Goal: Task Accomplishment & Management: Manage account settings

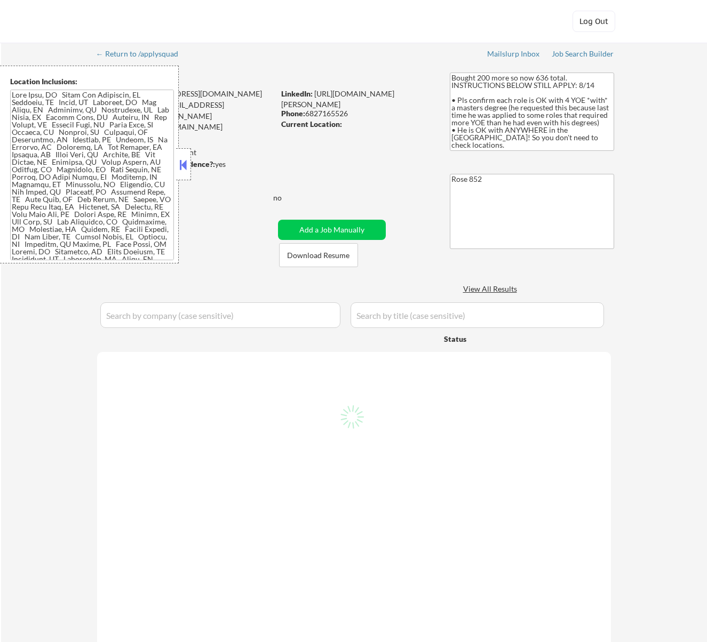
select select ""pending""
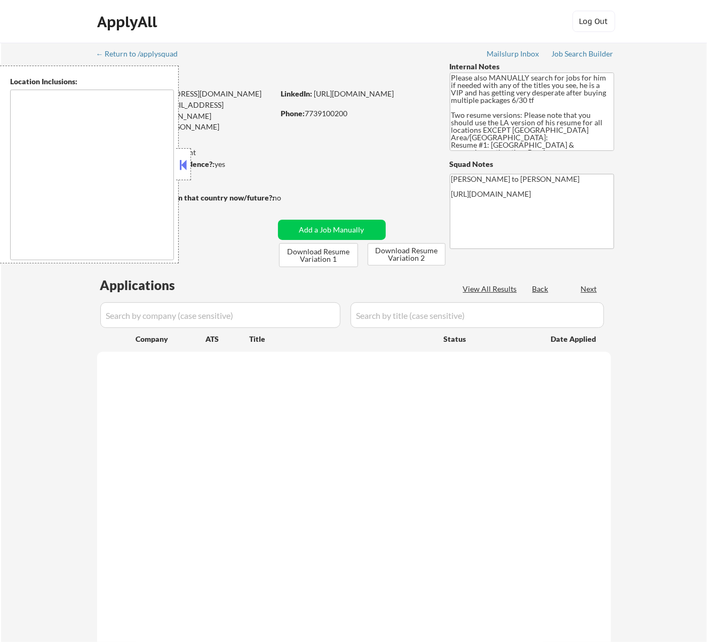
type textarea "Los Angeles, CA Glendale, CA Burbank, CA Pasadena, CA Santa Monica, CA Beverly …"
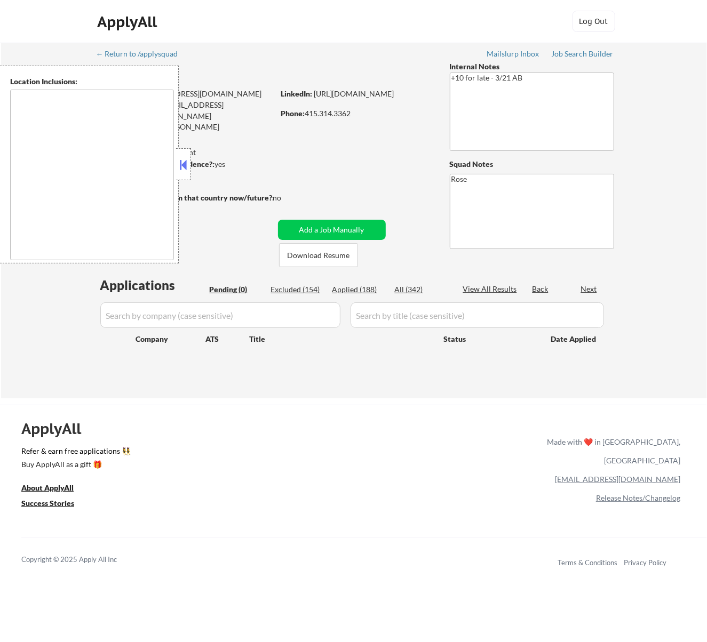
type textarea "San Francisco, CA Daly City, CA South San Francisco, CA Brisbane, CA Colma, CA …"
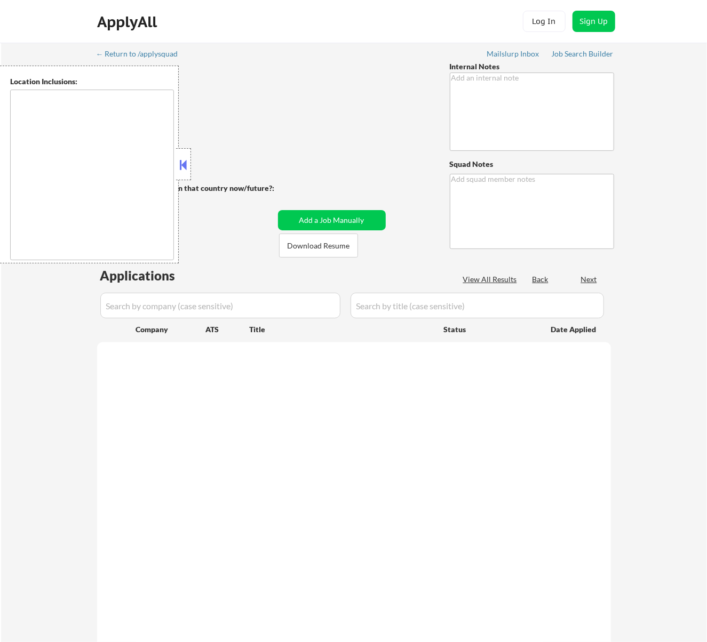
type textarea "Bought 200 more so now 636 total. INSTRUCTIONS BELOW STILL APPLY: 8/14 • Pls co…"
type textarea "Rose 852"
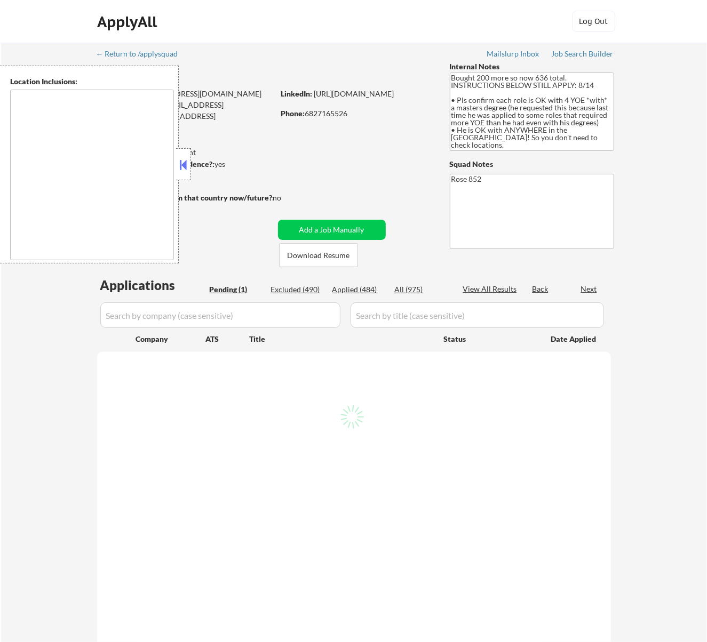
select select ""pending""
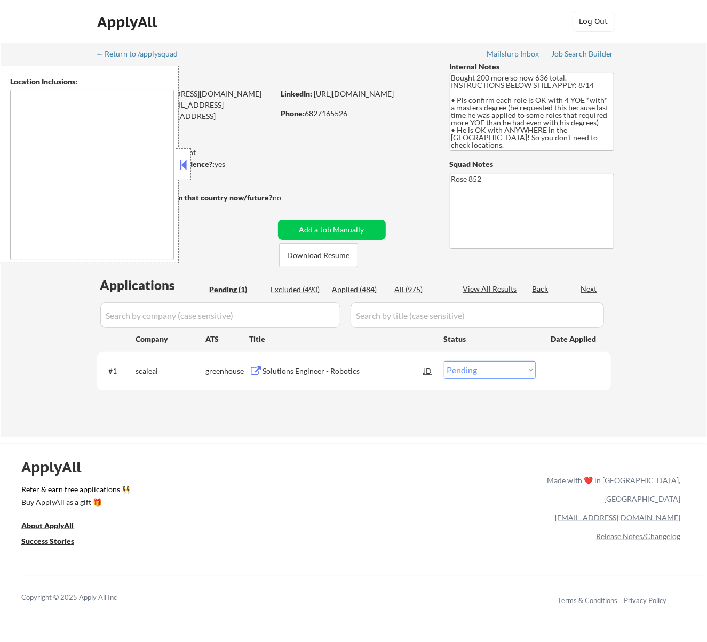
type textarea "[GEOGRAPHIC_DATA], [GEOGRAPHIC_DATA] [GEOGRAPHIC_DATA], [GEOGRAPHIC_DATA] [GEOG…"
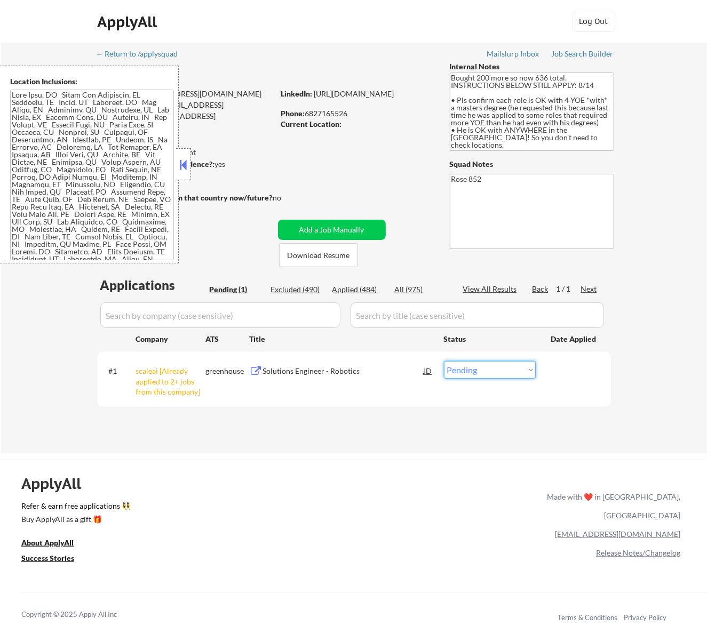
click at [470, 366] on select "Choose an option... Pending Applied Excluded (Questions) Excluded (Expired) Exc…" at bounding box center [490, 370] width 92 height 18
select select ""excluded__other_""
click at [444, 361] on select "Choose an option... Pending Applied Excluded (Questions) Excluded (Expired) Exc…" at bounding box center [490, 370] width 92 height 18
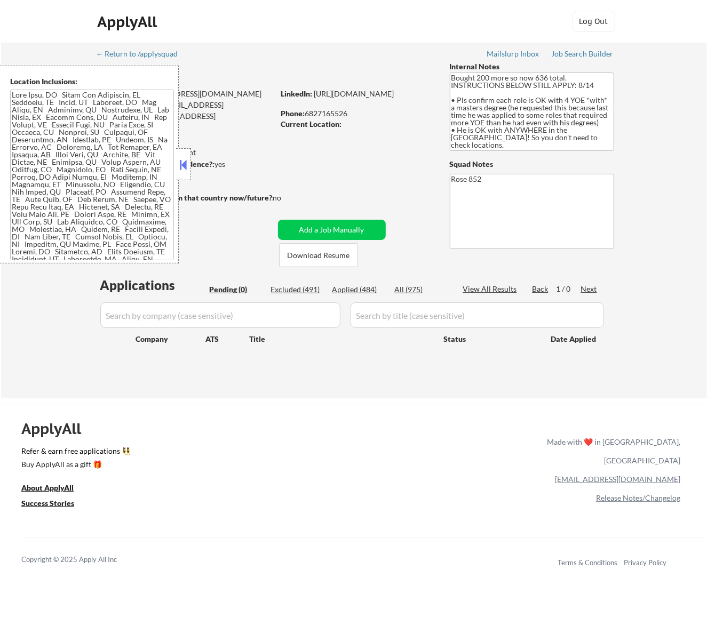
click at [187, 162] on button at bounding box center [183, 165] width 12 height 16
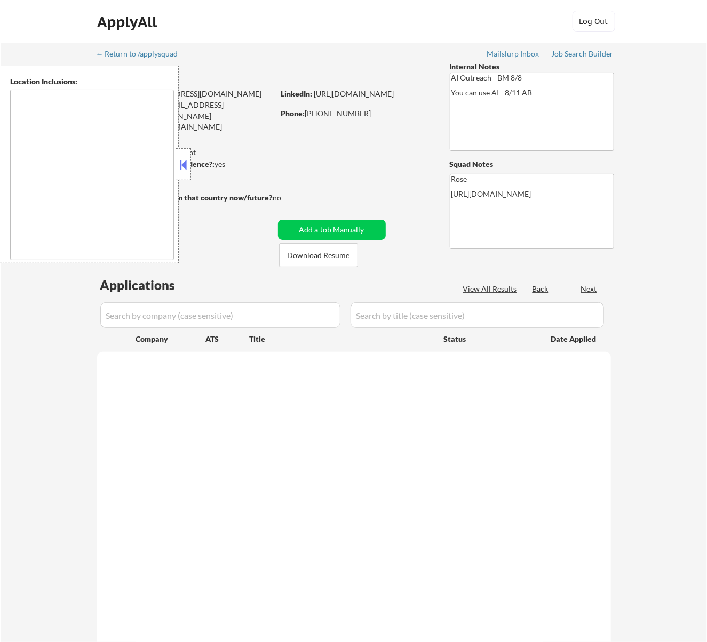
select select ""pending""
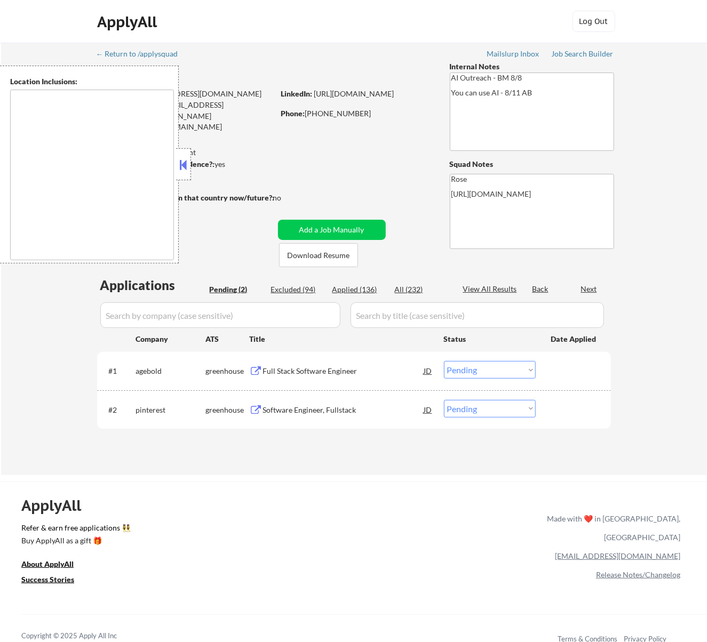
type textarea "Fountain Valley, CA Huntington Beach, CA Costa Mesa, CA Santa Ana, CA Garden Gr…"
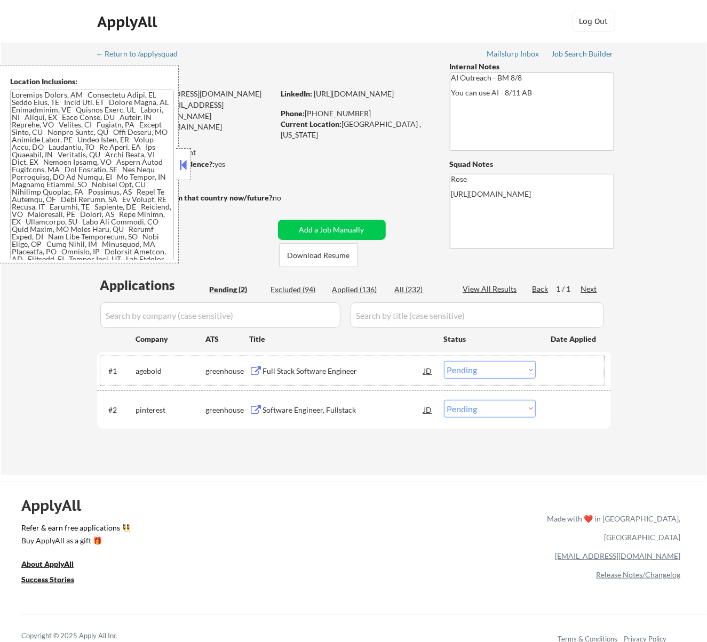
click at [383, 383] on div "#1 agebold greenhouse Full Stack Software Engineer JD Choose an option... Pendi…" at bounding box center [352, 370] width 504 height 29
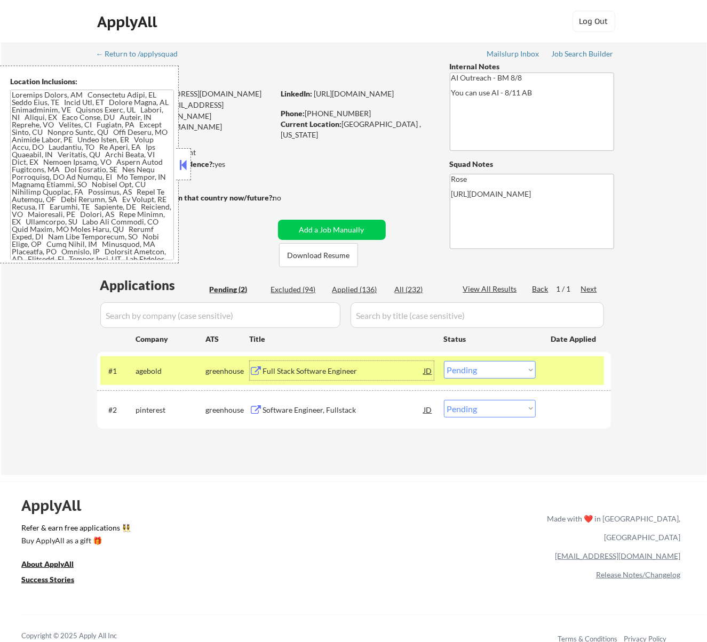
click at [392, 366] on div "Full Stack Software Engineer" at bounding box center [343, 371] width 161 height 11
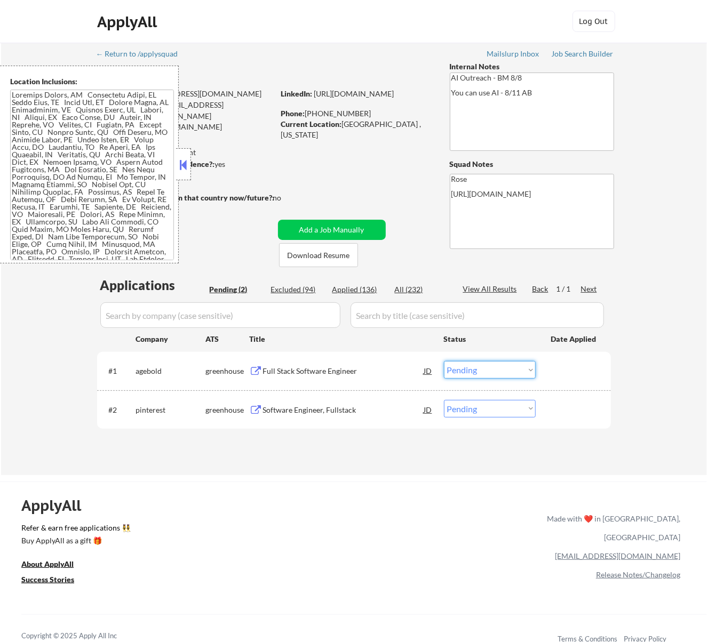
click at [511, 370] on select "Choose an option... Pending Applied Excluded (Questions) Excluded (Expired) Exc…" at bounding box center [490, 370] width 92 height 18
click at [444, 361] on select "Choose an option... Pending Applied Excluded (Questions) Excluded (Expired) Exc…" at bounding box center [490, 370] width 92 height 18
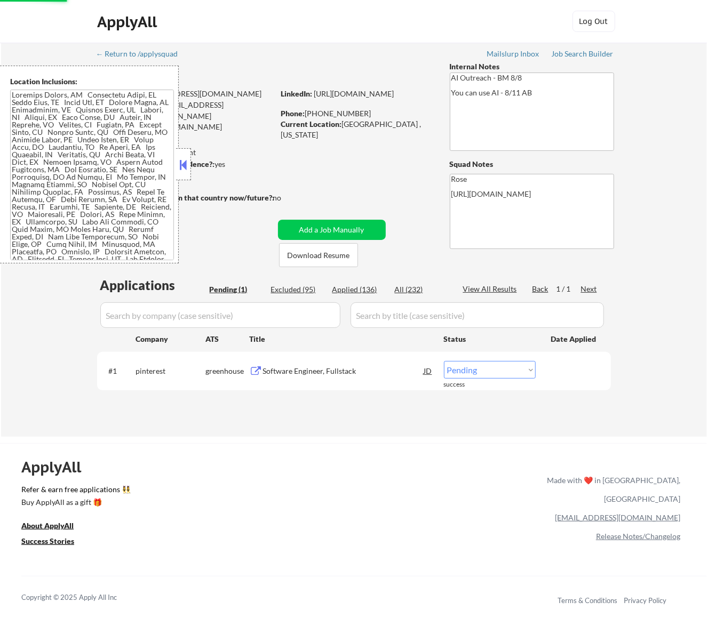
click at [383, 363] on div "Software Engineer, Fullstack" at bounding box center [343, 370] width 161 height 19
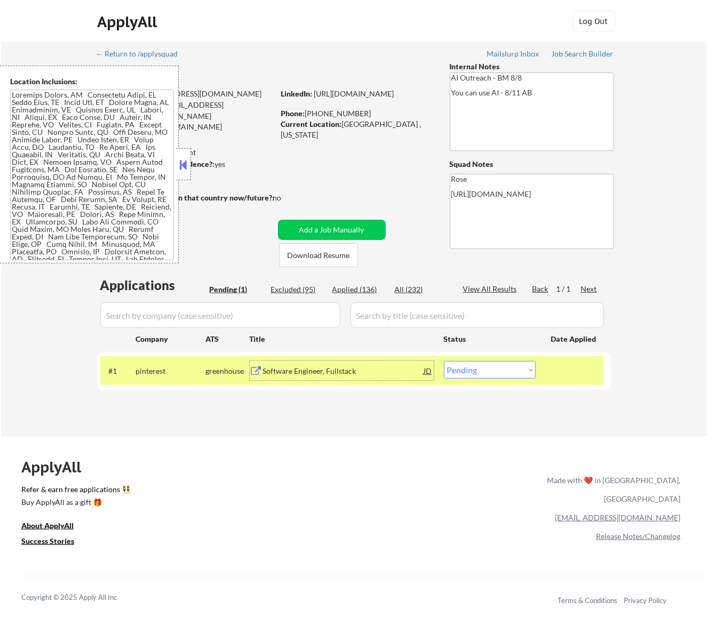
click at [491, 367] on select "Choose an option... Pending Applied Excluded (Questions) Excluded (Expired) Exc…" at bounding box center [490, 370] width 92 height 18
select select ""applied""
click at [444, 361] on select "Choose an option... Pending Applied Excluded (Questions) Excluded (Expired) Exc…" at bounding box center [490, 370] width 92 height 18
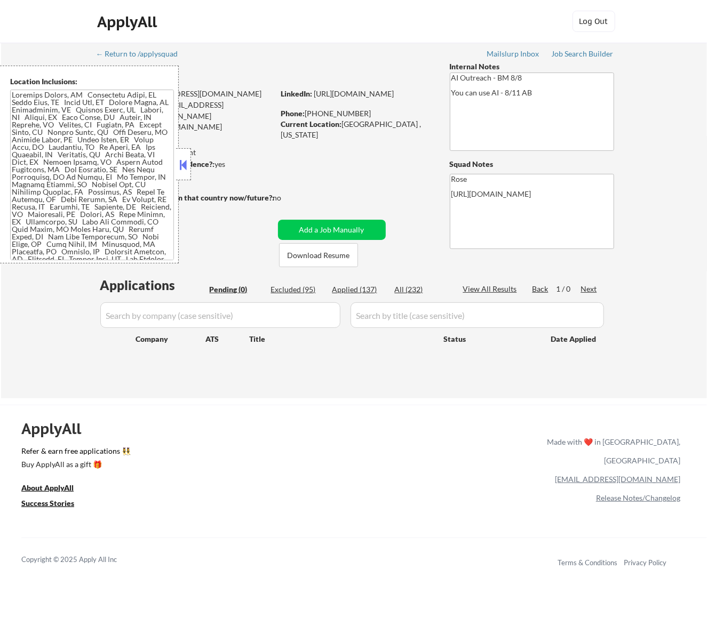
click at [185, 157] on button at bounding box center [183, 165] width 12 height 16
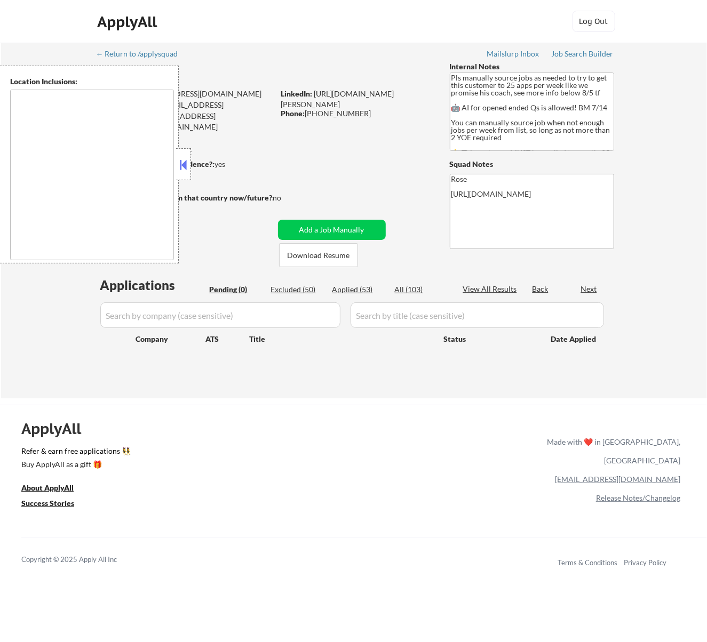
type textarea "Here is a list of metro areas, cities, and towns within approximately a 30-minu…"
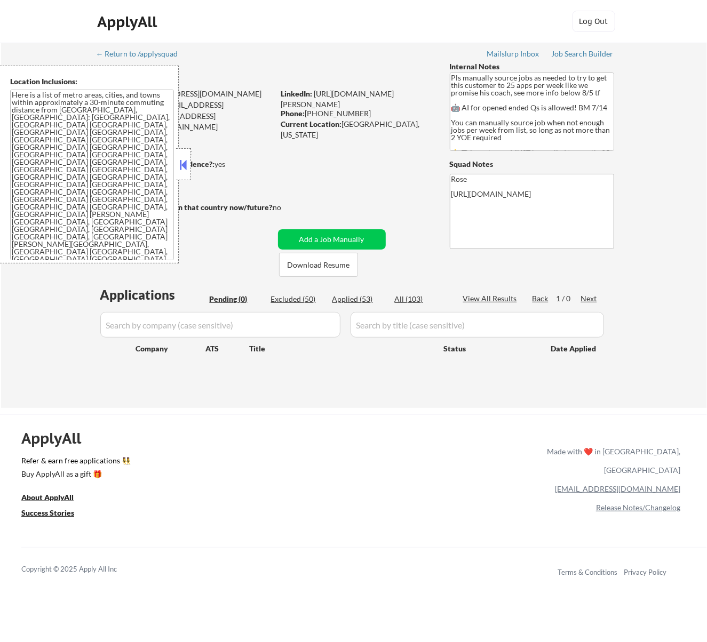
click at [185, 159] on button at bounding box center [183, 165] width 12 height 16
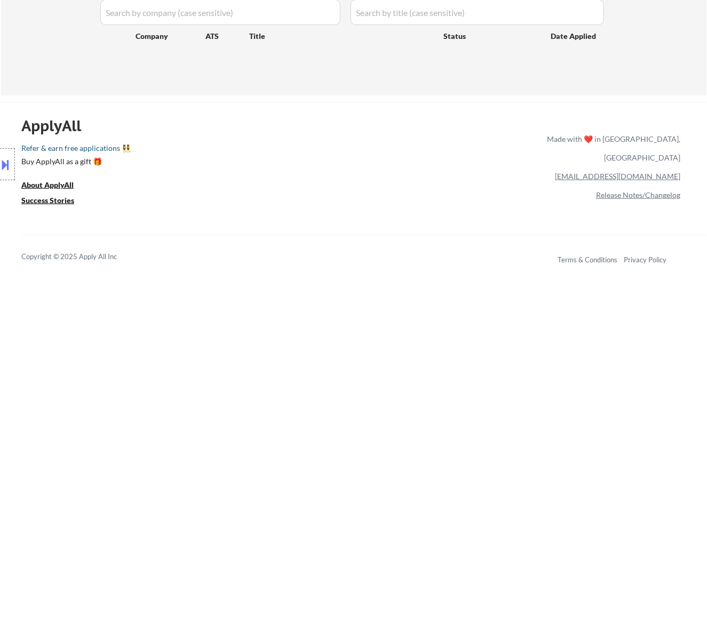
scroll to position [28, 0]
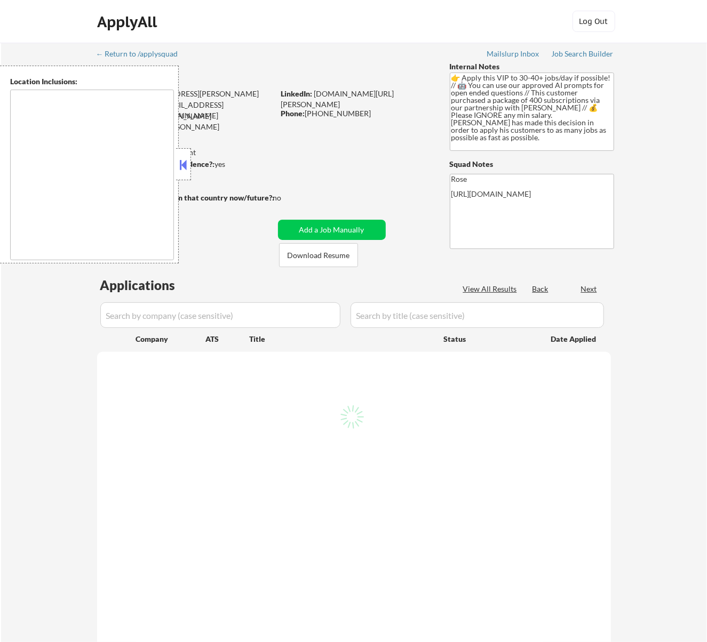
select select ""pending""
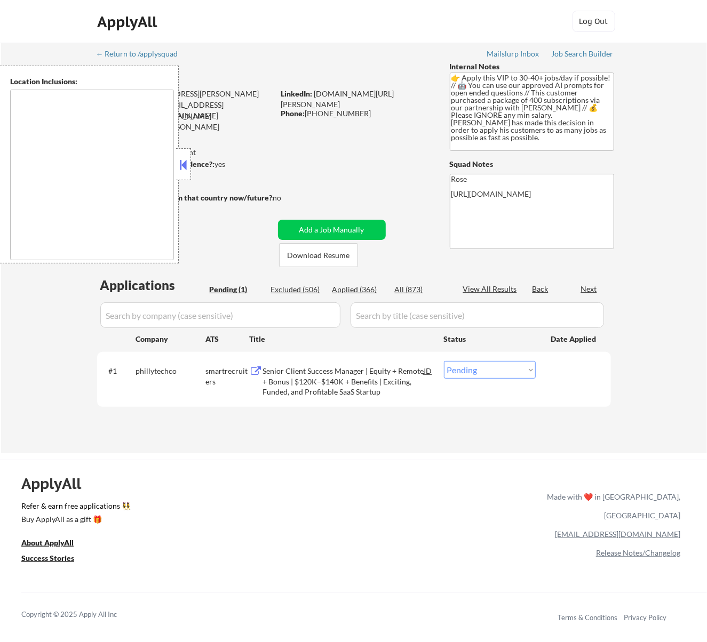
type textarea "remote"
click at [182, 161] on button at bounding box center [183, 165] width 12 height 16
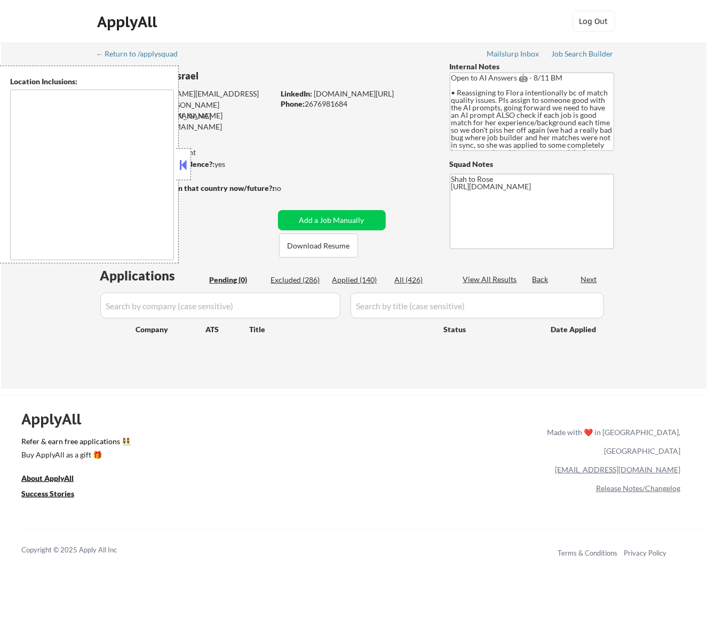
type textarea "remote"
click at [182, 162] on button at bounding box center [183, 165] width 12 height 16
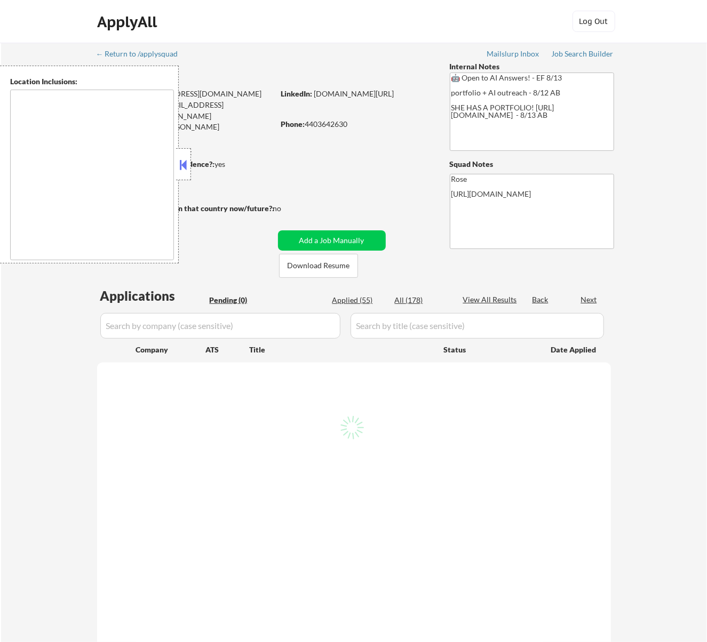
type textarea "Cleveland, OH Lakewood, OH Euclid, OH Parma, OH Shaker Heights, OH Garfield Hei…"
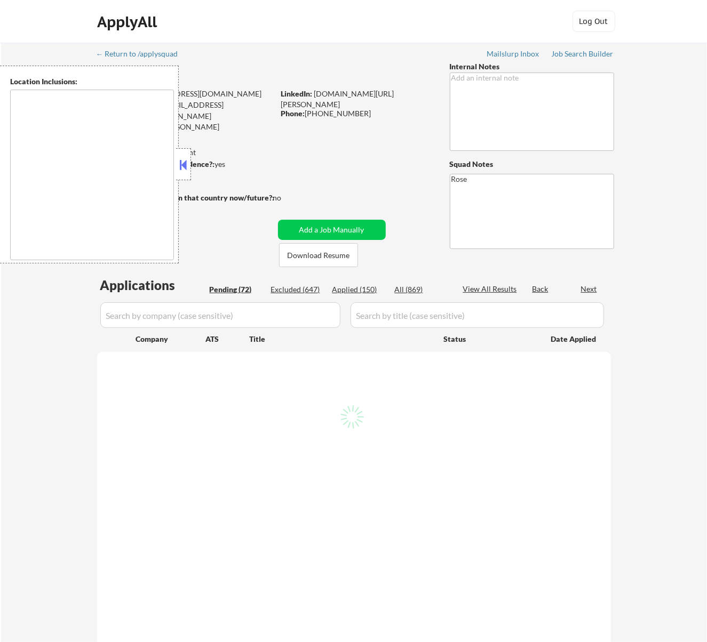
type textarea "[GEOGRAPHIC_DATA], [GEOGRAPHIC_DATA] [GEOGRAPHIC_DATA], [GEOGRAPHIC_DATA] [GEOG…"
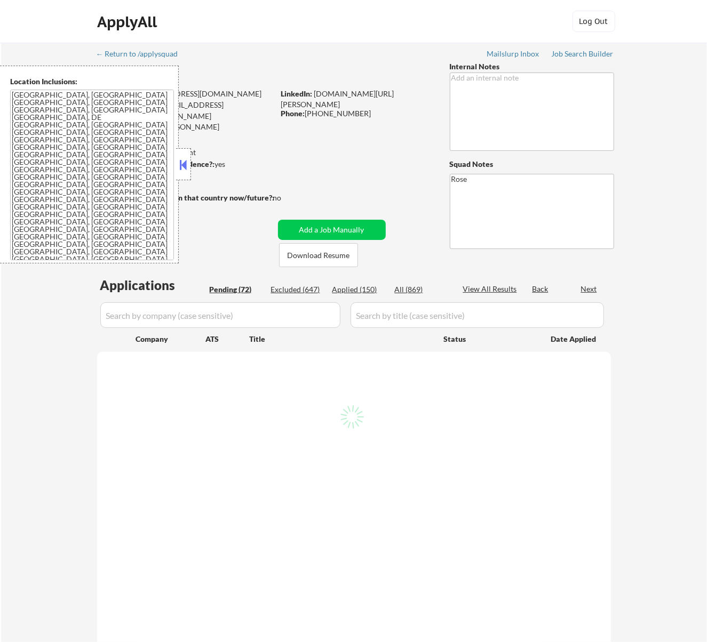
select select ""pending""
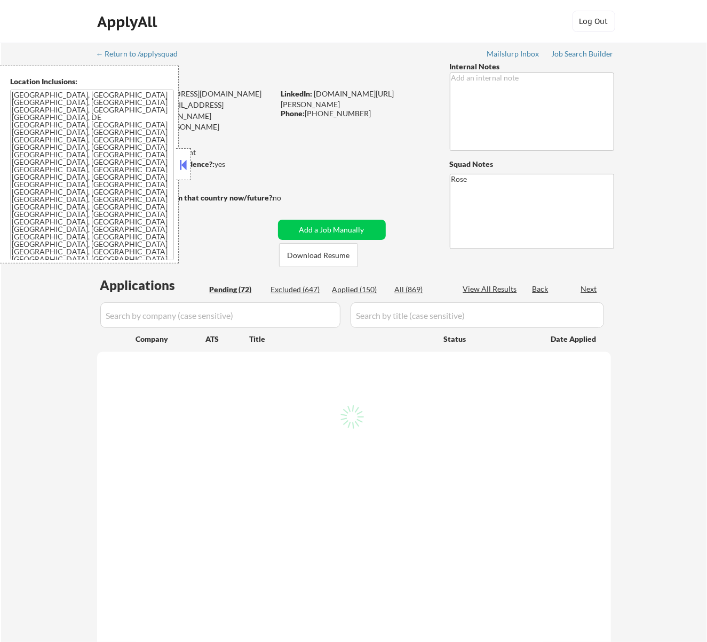
select select ""pending""
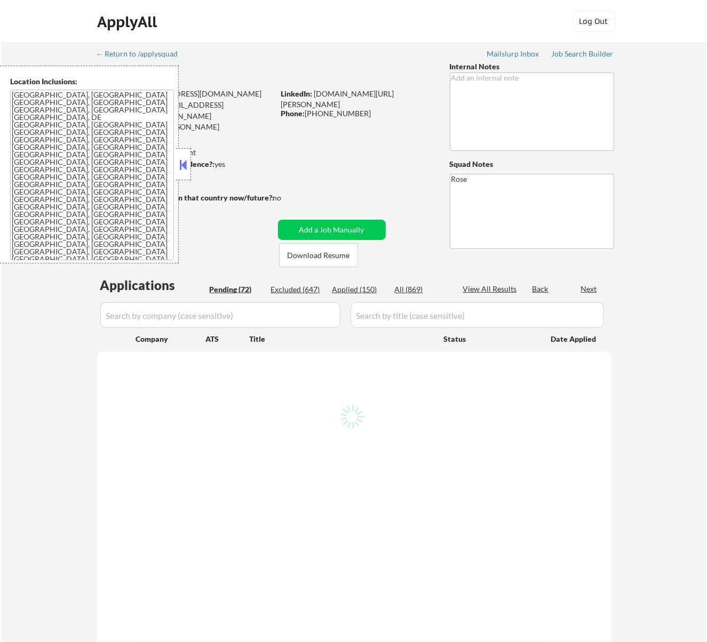
select select ""pending""
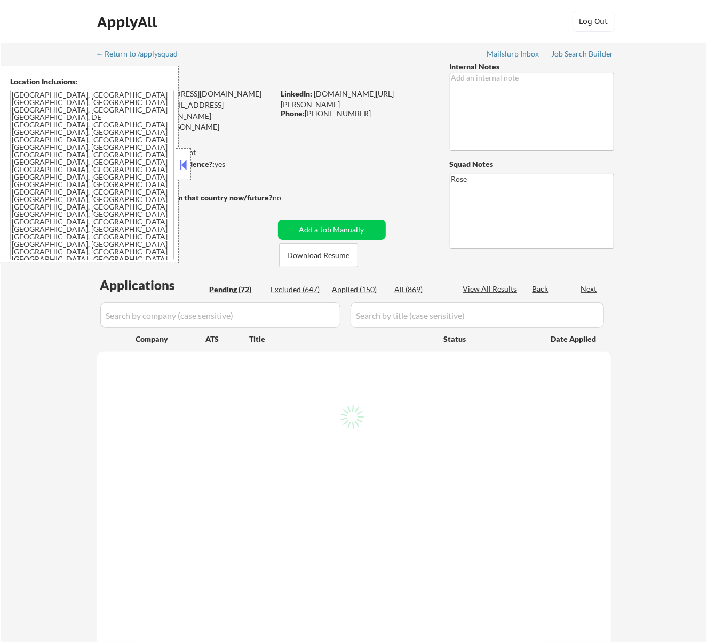
select select ""pending""
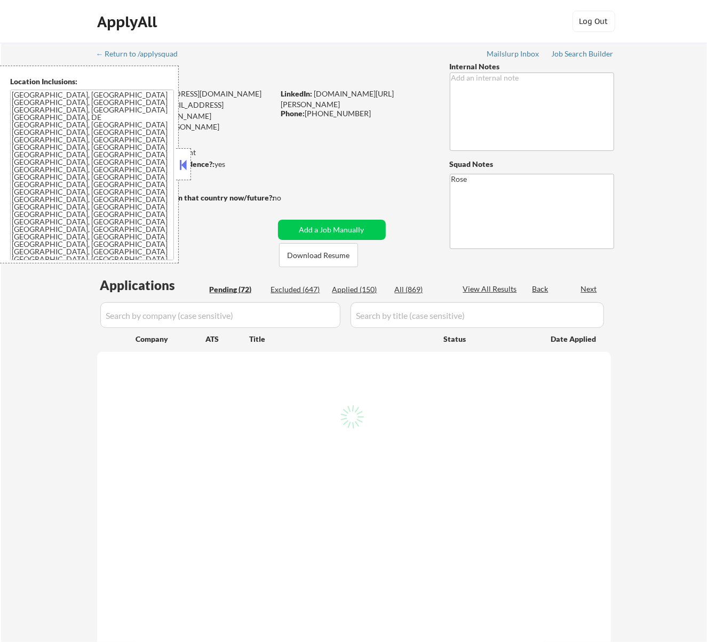
select select ""pending""
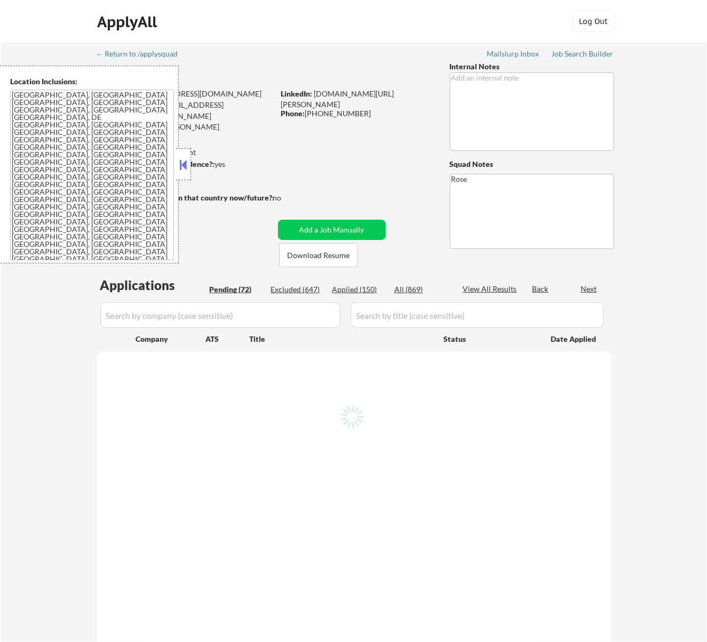
select select ""pending""
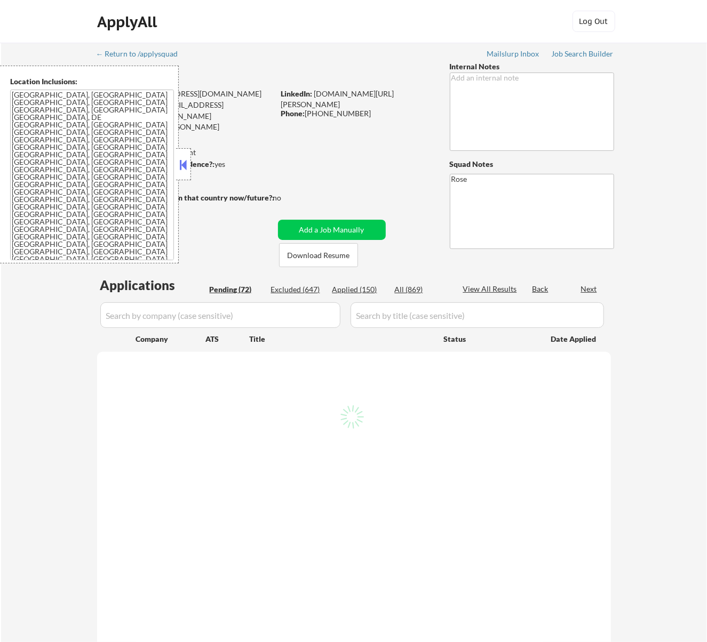
select select ""pending""
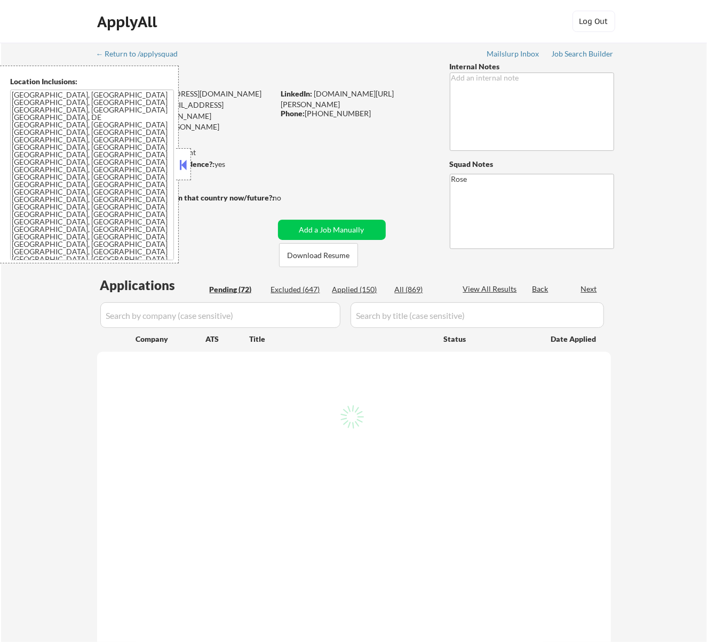
select select ""pending""
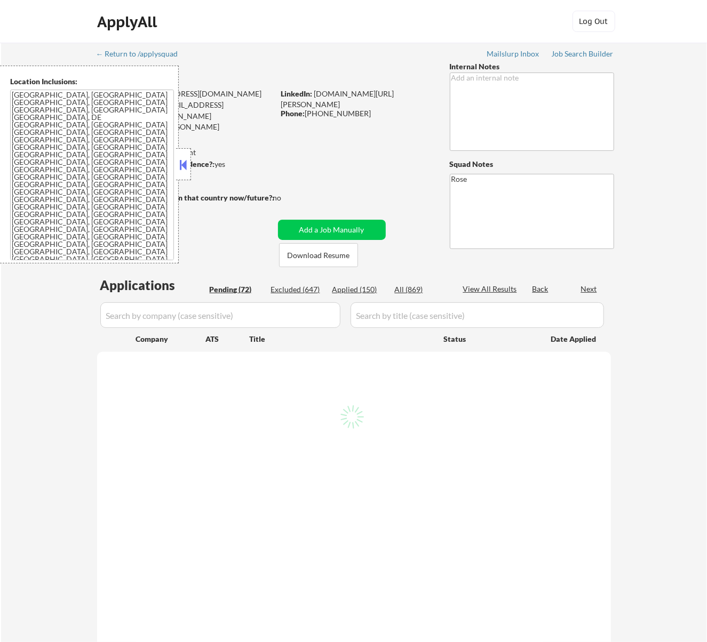
select select ""pending""
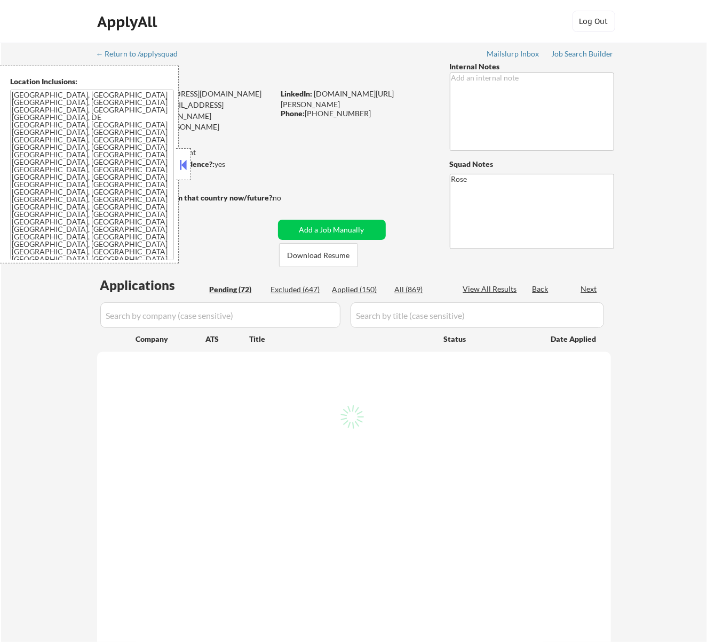
select select ""pending""
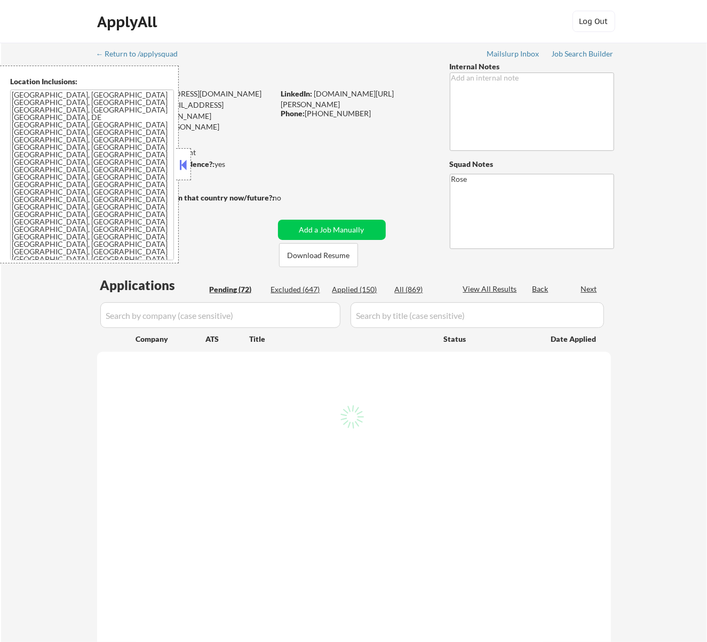
select select ""pending""
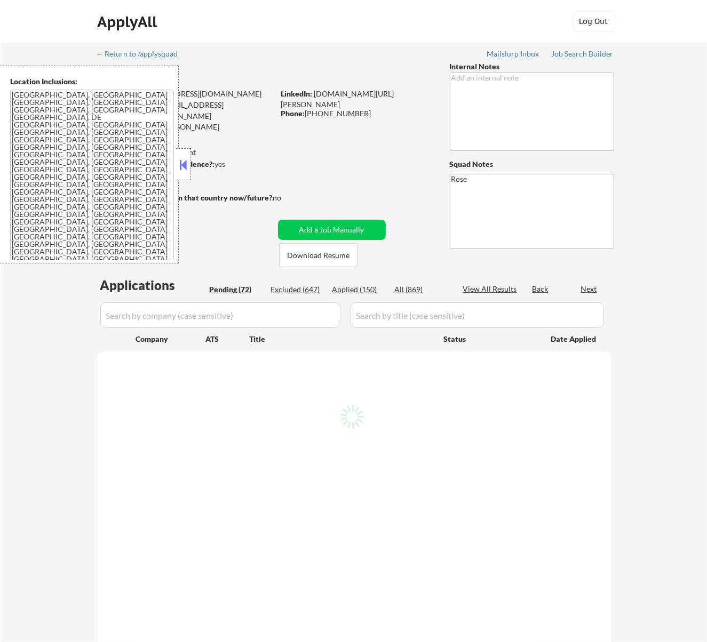
select select ""pending""
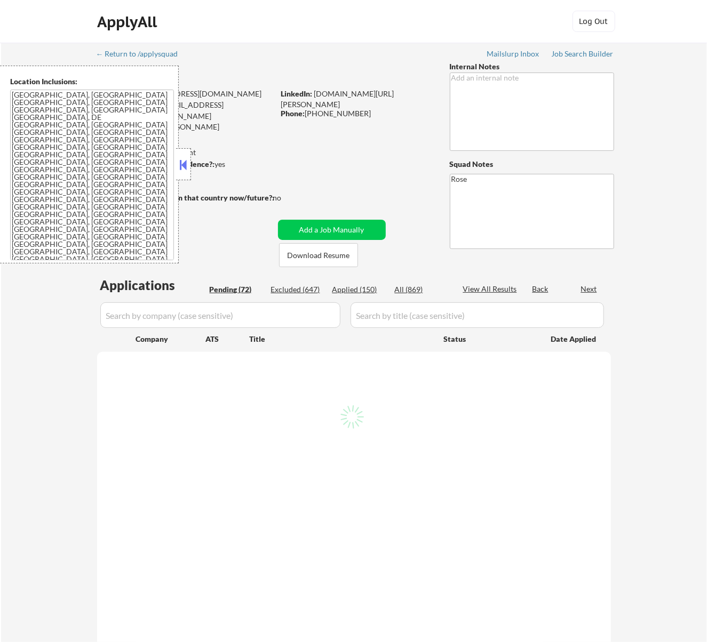
select select ""pending""
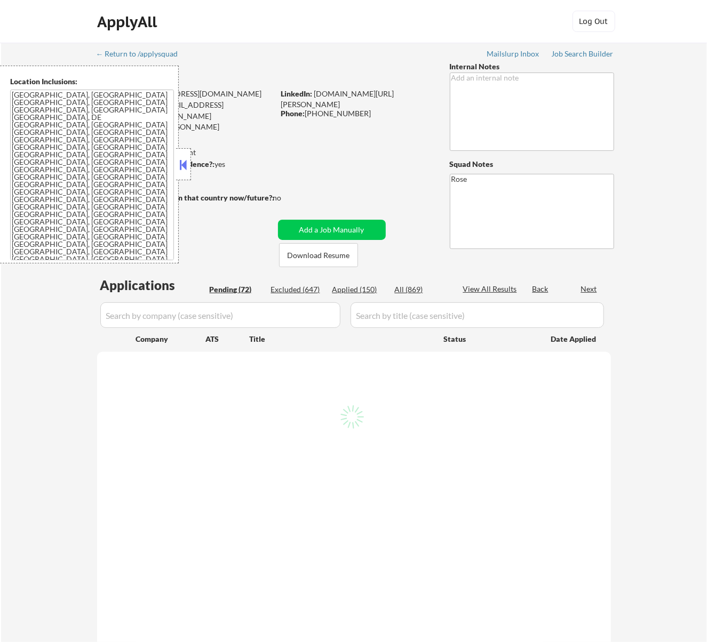
select select ""pending""
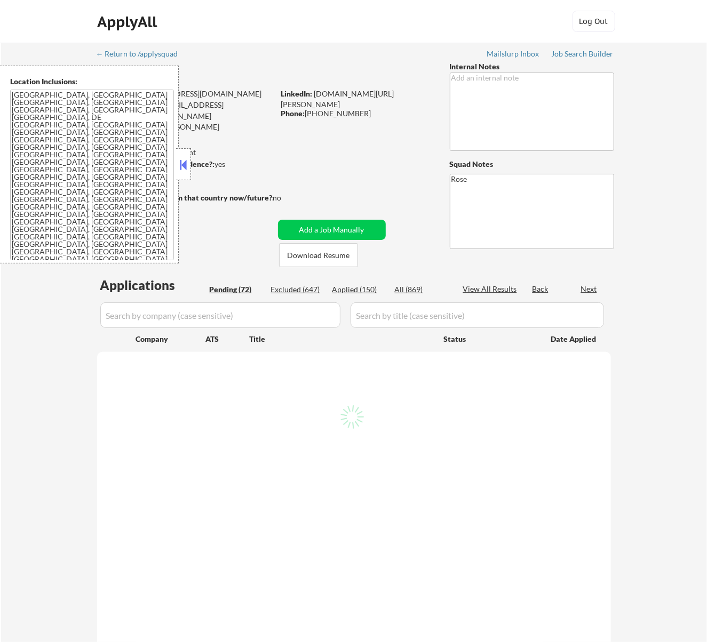
select select ""pending""
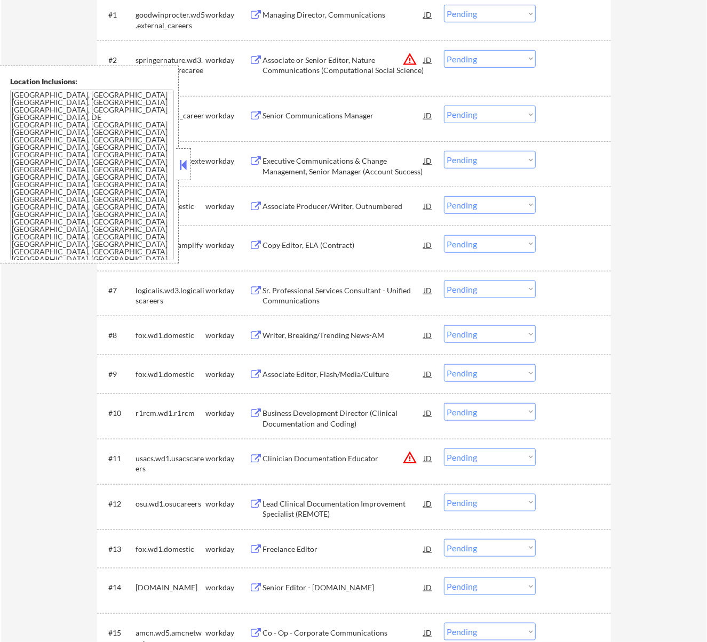
scroll to position [355, 0]
click at [191, 165] on div "salesforce.wd12.external_career_site" at bounding box center [171, 167] width 70 height 21
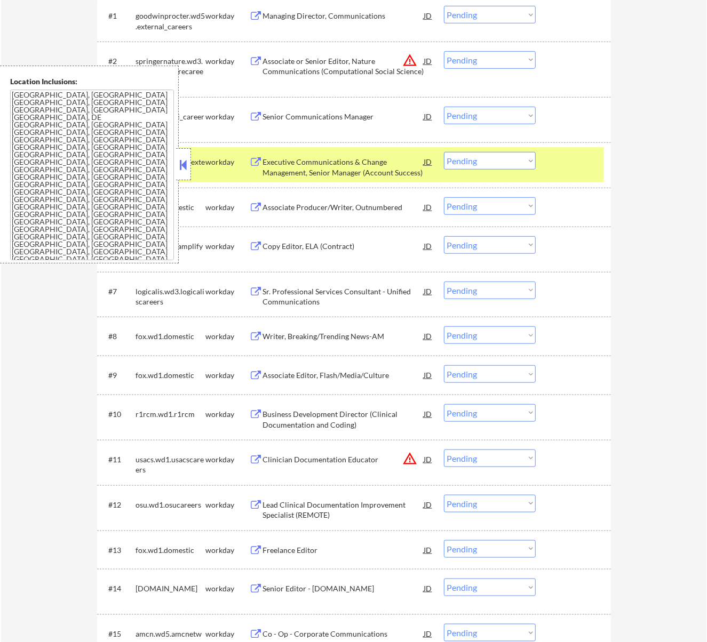
click at [185, 165] on button at bounding box center [183, 165] width 12 height 16
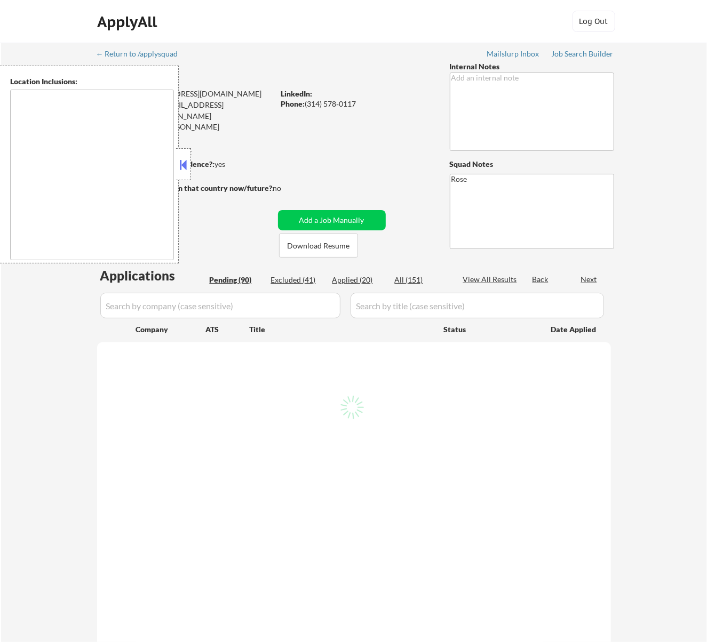
type textarea "[GEOGRAPHIC_DATA][PERSON_NAME], [GEOGRAPHIC_DATA][PERSON_NAME][GEOGRAPHIC_DATA]…"
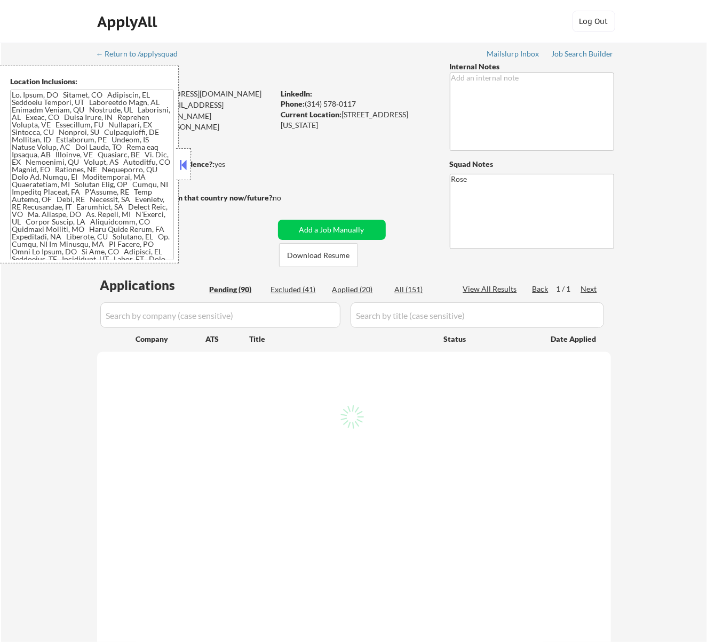
select select ""pending""
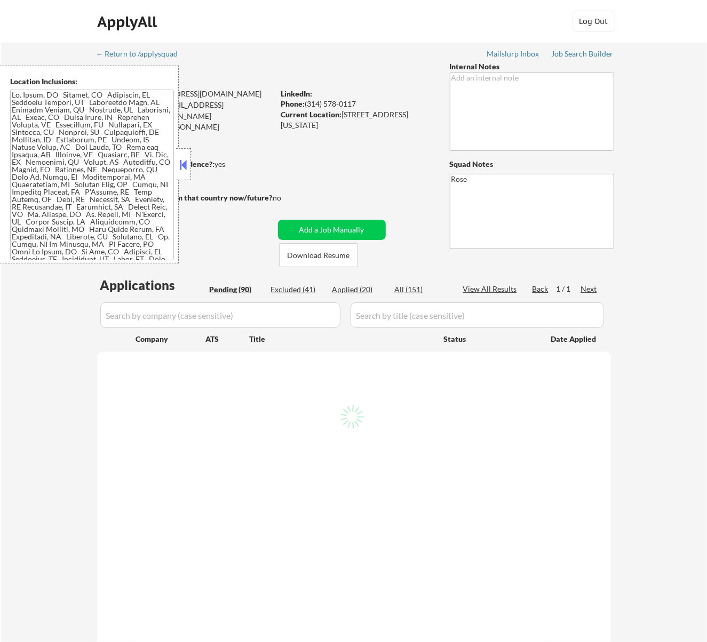
select select ""pending""
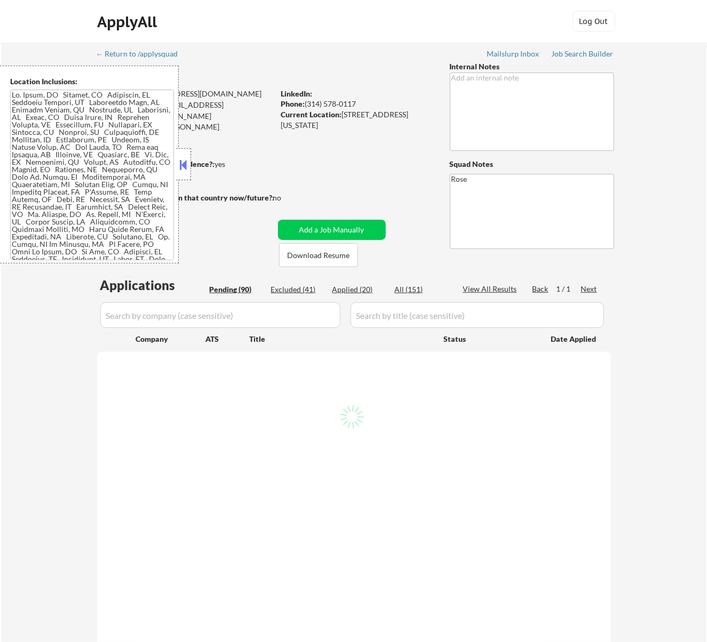
select select ""pending""
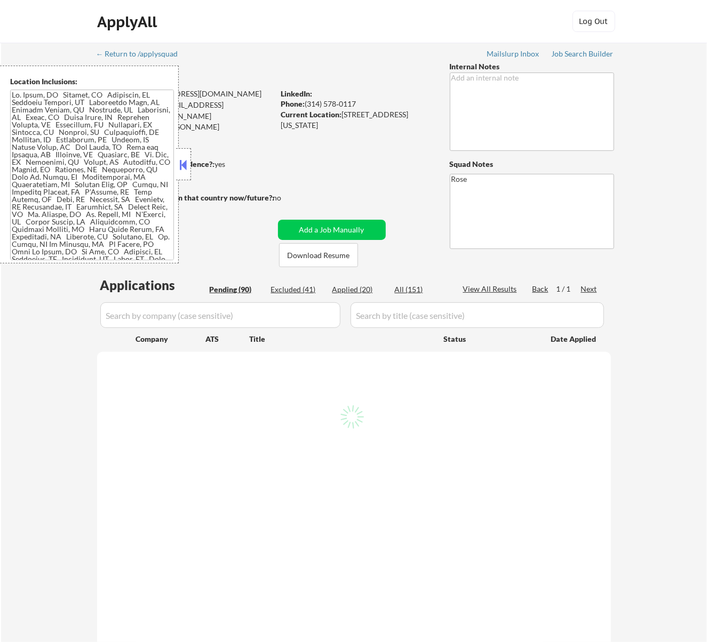
select select ""pending""
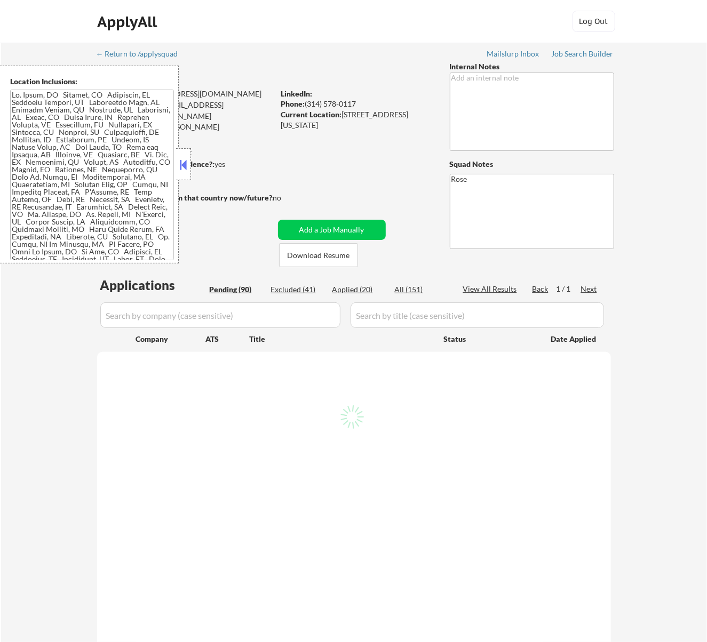
select select ""pending""
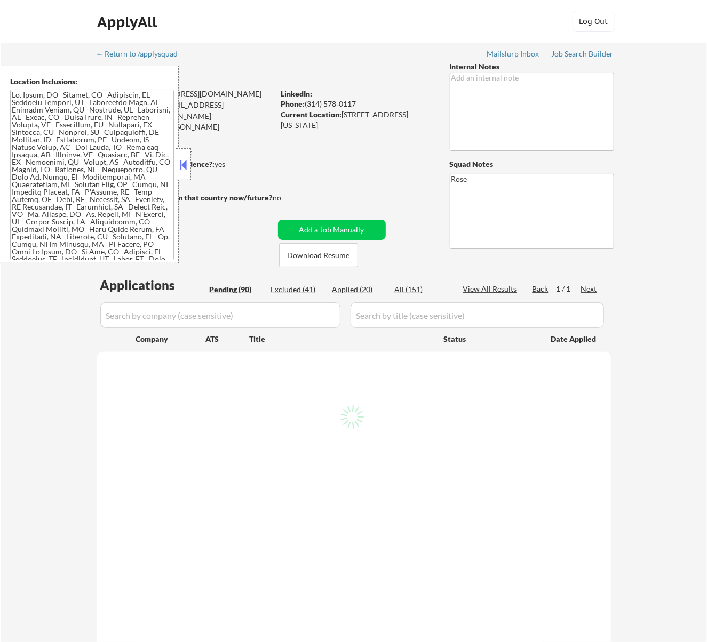
select select ""pending""
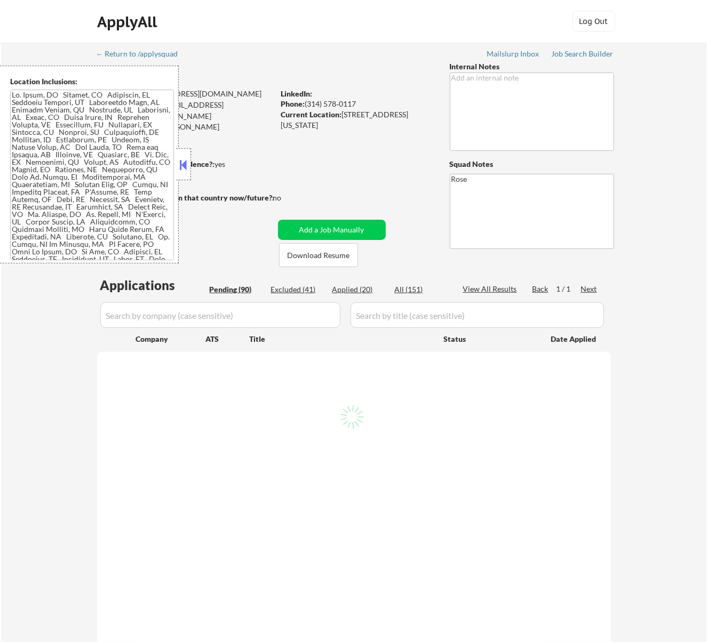
select select ""pending""
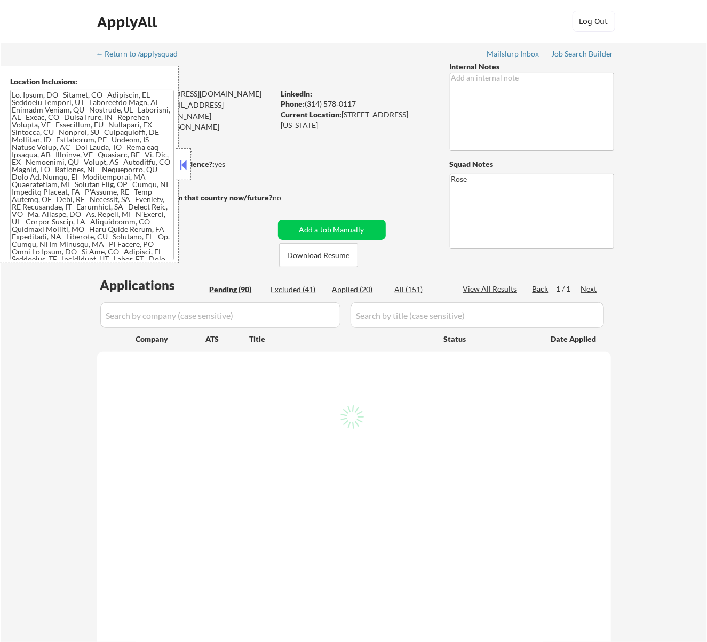
select select ""pending""
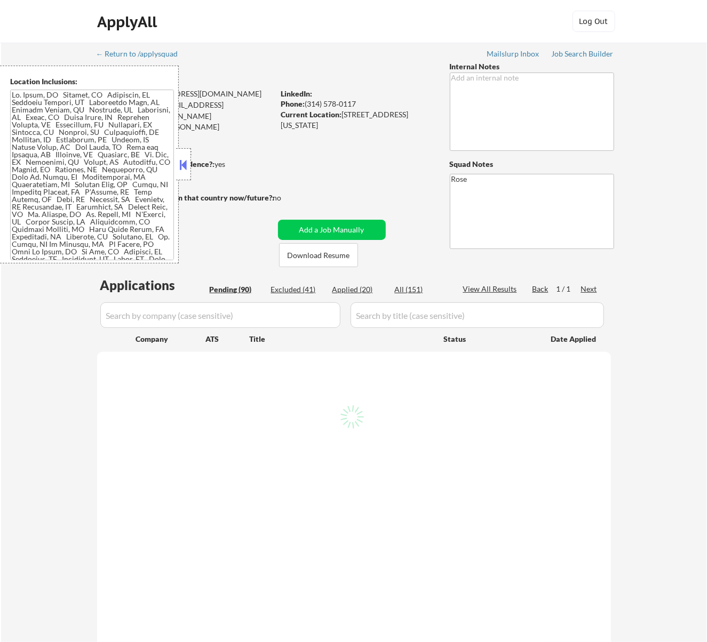
select select ""pending""
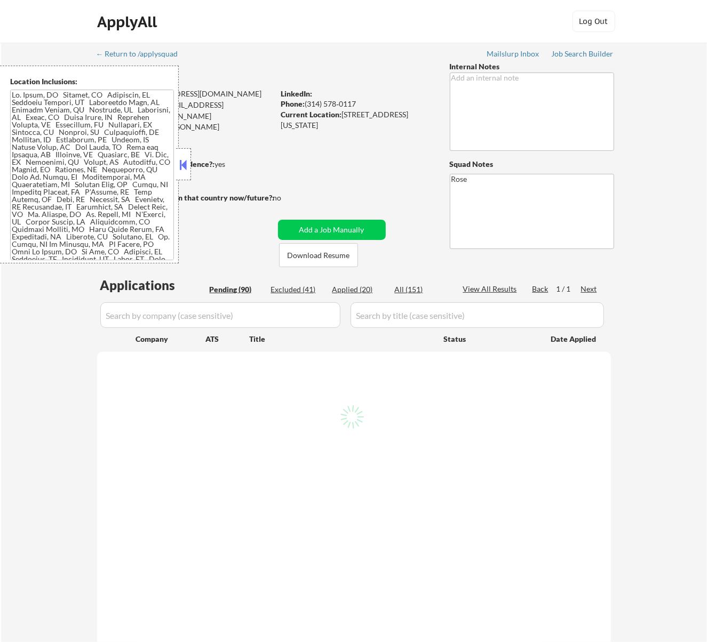
select select ""pending""
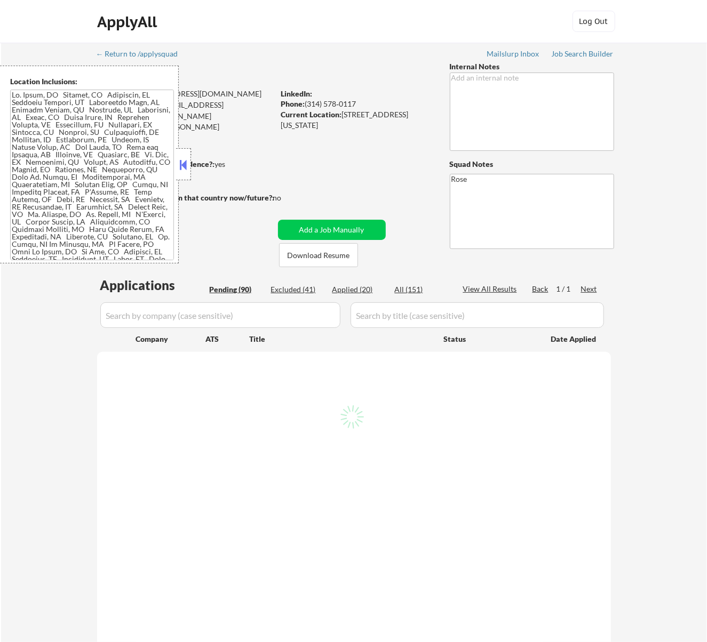
select select ""pending""
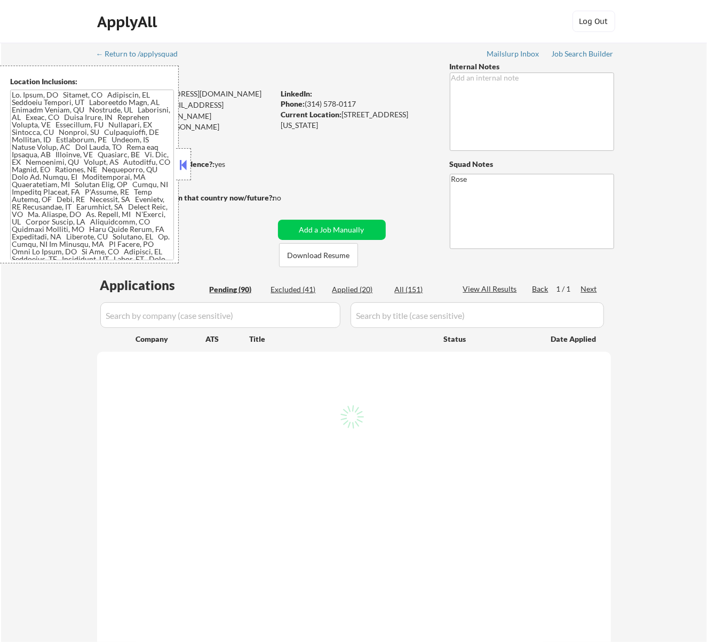
select select ""pending""
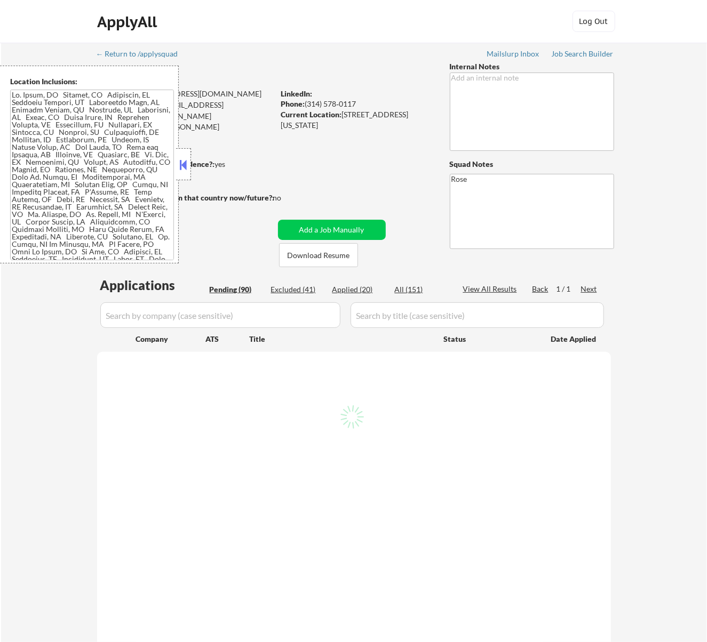
select select ""pending""
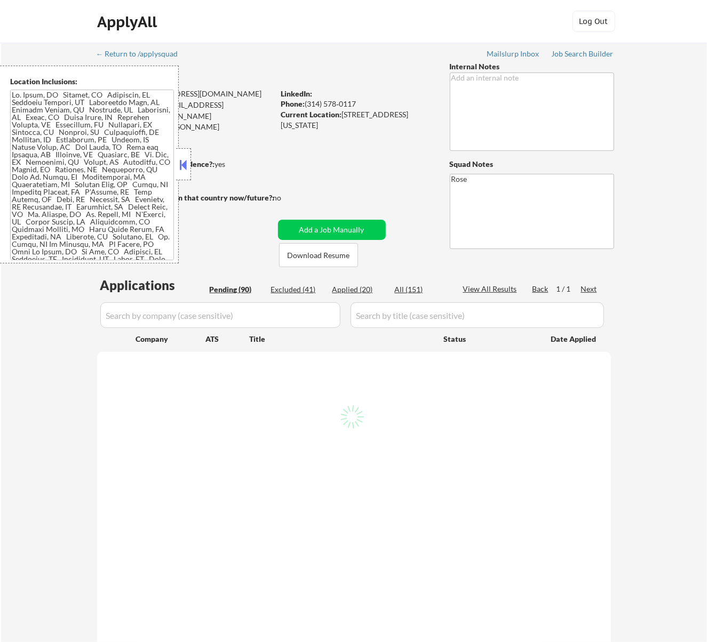
select select ""pending""
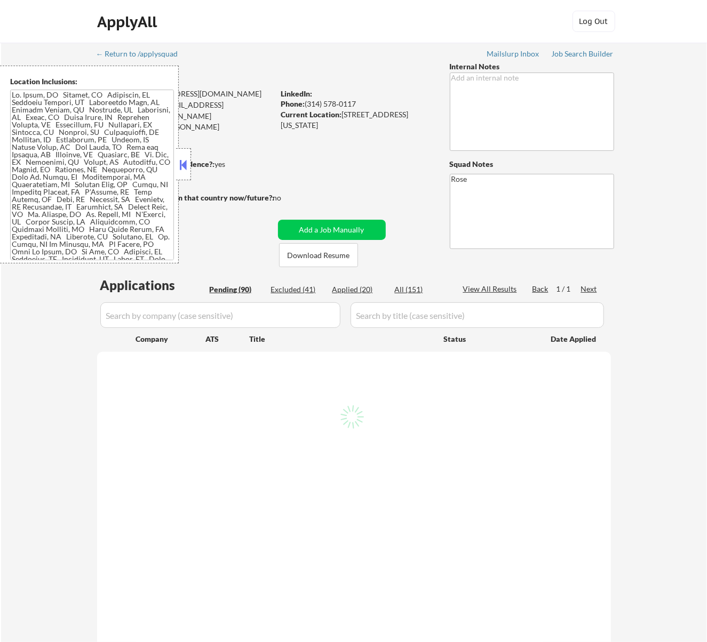
select select ""pending""
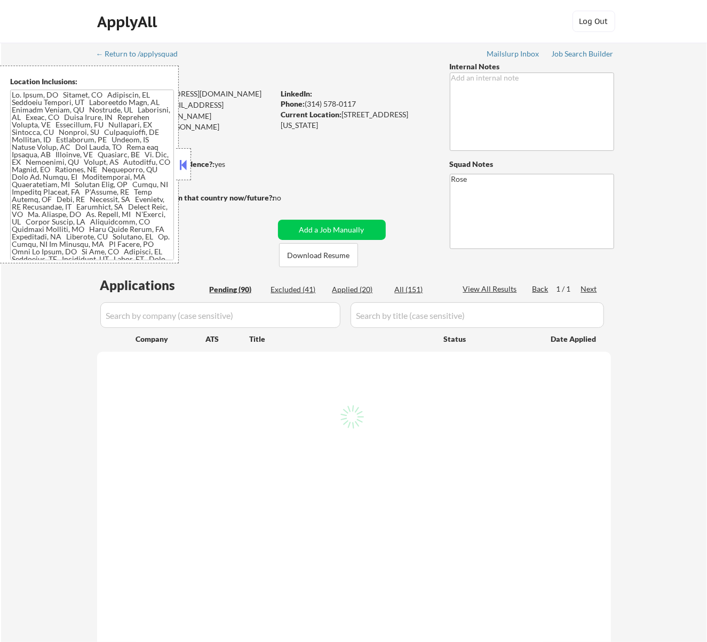
select select ""pending""
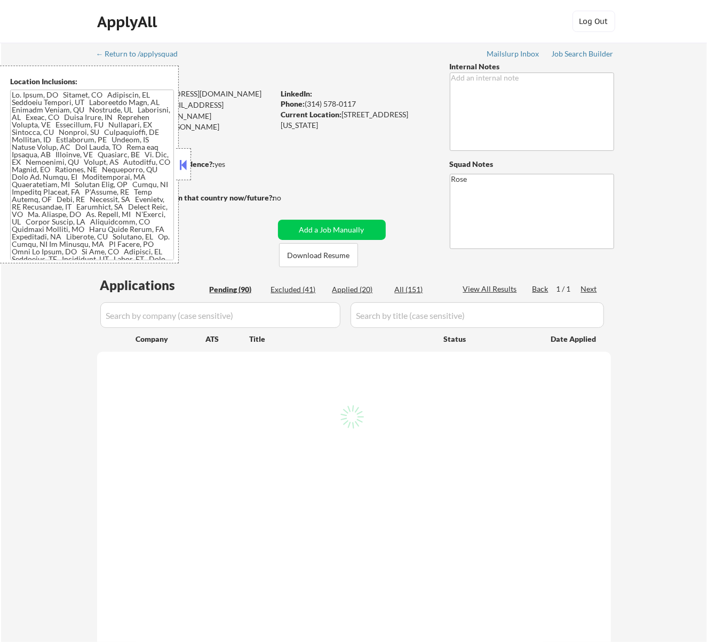
select select ""pending""
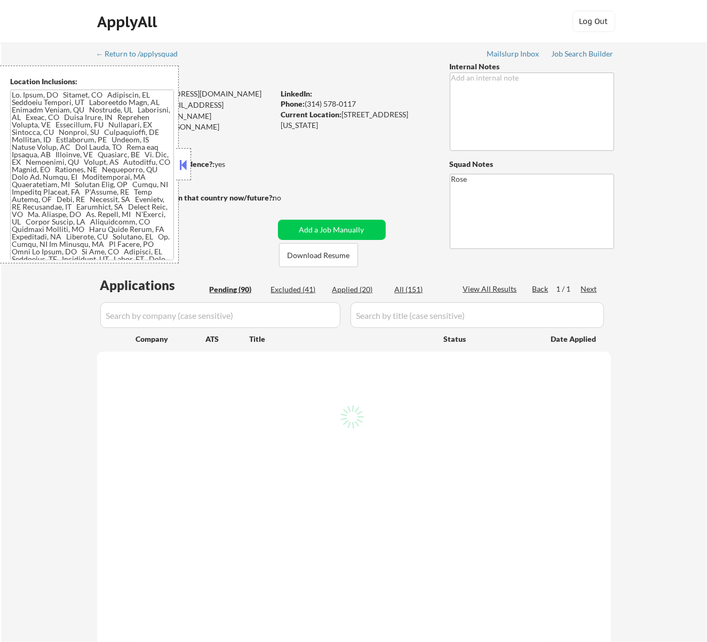
select select ""pending""
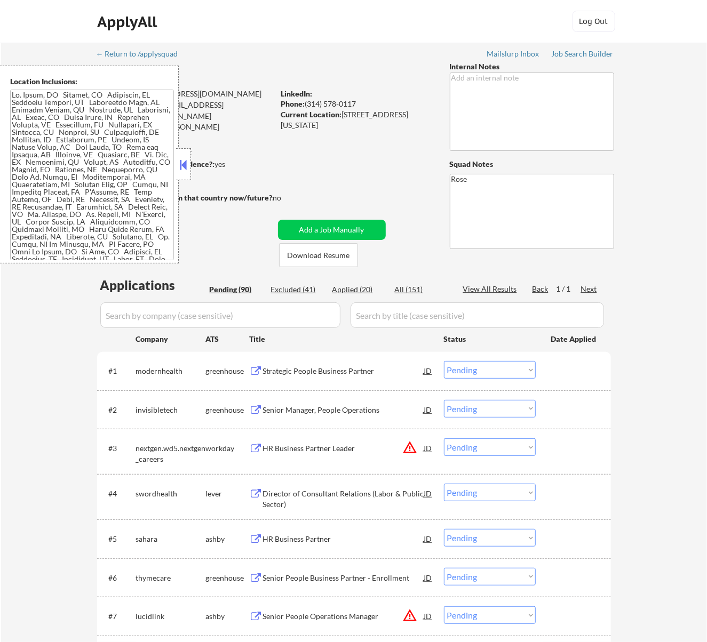
click at [182, 163] on button at bounding box center [183, 165] width 12 height 16
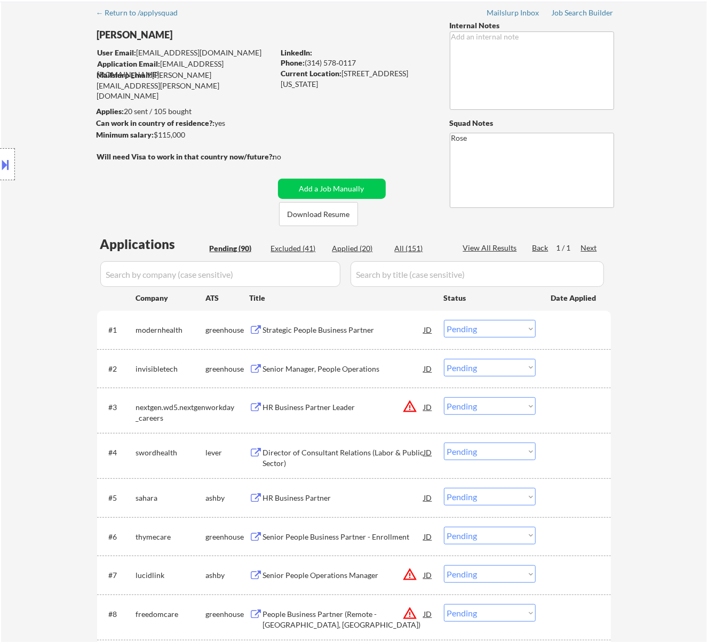
scroll to position [71, 0]
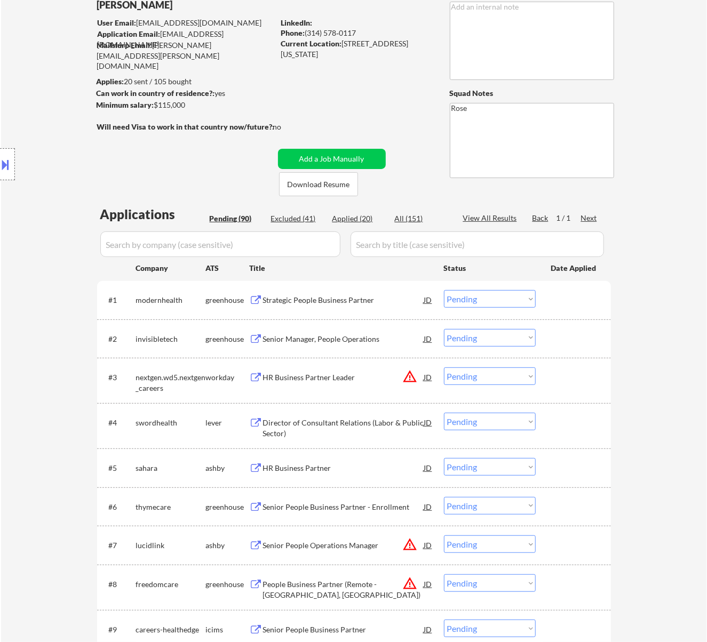
click at [359, 298] on div "Strategic People Business Partner" at bounding box center [343, 300] width 161 height 11
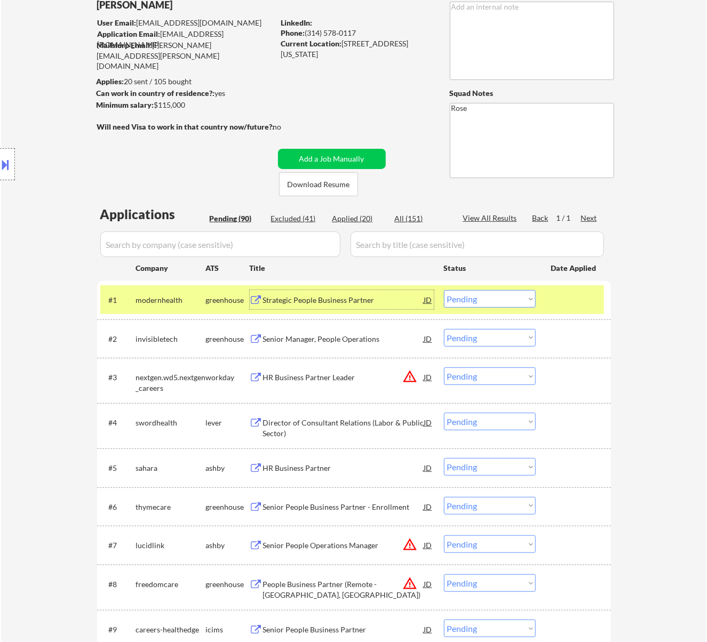
click at [498, 297] on select "Choose an option... Pending Applied Excluded (Questions) Excluded (Expired) Exc…" at bounding box center [490, 299] width 92 height 18
click at [444, 290] on select "Choose an option... Pending Applied Excluded (Questions) Excluded (Expired) Exc…" at bounding box center [490, 299] width 92 height 18
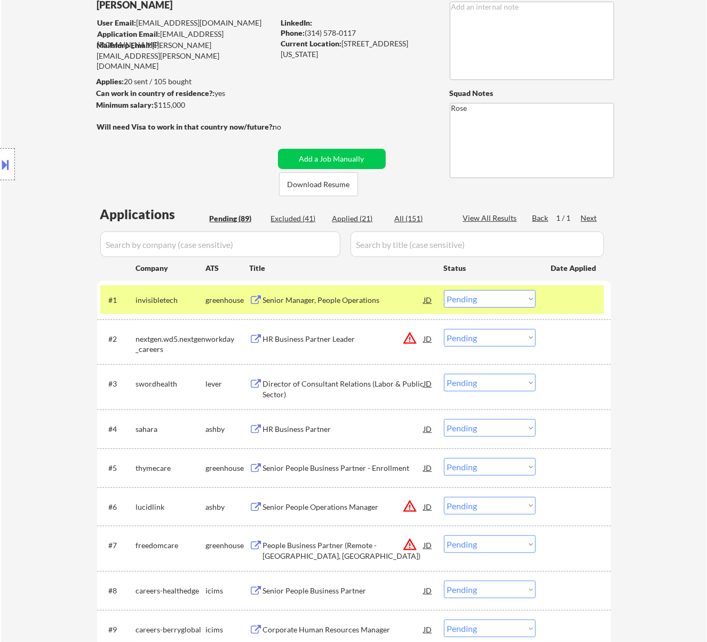
click at [389, 303] on div "Senior Manager, People Operations" at bounding box center [343, 300] width 161 height 11
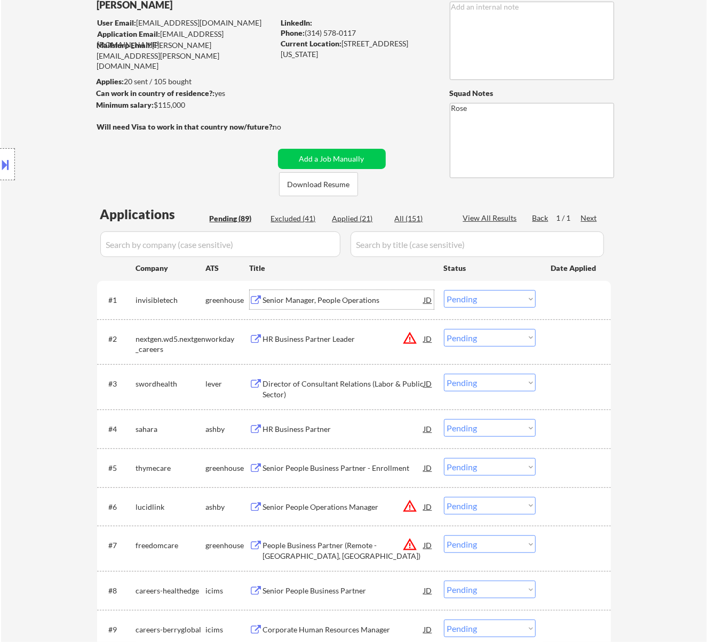
click at [483, 295] on select "Choose an option... Pending Applied Excluded (Questions) Excluded (Expired) Exc…" at bounding box center [490, 299] width 92 height 18
click at [444, 290] on select "Choose an option... Pending Applied Excluded (Questions) Excluded (Expired) Exc…" at bounding box center [490, 299] width 92 height 18
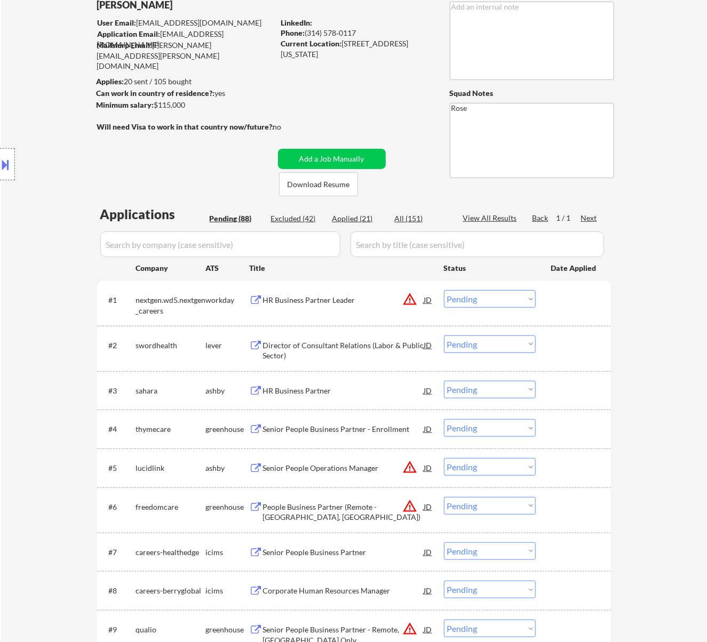
click at [342, 299] on div "HR Business Partner Leader" at bounding box center [343, 300] width 161 height 11
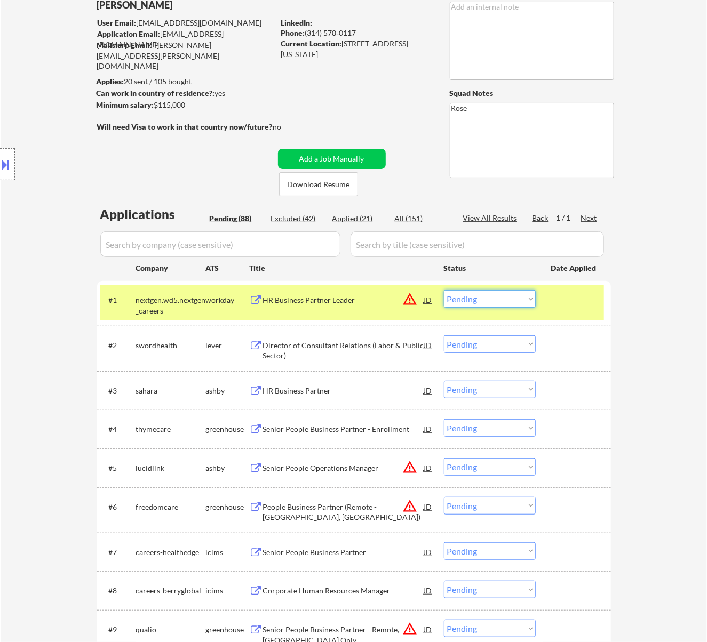
click at [477, 302] on select "Choose an option... Pending Applied Excluded (Questions) Excluded (Expired) Exc…" at bounding box center [490, 299] width 92 height 18
click at [444, 290] on select "Choose an option... Pending Applied Excluded (Questions) Excluded (Expired) Exc…" at bounding box center [490, 299] width 92 height 18
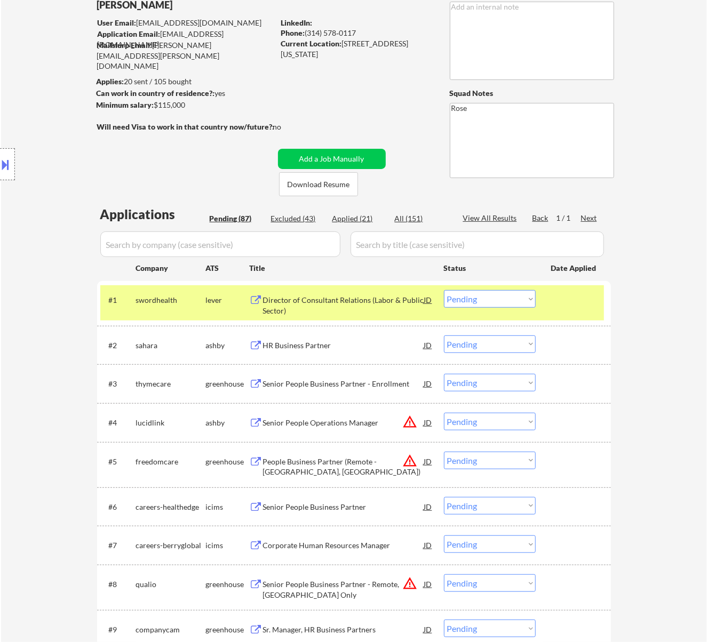
click at [359, 299] on div "Director of Consultant Relations (Labor & Public Sector)" at bounding box center [343, 305] width 161 height 21
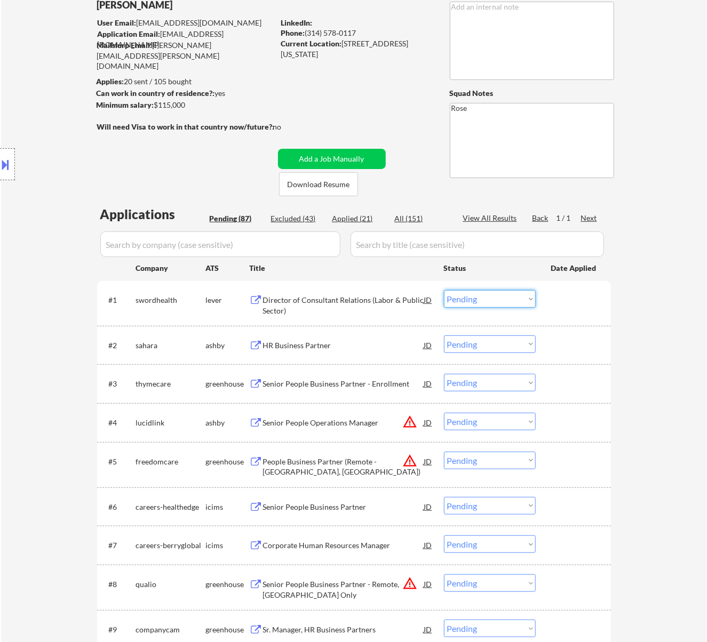
click at [487, 295] on select "Choose an option... Pending Applied Excluded (Questions) Excluded (Expired) Exc…" at bounding box center [490, 299] width 92 height 18
click at [444, 290] on select "Choose an option... Pending Applied Excluded (Questions) Excluded (Expired) Exc…" at bounding box center [490, 299] width 92 height 18
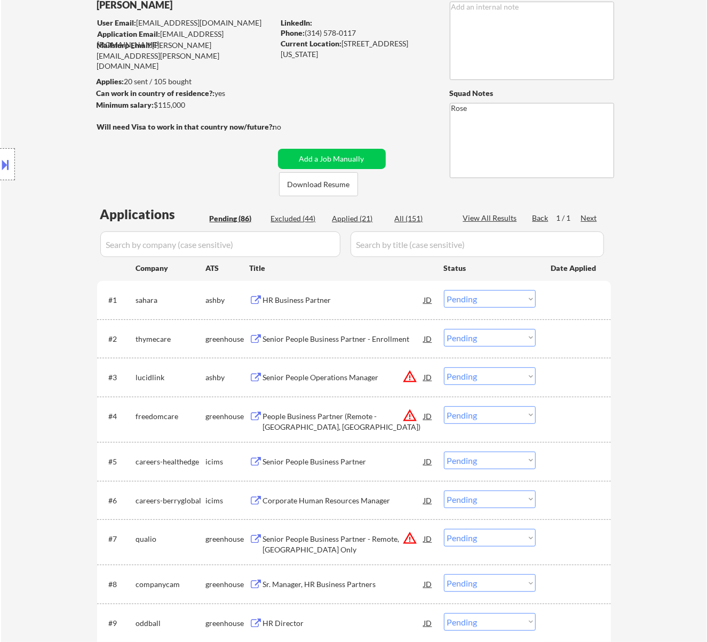
click at [345, 295] on div "HR Business Partner" at bounding box center [343, 300] width 161 height 11
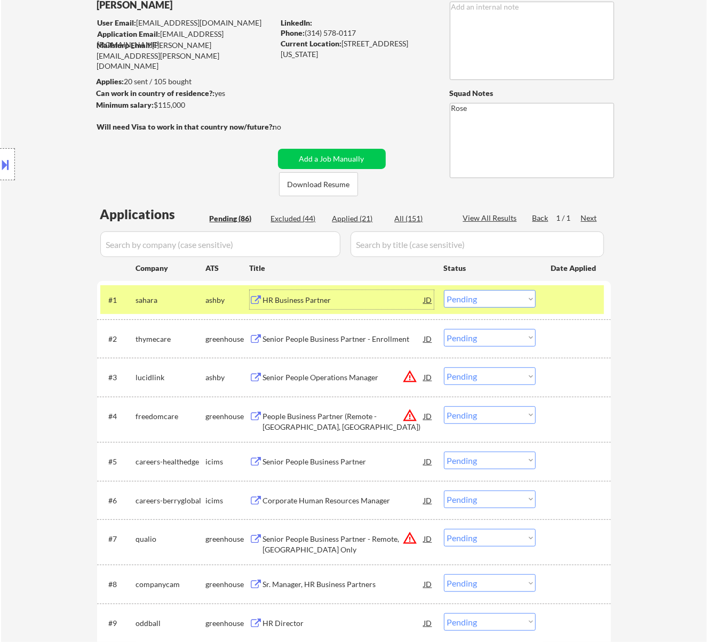
click at [475, 296] on select "Choose an option... Pending Applied Excluded (Questions) Excluded (Expired) Exc…" at bounding box center [490, 299] width 92 height 18
click at [444, 290] on select "Choose an option... Pending Applied Excluded (Questions) Excluded (Expired) Exc…" at bounding box center [490, 299] width 92 height 18
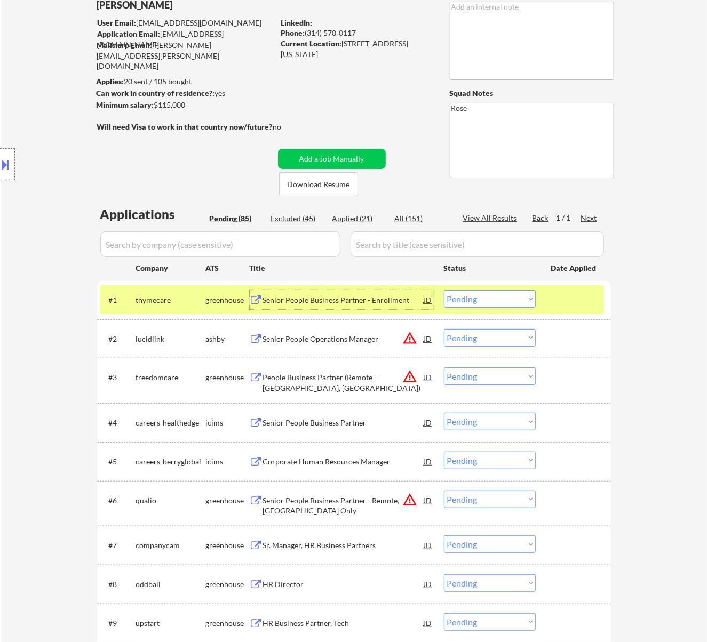
click at [377, 297] on div "Senior People Business Partner - Enrollment" at bounding box center [343, 300] width 161 height 11
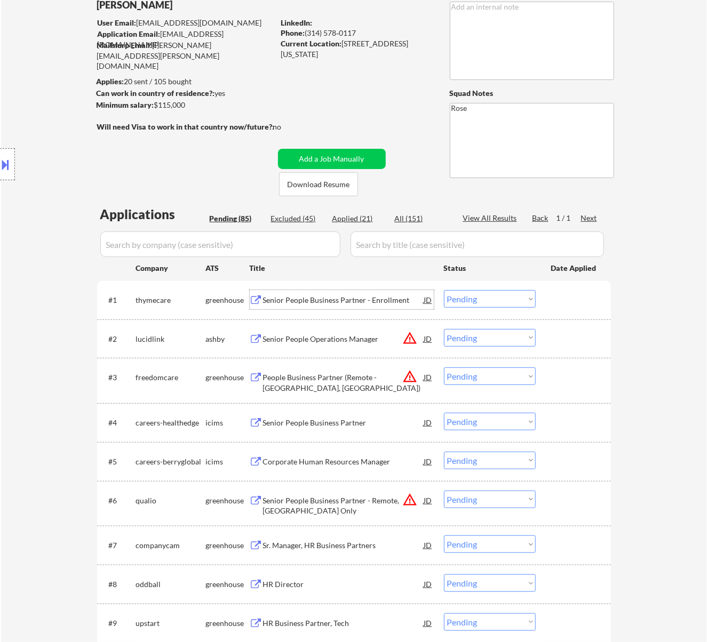
click at [478, 296] on select "Choose an option... Pending Applied Excluded (Questions) Excluded (Expired) Exc…" at bounding box center [490, 299] width 92 height 18
click at [444, 290] on select "Choose an option... Pending Applied Excluded (Questions) Excluded (Expired) Exc…" at bounding box center [490, 299] width 92 height 18
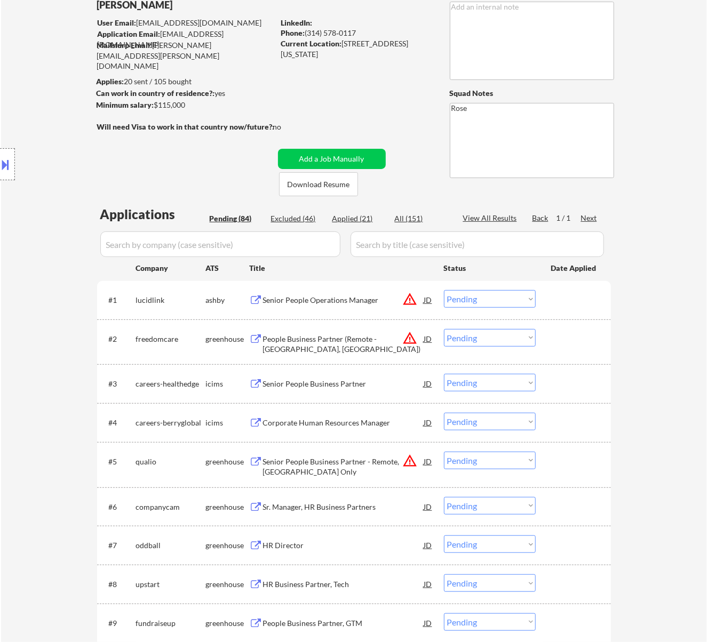
click at [371, 303] on div "Senior People Operations Manager" at bounding box center [343, 300] width 161 height 11
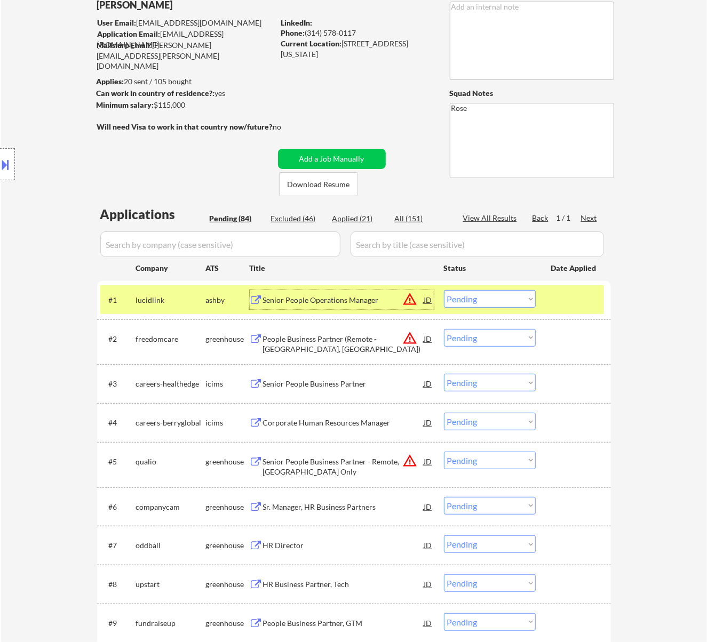
click at [491, 299] on select "Choose an option... Pending Applied Excluded (Questions) Excluded (Expired) Exc…" at bounding box center [490, 299] width 92 height 18
click at [444, 290] on select "Choose an option... Pending Applied Excluded (Questions) Excluded (Expired) Exc…" at bounding box center [490, 299] width 92 height 18
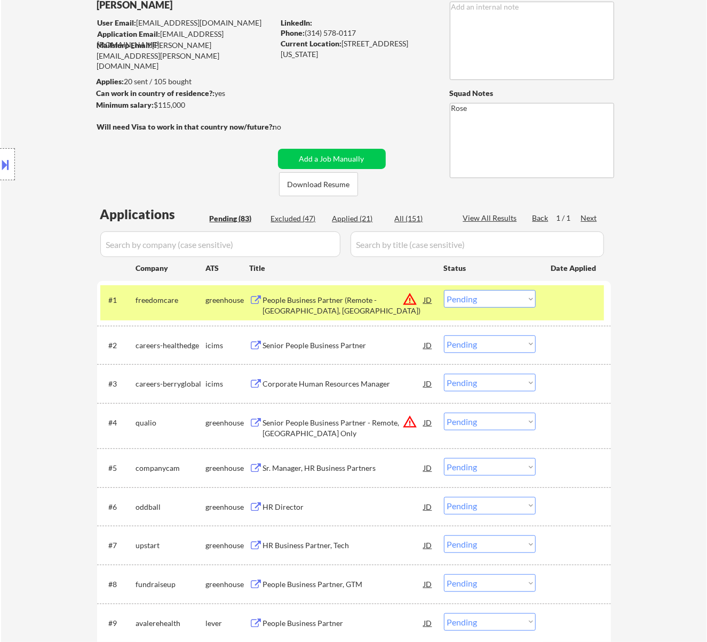
click at [295, 297] on div "People Business Partner (Remote - Las Vegas, NV)" at bounding box center [343, 305] width 161 height 21
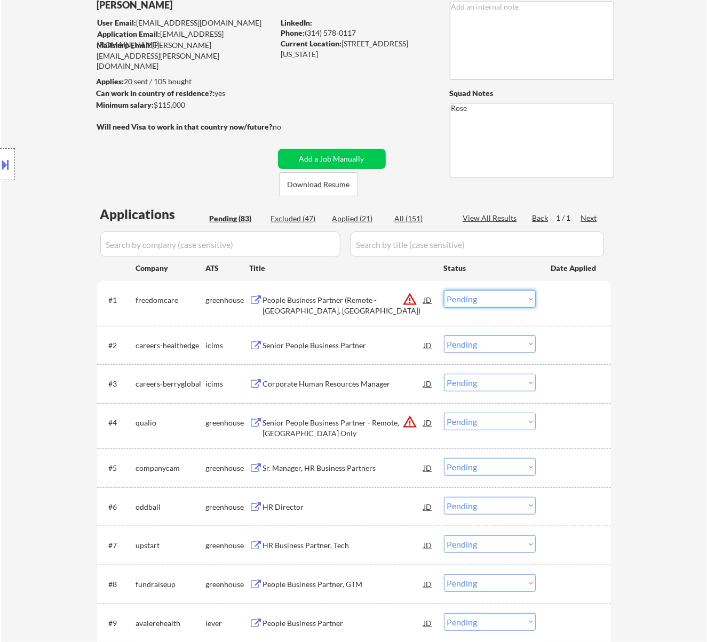
drag, startPoint x: 502, startPoint y: 295, endPoint x: 505, endPoint y: 307, distance: 13.1
click at [503, 295] on select "Choose an option... Pending Applied Excluded (Questions) Excluded (Expired) Exc…" at bounding box center [490, 299] width 92 height 18
click at [444, 290] on select "Choose an option... Pending Applied Excluded (Questions) Excluded (Expired) Exc…" at bounding box center [490, 299] width 92 height 18
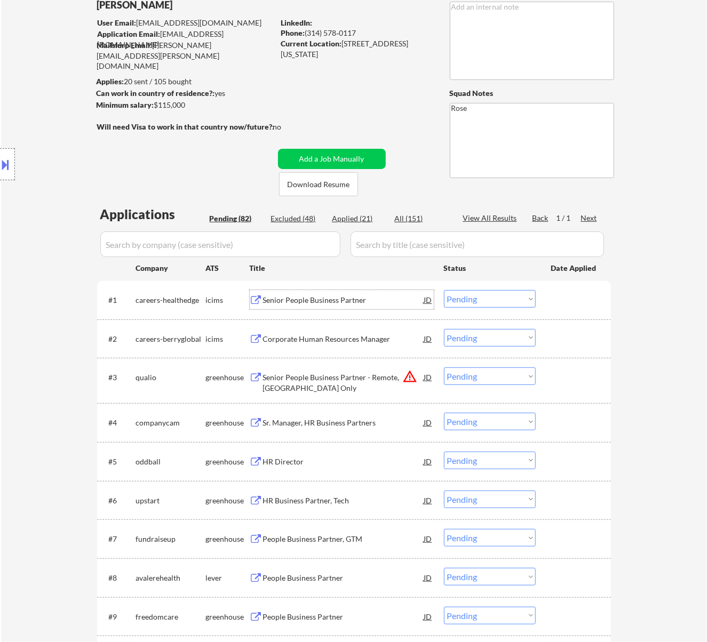
click at [379, 293] on div "Senior People Business Partner" at bounding box center [343, 299] width 161 height 19
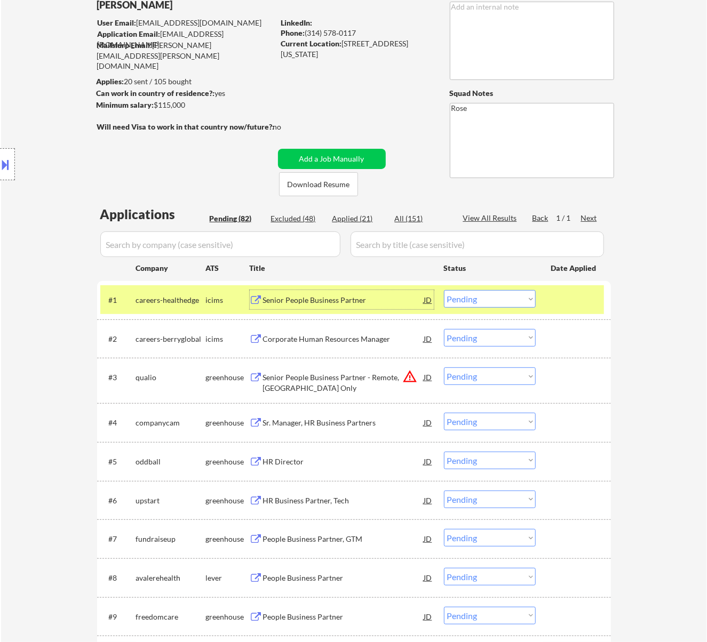
click at [504, 295] on select "Choose an option... Pending Applied Excluded (Questions) Excluded (Expired) Exc…" at bounding box center [490, 299] width 92 height 18
click at [444, 290] on select "Choose an option... Pending Applied Excluded (Questions) Excluded (Expired) Exc…" at bounding box center [490, 299] width 92 height 18
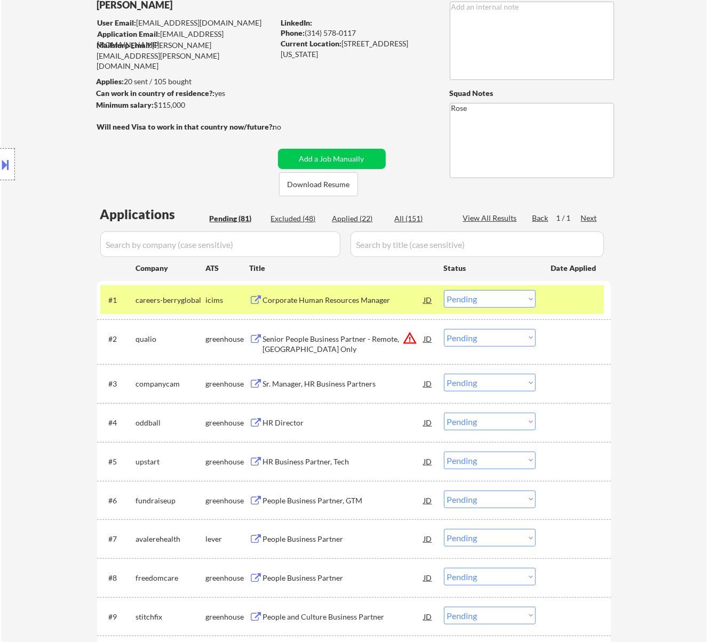
click at [376, 300] on div "Corporate Human Resources Manager" at bounding box center [343, 300] width 161 height 11
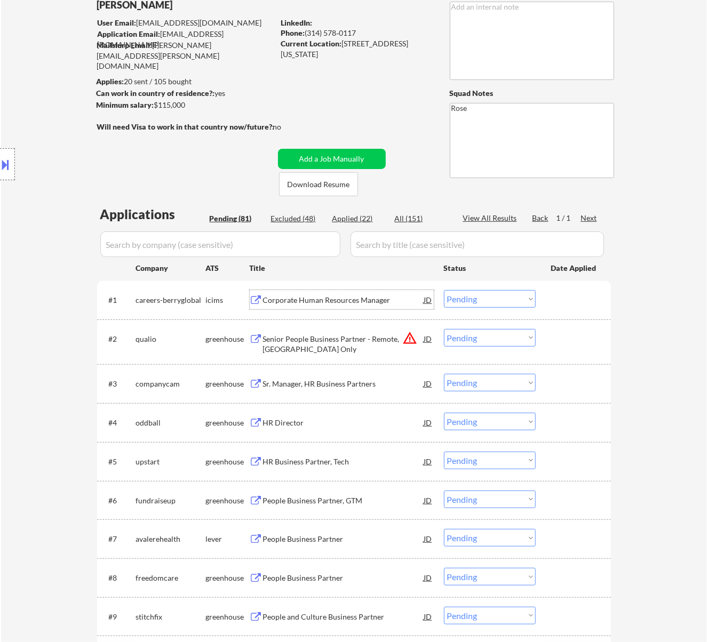
click at [514, 295] on select "Choose an option... Pending Applied Excluded (Questions) Excluded (Expired) Exc…" at bounding box center [490, 299] width 92 height 18
click at [444, 290] on select "Choose an option... Pending Applied Excluded (Questions) Excluded (Expired) Exc…" at bounding box center [490, 299] width 92 height 18
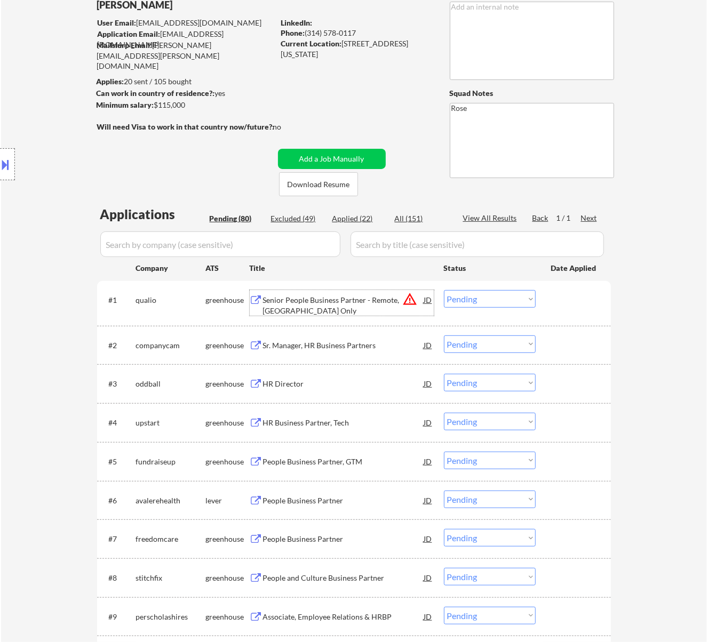
click at [343, 297] on div "Senior People Business Partner - Remote, East Coast Only" at bounding box center [343, 305] width 161 height 21
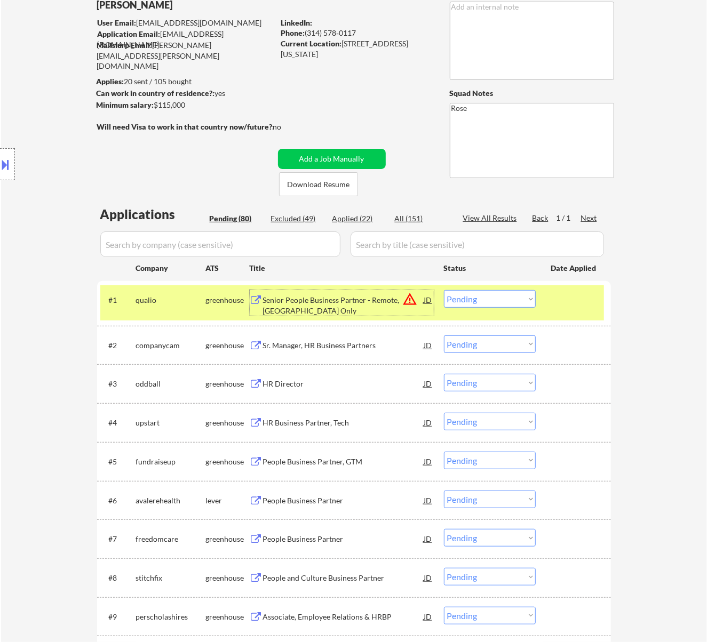
click at [489, 299] on select "Choose an option... Pending Applied Excluded (Questions) Excluded (Expired) Exc…" at bounding box center [490, 299] width 92 height 18
click at [444, 290] on select "Choose an option... Pending Applied Excluded (Questions) Excluded (Expired) Exc…" at bounding box center [490, 299] width 92 height 18
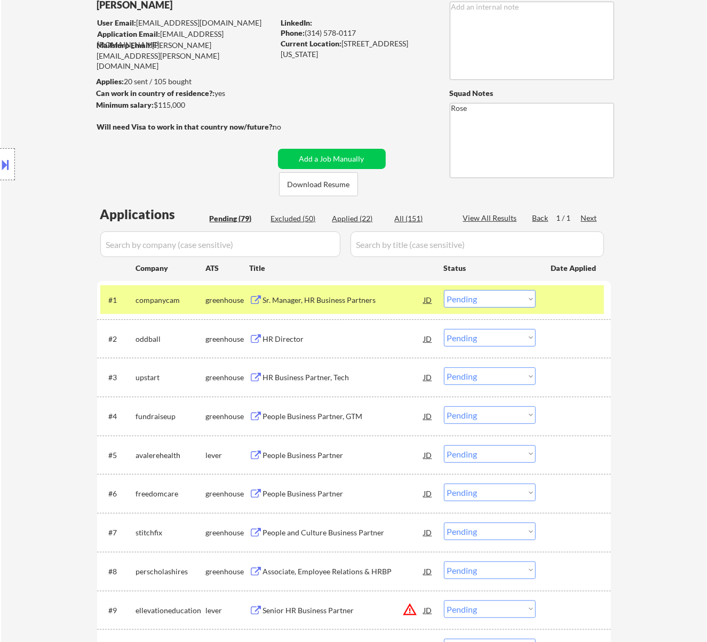
click at [391, 301] on div "Sr. Manager, HR Business Partners" at bounding box center [343, 300] width 161 height 11
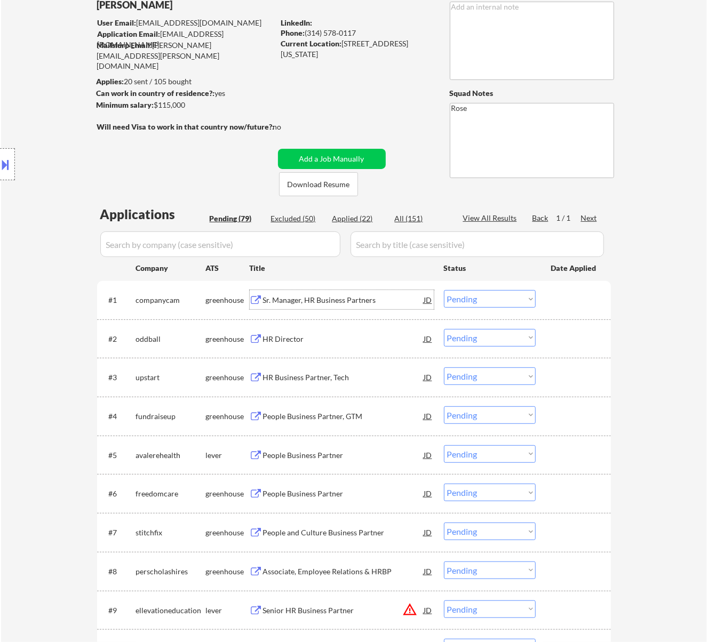
click at [496, 293] on select "Choose an option... Pending Applied Excluded (Questions) Excluded (Expired) Exc…" at bounding box center [490, 299] width 92 height 18
click at [444, 290] on select "Choose an option... Pending Applied Excluded (Questions) Excluded (Expired) Exc…" at bounding box center [490, 299] width 92 height 18
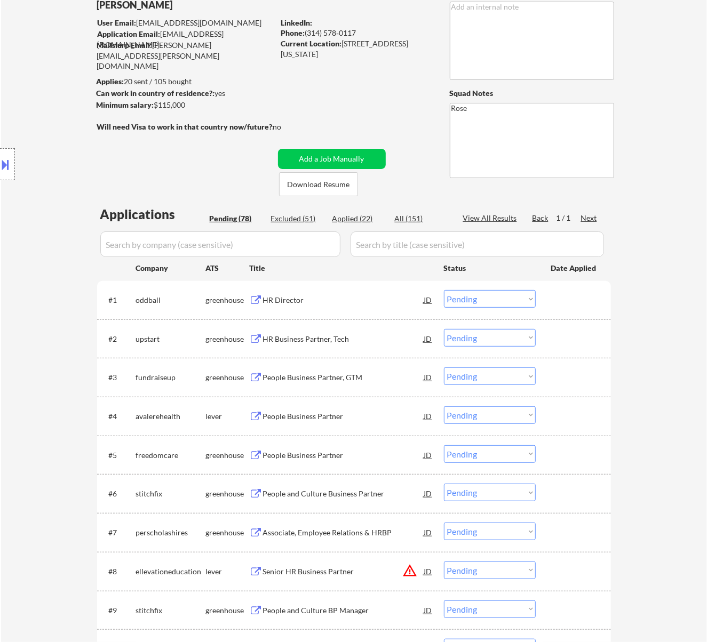
click at [330, 303] on div "HR Director" at bounding box center [343, 300] width 161 height 11
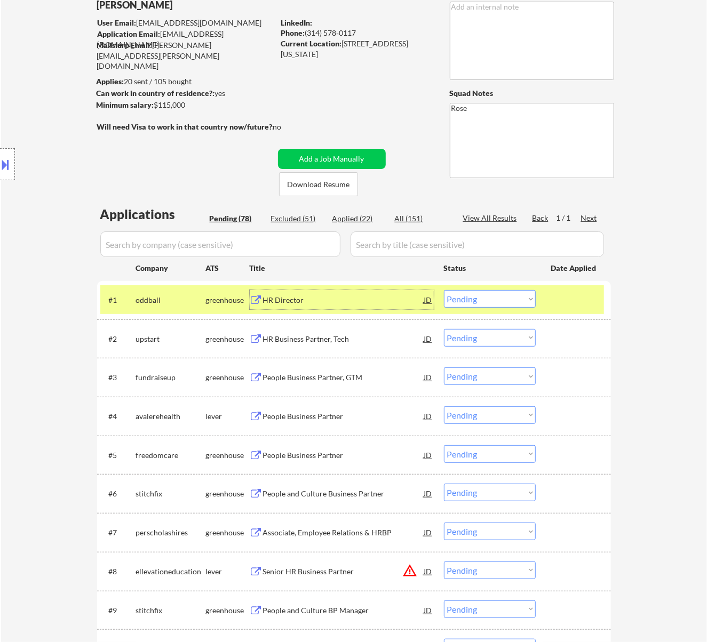
click at [482, 299] on select "Choose an option... Pending Applied Excluded (Questions) Excluded (Expired) Exc…" at bounding box center [490, 299] width 92 height 18
click at [444, 290] on select "Choose an option... Pending Applied Excluded (Questions) Excluded (Expired) Exc…" at bounding box center [490, 299] width 92 height 18
click at [371, 301] on div "HR Business Partner, Tech" at bounding box center [343, 300] width 161 height 11
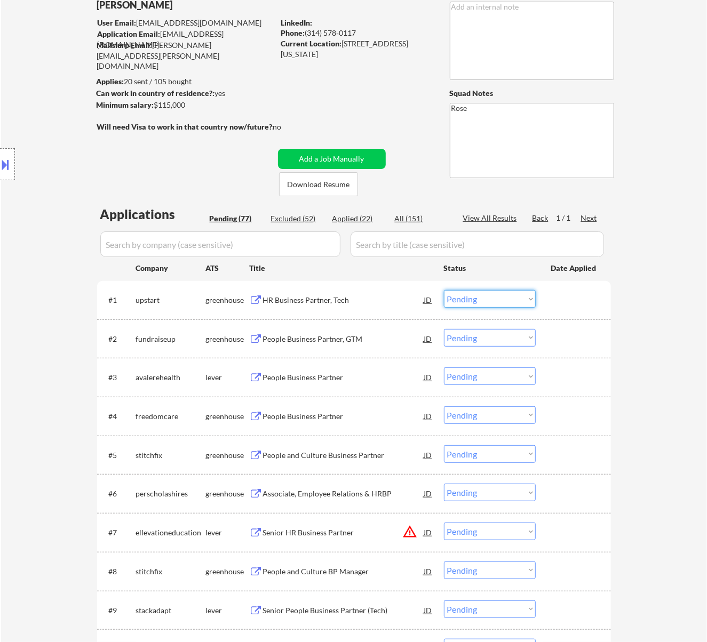
click at [476, 296] on select "Choose an option... Pending Applied Excluded (Questions) Excluded (Expired) Exc…" at bounding box center [490, 299] width 92 height 18
click at [444, 290] on select "Choose an option... Pending Applied Excluded (Questions) Excluded (Expired) Exc…" at bounding box center [490, 299] width 92 height 18
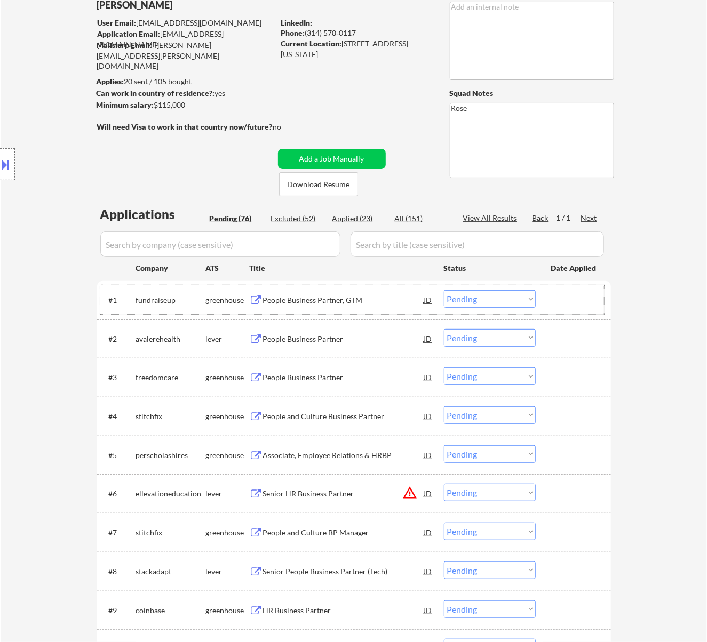
click at [350, 309] on div "#1 fundraiseup greenhouse People Business Partner, GTM JD warning_amber Choose …" at bounding box center [352, 299] width 504 height 29
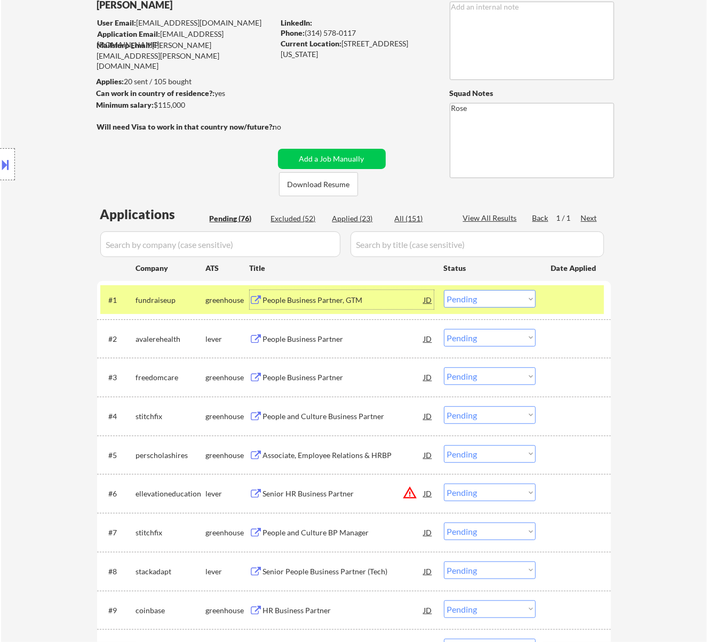
click at [363, 297] on div "People Business Partner, GTM" at bounding box center [343, 300] width 161 height 11
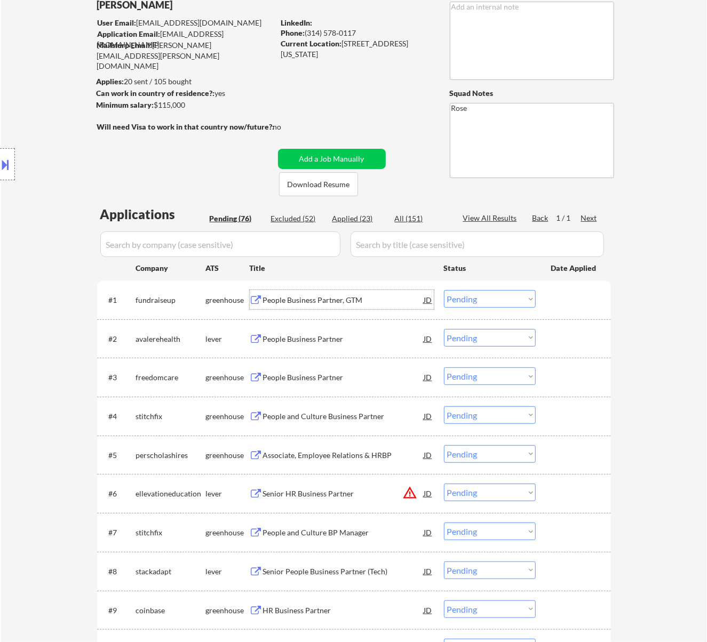
click at [425, 300] on div "JD" at bounding box center [428, 299] width 11 height 19
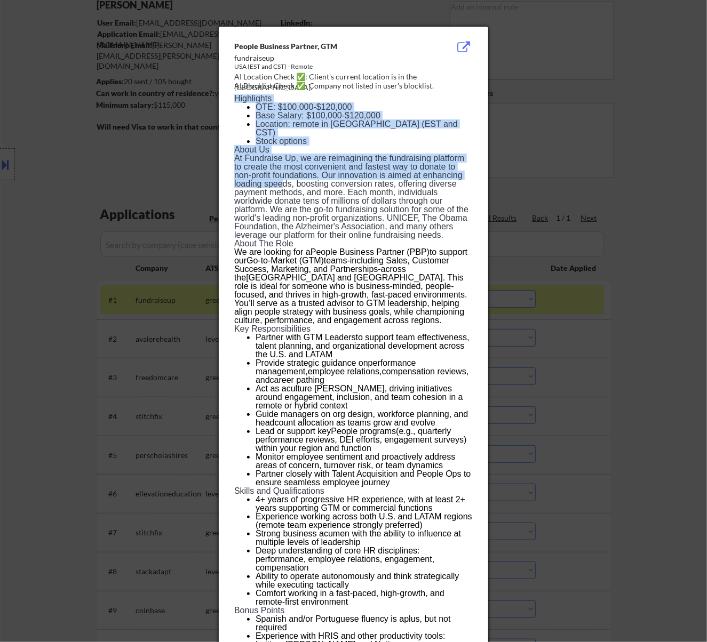
drag, startPoint x: 229, startPoint y: 42, endPoint x: 269, endPoint y: 141, distance: 107.0
click at [281, 169] on div "People Business Partner, GTM fundraiseup USA (EST and CST) - Remote AI Location…" at bounding box center [353, 399] width 269 height 744
click at [225, 38] on div "People Business Partner, GTM fundraiseup USA (EST and CST) - Remote AI Location…" at bounding box center [353, 399] width 269 height 744
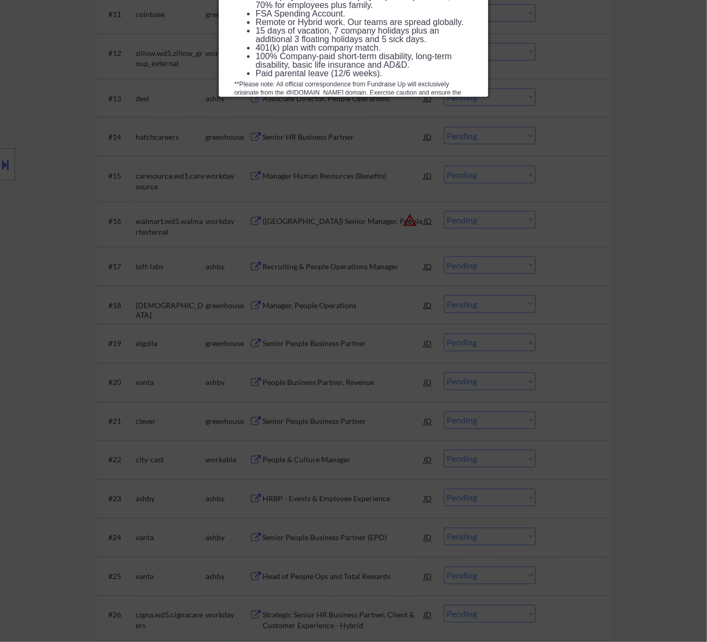
scroll to position [744, 0]
drag, startPoint x: 235, startPoint y: 45, endPoint x: 462, endPoint y: 88, distance: 230.2
copy div "People Business Partner, GTM fundraiseup USA (EST and CST) - Remote AI Location…"
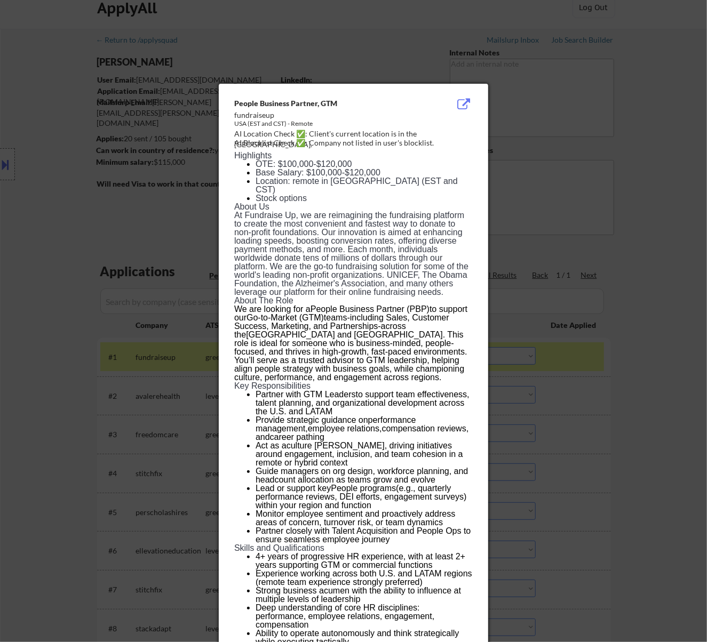
scroll to position [0, 0]
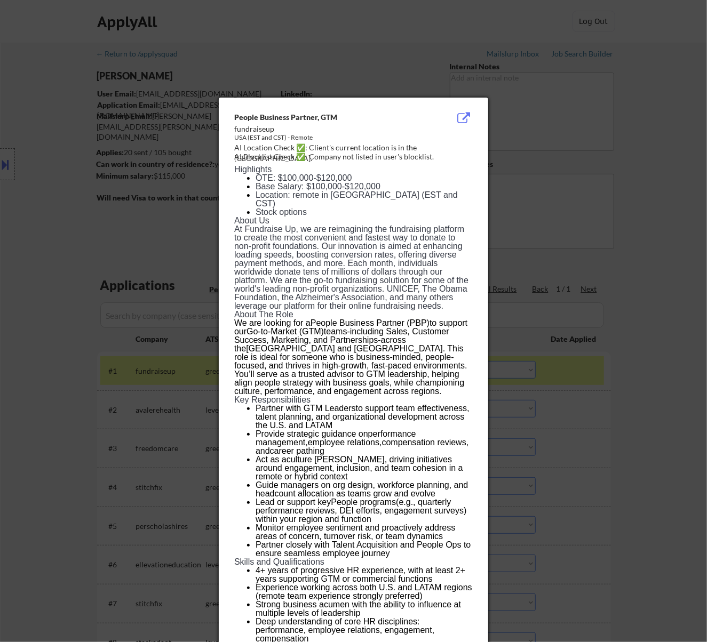
click at [625, 107] on div at bounding box center [353, 321] width 707 height 642
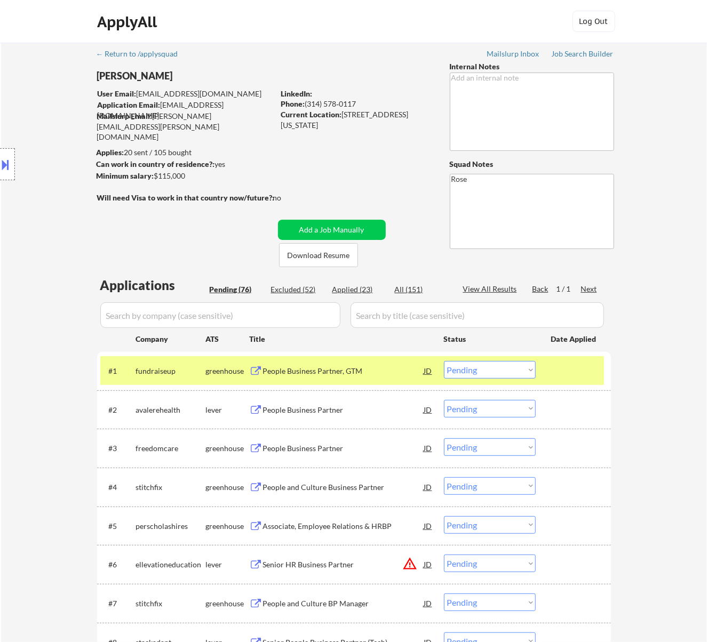
click at [483, 365] on select "Choose an option... Pending Applied Excluded (Questions) Excluded (Expired) Exc…" at bounding box center [490, 370] width 92 height 18
click at [444, 361] on select "Choose an option... Pending Applied Excluded (Questions) Excluded (Expired) Exc…" at bounding box center [490, 370] width 92 height 18
click at [381, 366] on div "People Business Partner" at bounding box center [343, 371] width 161 height 11
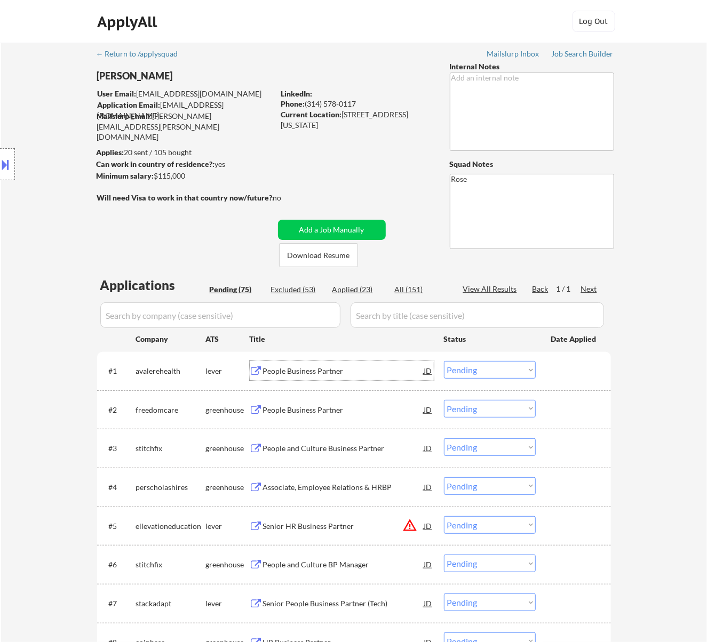
click at [528, 374] on select "Choose an option... Pending Applied Excluded (Questions) Excluded (Expired) Exc…" at bounding box center [490, 370] width 92 height 18
click at [444, 361] on select "Choose an option... Pending Applied Excluded (Questions) Excluded (Expired) Exc…" at bounding box center [490, 370] width 92 height 18
click at [366, 369] on div "People Business Partner" at bounding box center [343, 371] width 161 height 11
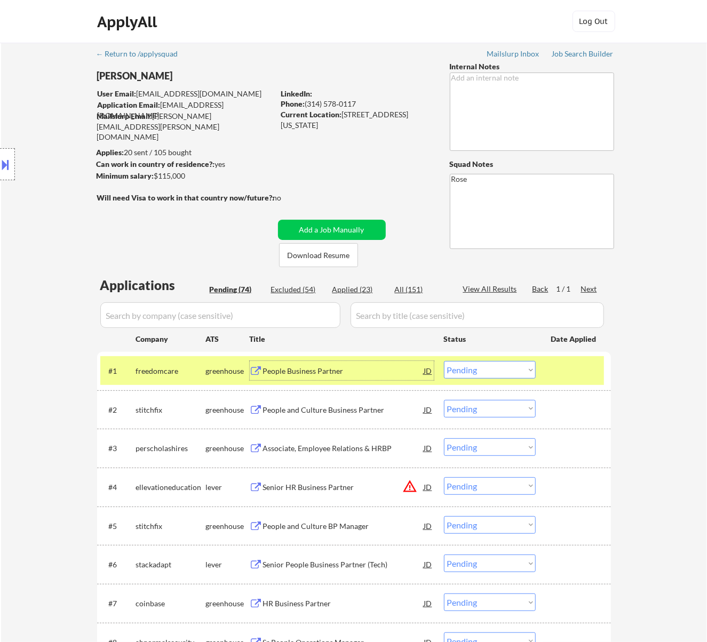
click at [466, 371] on select "Choose an option... Pending Applied Excluded (Questions) Excluded (Expired) Exc…" at bounding box center [490, 370] width 92 height 18
click at [444, 361] on select "Choose an option... Pending Applied Excluded (Questions) Excluded (Expired) Exc…" at bounding box center [490, 370] width 92 height 18
click at [377, 371] on div "People and Culture Business Partner" at bounding box center [343, 371] width 161 height 11
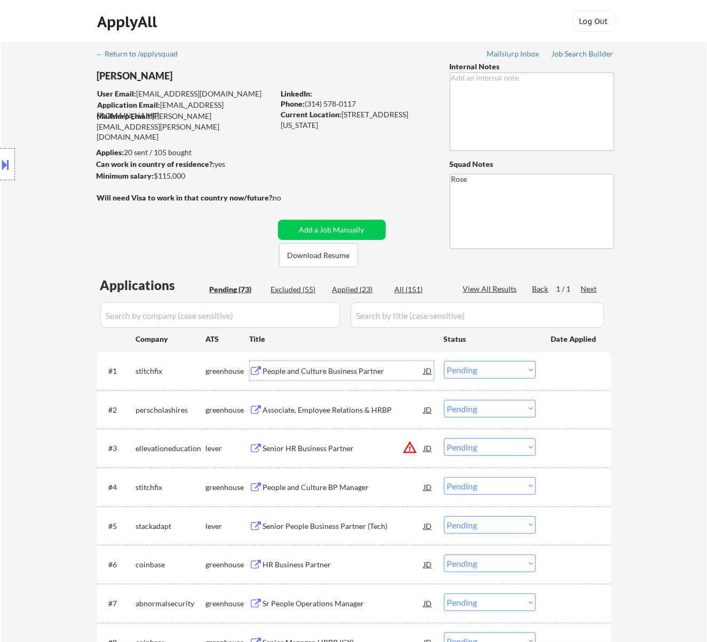
click at [496, 372] on select "Choose an option... Pending Applied Excluded (Questions) Excluded (Expired) Exc…" at bounding box center [490, 370] width 92 height 18
click at [444, 361] on select "Choose an option... Pending Applied Excluded (Questions) Excluded (Expired) Exc…" at bounding box center [490, 370] width 92 height 18
click at [357, 368] on div "Associate, Employee Relations & HRBP" at bounding box center [343, 371] width 161 height 11
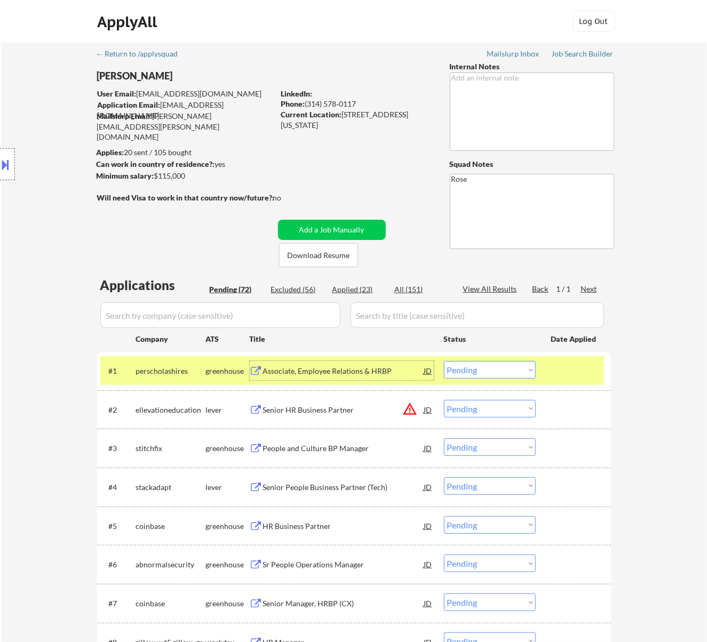
click at [493, 375] on select "Choose an option... Pending Applied Excluded (Questions) Excluded (Expired) Exc…" at bounding box center [490, 370] width 92 height 18
click at [444, 361] on select "Choose an option... Pending Applied Excluded (Questions) Excluded (Expired) Exc…" at bounding box center [490, 370] width 92 height 18
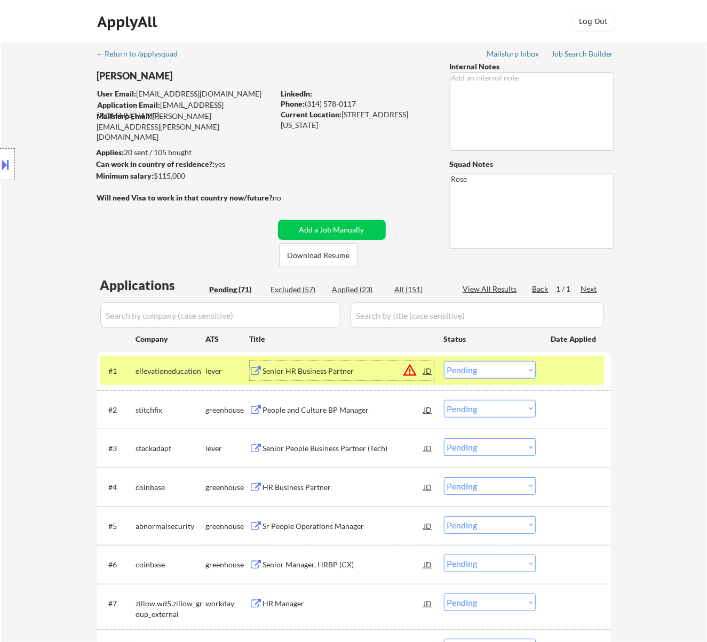
click at [368, 375] on div "Senior HR Business Partner" at bounding box center [343, 371] width 161 height 11
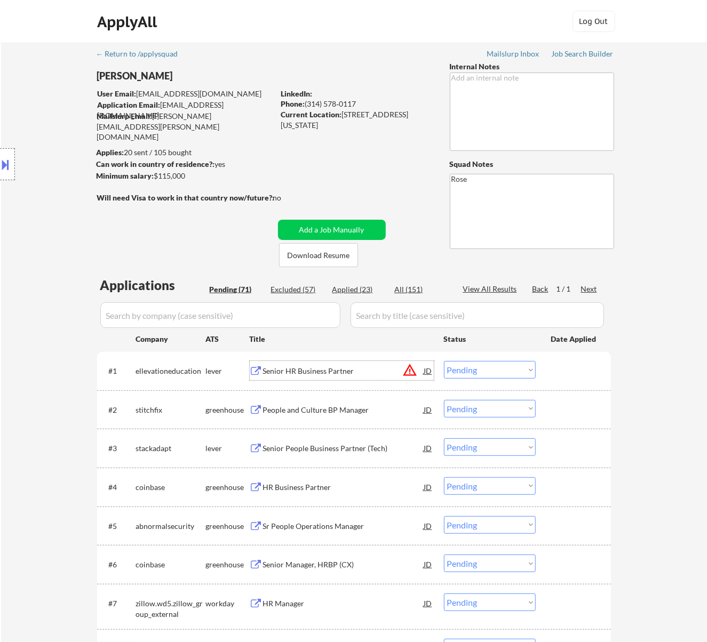
click at [522, 368] on select "Choose an option... Pending Applied Excluded (Questions) Excluded (Expired) Exc…" at bounding box center [490, 370] width 92 height 18
click at [444, 361] on select "Choose an option... Pending Applied Excluded (Questions) Excluded (Expired) Exc…" at bounding box center [490, 370] width 92 height 18
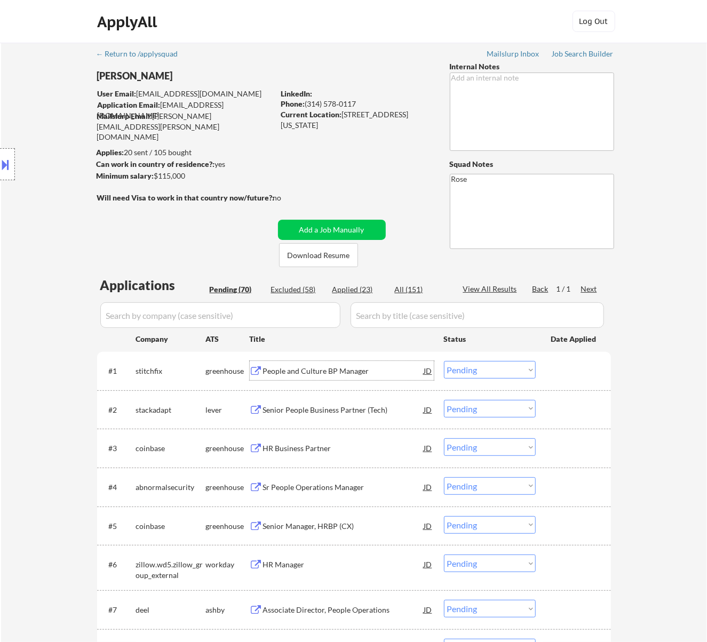
click at [316, 375] on div "People and Culture BP Manager" at bounding box center [343, 371] width 161 height 11
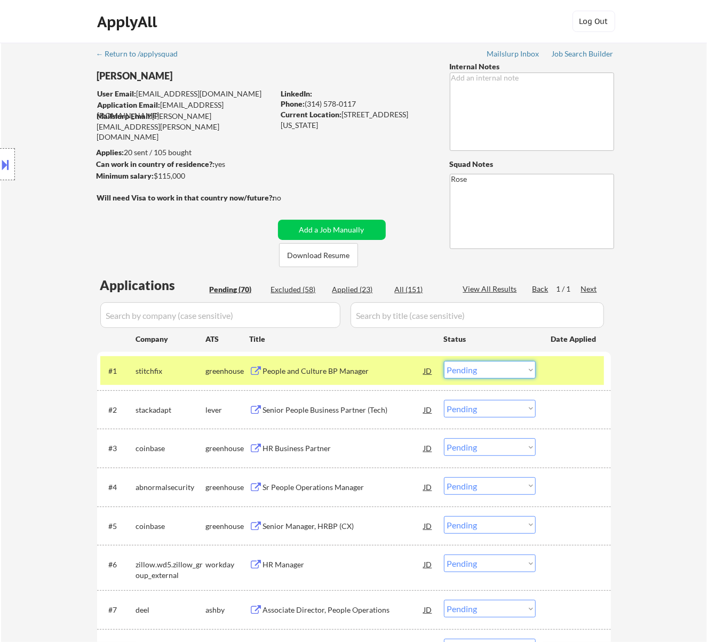
click at [482, 364] on select "Choose an option... Pending Applied Excluded (Questions) Excluded (Expired) Exc…" at bounding box center [490, 370] width 92 height 18
click at [444, 361] on select "Choose an option... Pending Applied Excluded (Questions) Excluded (Expired) Exc…" at bounding box center [490, 370] width 92 height 18
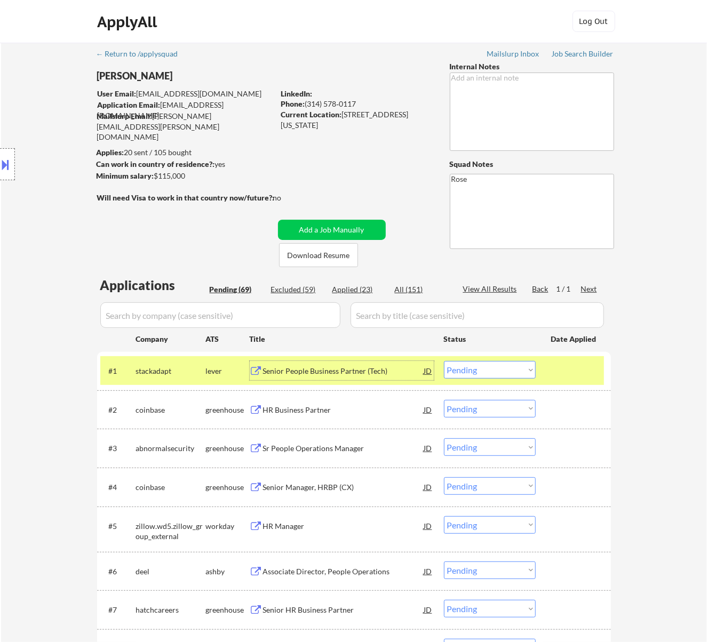
click at [374, 373] on div "Senior People Business Partner (Tech)" at bounding box center [343, 371] width 161 height 11
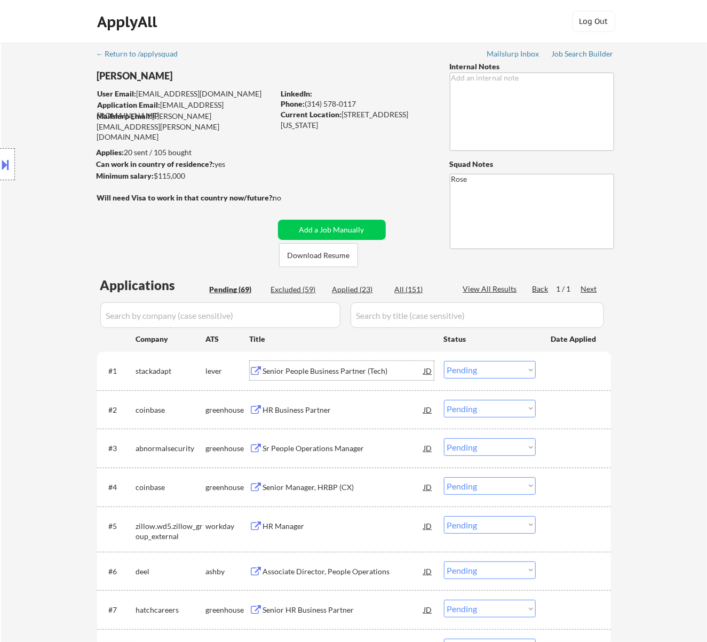
click at [489, 367] on select "Choose an option... Pending Applied Excluded (Questions) Excluded (Expired) Exc…" at bounding box center [490, 370] width 92 height 18
click at [444, 361] on select "Choose an option... Pending Applied Excluded (Questions) Excluded (Expired) Exc…" at bounding box center [490, 370] width 92 height 18
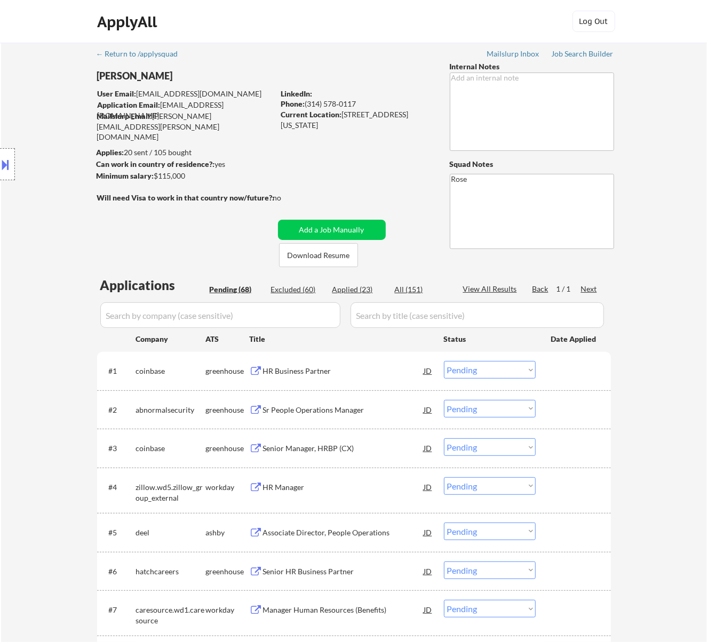
click at [351, 361] on div "HR Business Partner" at bounding box center [343, 370] width 161 height 19
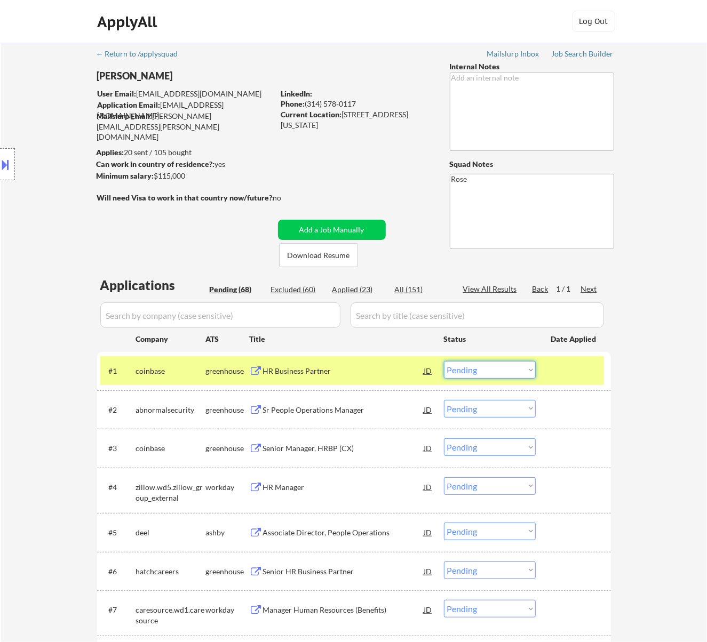
drag, startPoint x: 523, startPoint y: 369, endPoint x: 521, endPoint y: 377, distance: 7.6
click at [523, 369] on select "Choose an option... Pending Applied Excluded (Questions) Excluded (Expired) Exc…" at bounding box center [490, 370] width 92 height 18
click at [444, 361] on select "Choose an option... Pending Applied Excluded (Questions) Excluded (Expired) Exc…" at bounding box center [490, 370] width 92 height 18
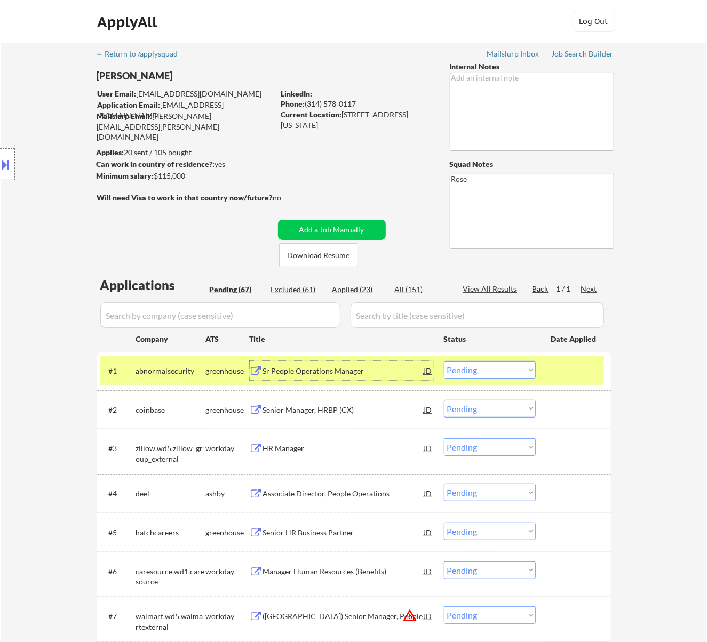
click at [380, 376] on div "Sr People Operations Manager" at bounding box center [343, 371] width 161 height 11
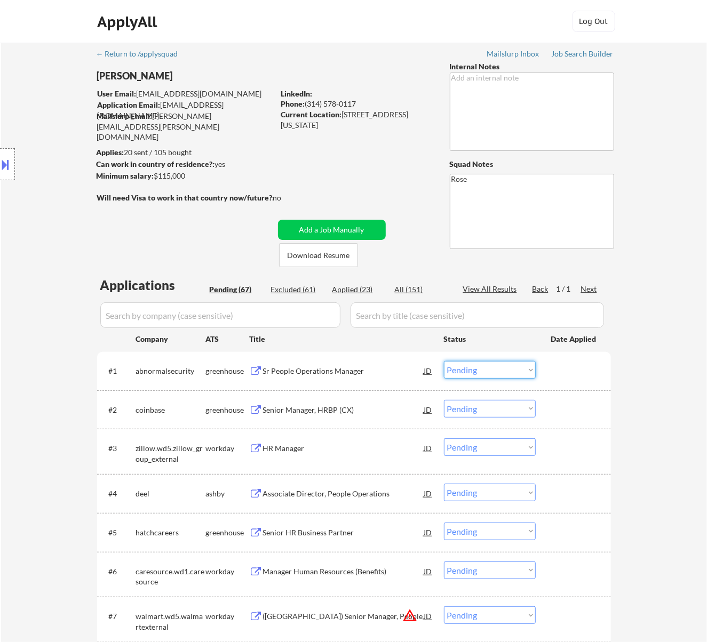
click at [494, 365] on select "Choose an option... Pending Applied Excluded (Questions) Excluded (Expired) Exc…" at bounding box center [490, 370] width 92 height 18
click at [444, 361] on select "Choose an option... Pending Applied Excluded (Questions) Excluded (Expired) Exc…" at bounding box center [490, 370] width 92 height 18
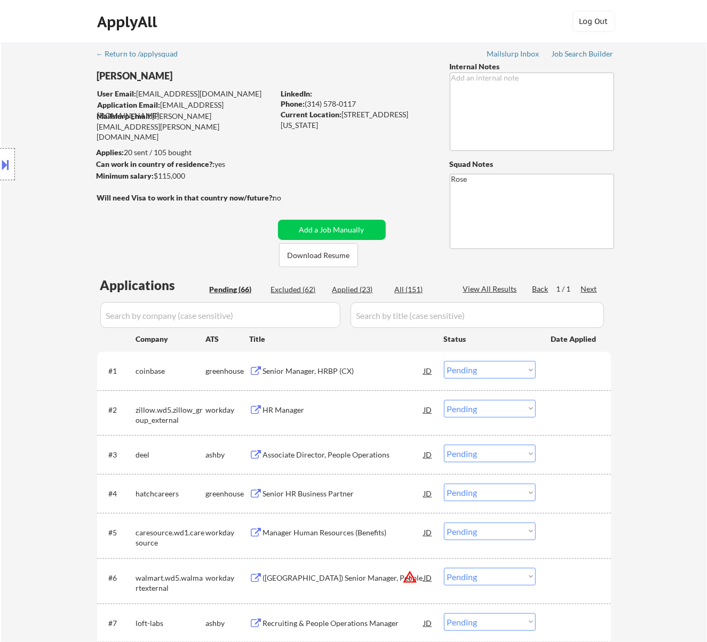
click at [323, 377] on div "Senior Manager, HRBP (CX)" at bounding box center [343, 370] width 161 height 19
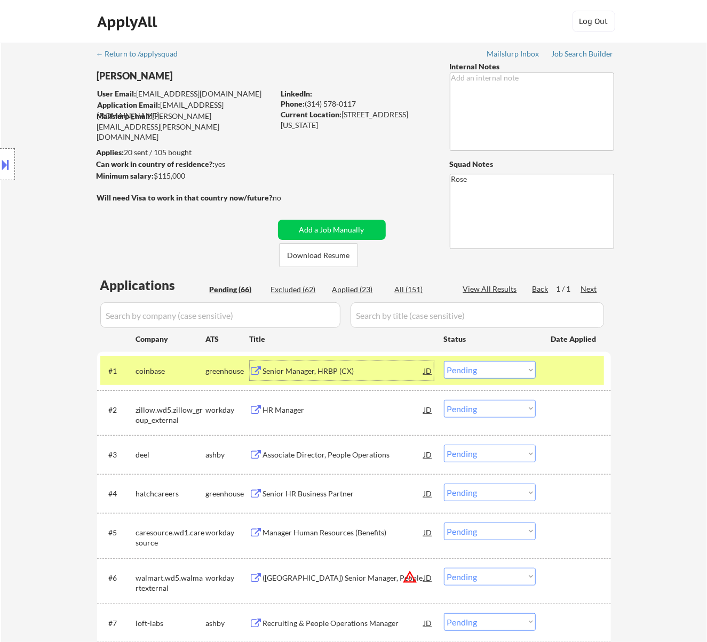
click at [361, 364] on div "Senior Manager, HRBP (CX)" at bounding box center [343, 370] width 161 height 19
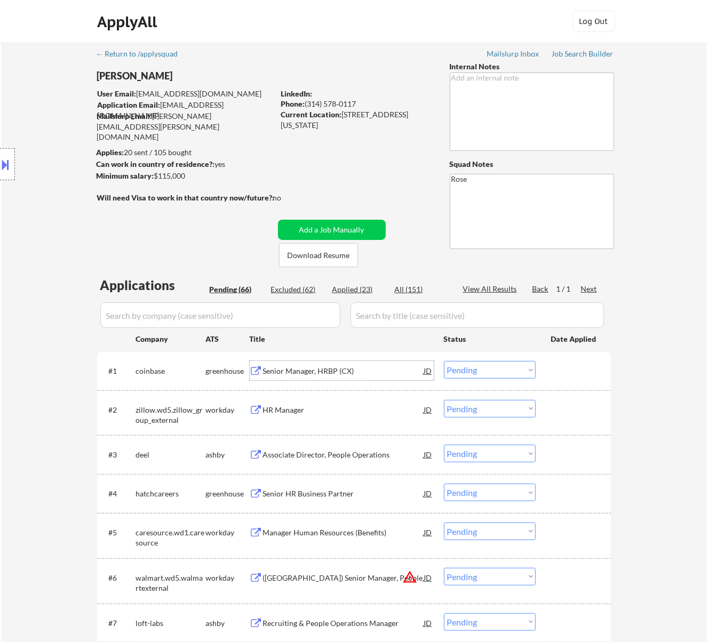
click at [470, 364] on select "Choose an option... Pending Applied Excluded (Questions) Excluded (Expired) Exc…" at bounding box center [490, 370] width 92 height 18
click at [444, 361] on select "Choose an option... Pending Applied Excluded (Questions) Excluded (Expired) Exc…" at bounding box center [490, 370] width 92 height 18
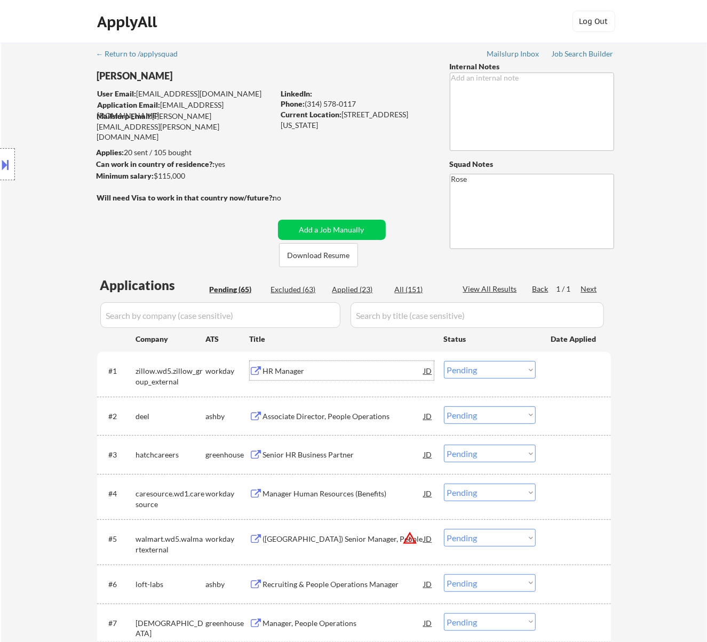
click at [359, 370] on div "HR Manager" at bounding box center [343, 371] width 161 height 11
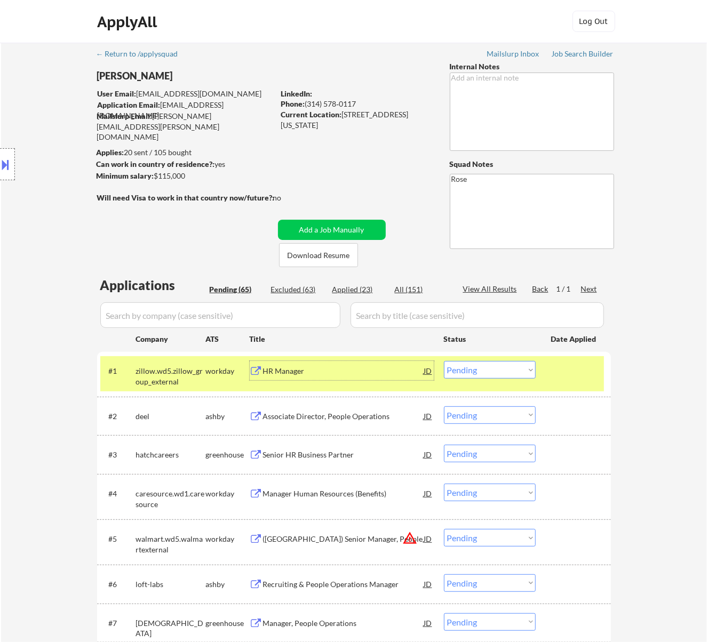
click at [489, 362] on select "Choose an option... Pending Applied Excluded (Questions) Excluded (Expired) Exc…" at bounding box center [490, 370] width 92 height 18
click at [444, 361] on select "Choose an option... Pending Applied Excluded (Questions) Excluded (Expired) Exc…" at bounding box center [490, 370] width 92 height 18
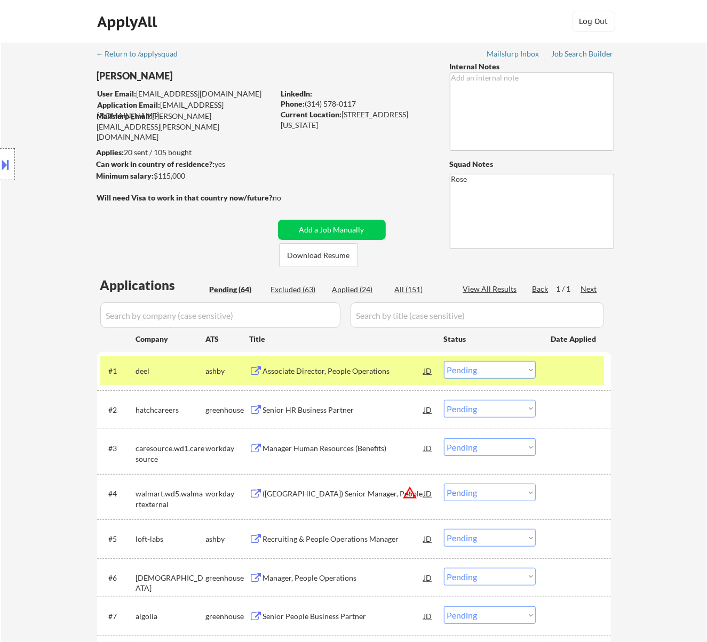
click at [400, 378] on div "Associate Director, People Operations" at bounding box center [343, 370] width 161 height 19
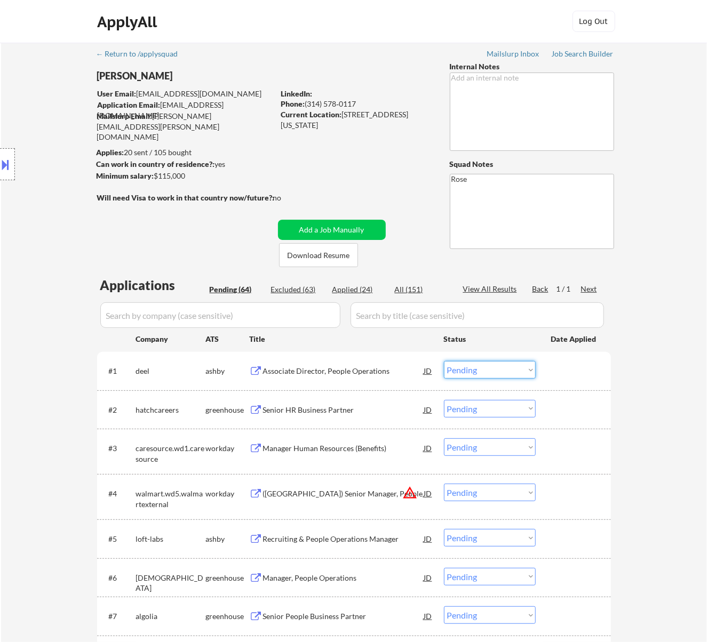
drag, startPoint x: 477, startPoint y: 365, endPoint x: 477, endPoint y: 372, distance: 6.9
click at [477, 365] on select "Choose an option... Pending Applied Excluded (Questions) Excluded (Expired) Exc…" at bounding box center [490, 370] width 92 height 18
click at [444, 361] on select "Choose an option... Pending Applied Excluded (Questions) Excluded (Expired) Exc…" at bounding box center [490, 370] width 92 height 18
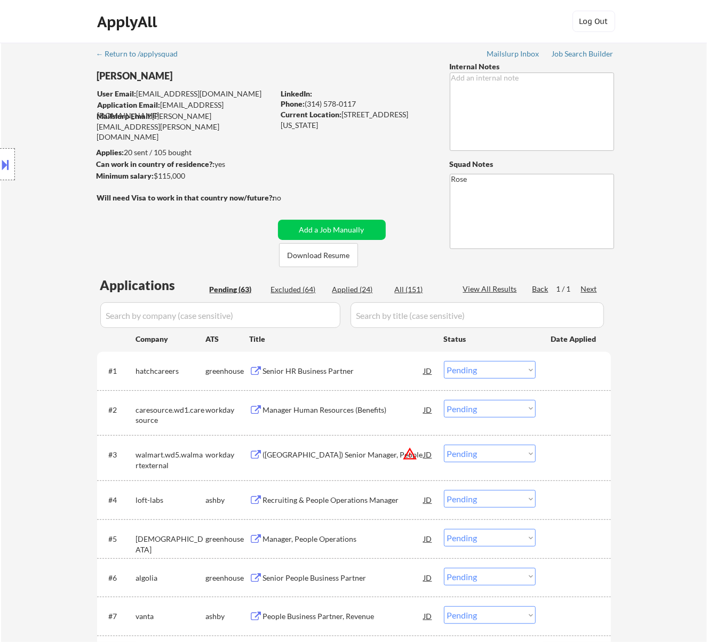
click at [320, 369] on div "Senior HR Business Partner" at bounding box center [343, 371] width 161 height 11
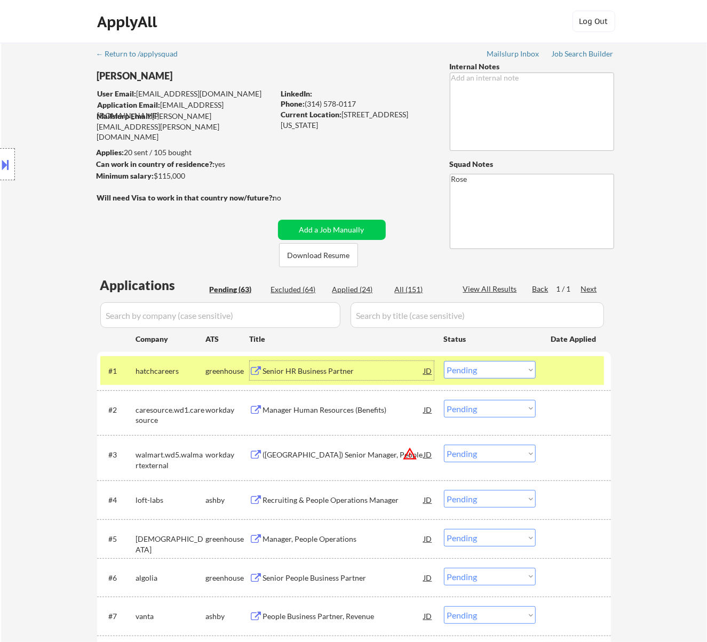
click at [508, 367] on select "Choose an option... Pending Applied Excluded (Questions) Excluded (Expired) Exc…" at bounding box center [490, 370] width 92 height 18
click at [444, 361] on select "Choose an option... Pending Applied Excluded (Questions) Excluded (Expired) Exc…" at bounding box center [490, 370] width 92 height 18
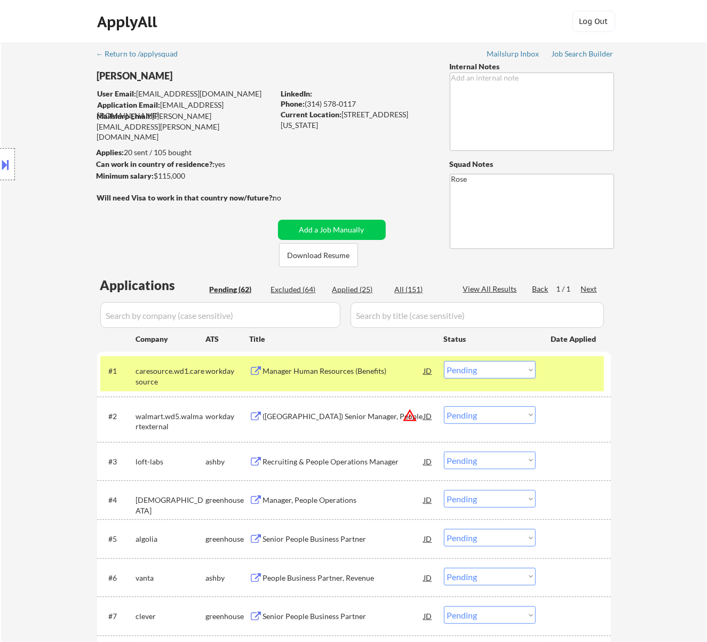
click at [372, 369] on div "Manager Human Resources (Benefits)" at bounding box center [343, 371] width 161 height 11
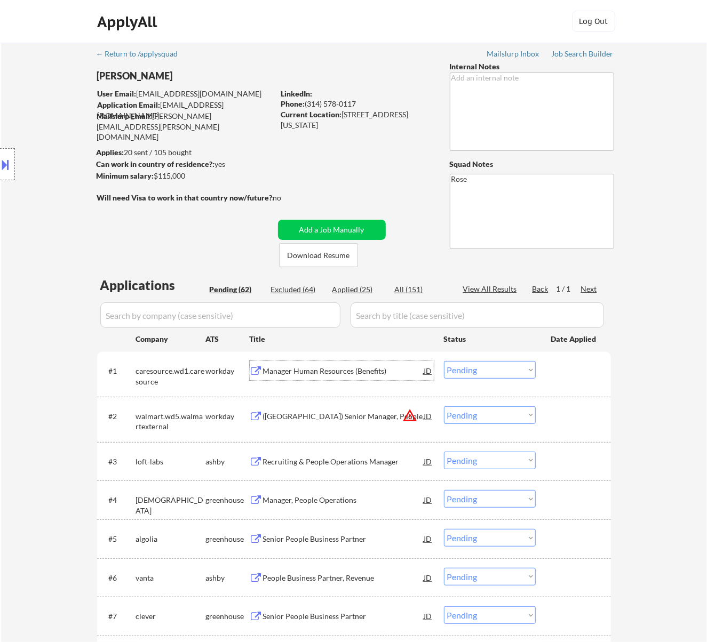
click at [498, 368] on select "Choose an option... Pending Applied Excluded (Questions) Excluded (Expired) Exc…" at bounding box center [490, 370] width 92 height 18
click at [444, 361] on select "Choose an option... Pending Applied Excluded (Questions) Excluded (Expired) Exc…" at bounding box center [490, 370] width 92 height 18
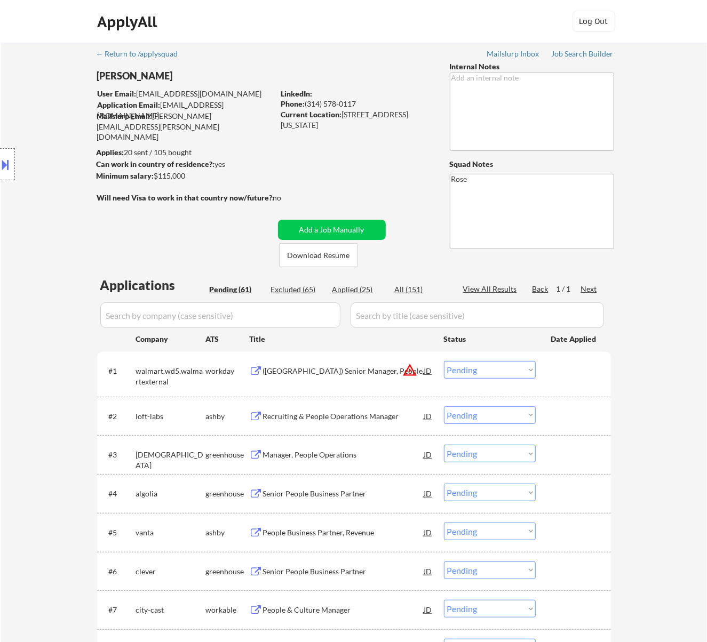
click at [348, 372] on div "(USA) Senior Manager, People" at bounding box center [343, 371] width 161 height 11
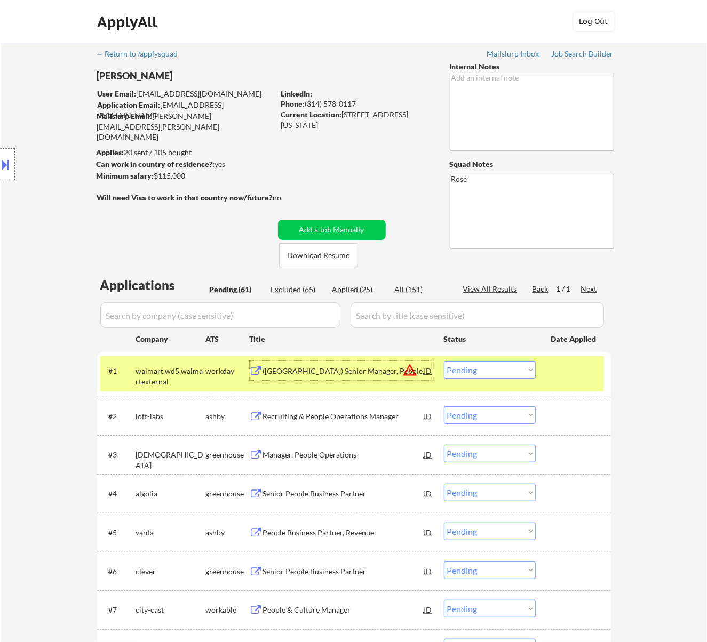
click at [504, 371] on select "Choose an option... Pending Applied Excluded (Questions) Excluded (Expired) Exc…" at bounding box center [490, 370] width 92 height 18
click at [444, 361] on select "Choose an option... Pending Applied Excluded (Questions) Excluded (Expired) Exc…" at bounding box center [490, 370] width 92 height 18
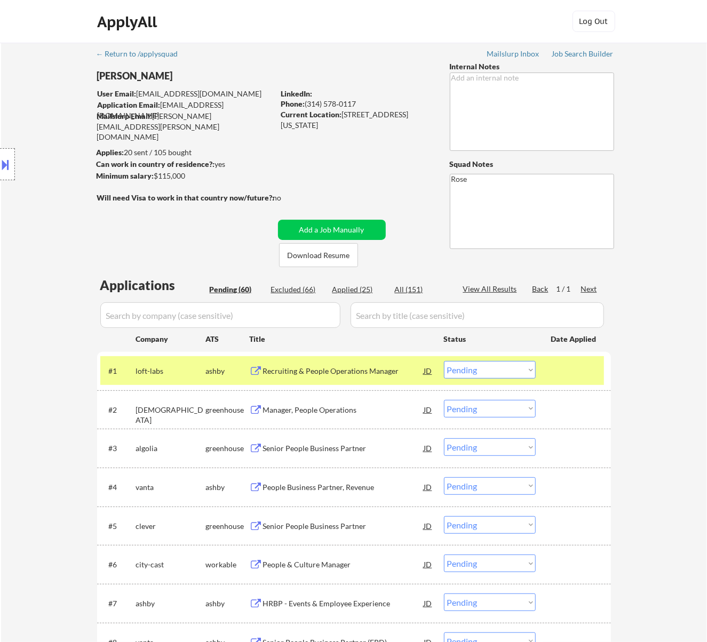
click at [387, 374] on div "Recruiting & People Operations Manager" at bounding box center [343, 371] width 161 height 11
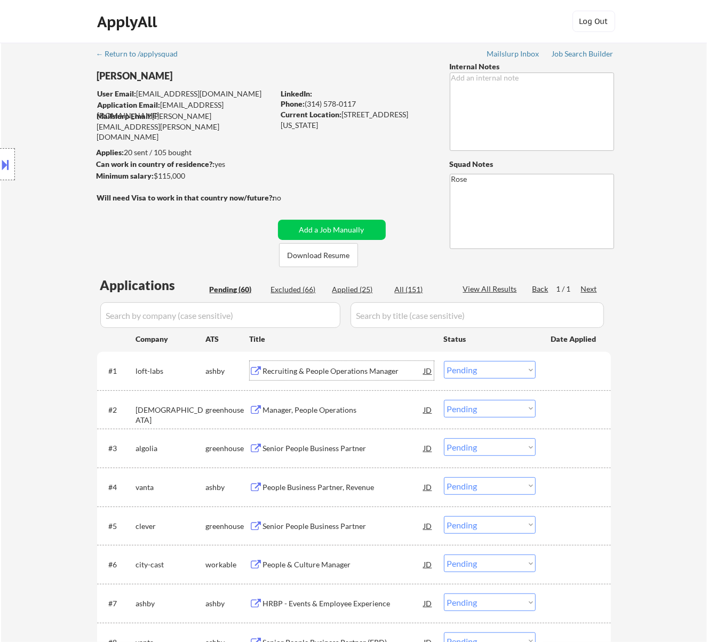
click at [497, 367] on select "Choose an option... Pending Applied Excluded (Questions) Excluded (Expired) Exc…" at bounding box center [490, 370] width 92 height 18
click at [444, 361] on select "Choose an option... Pending Applied Excluded (Questions) Excluded (Expired) Exc…" at bounding box center [490, 370] width 92 height 18
click at [384, 370] on div "Manager, People Operations" at bounding box center [343, 371] width 161 height 11
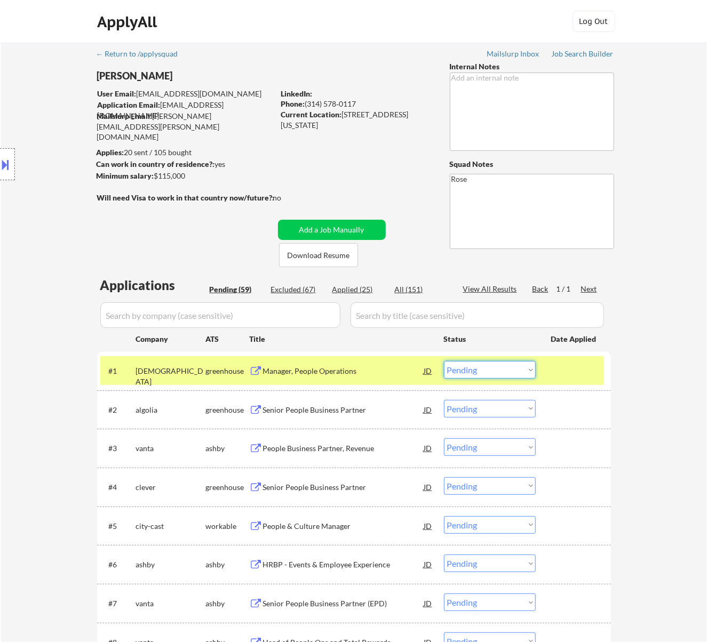
drag, startPoint x: 502, startPoint y: 370, endPoint x: 502, endPoint y: 378, distance: 8.5
click at [502, 370] on select "Choose an option... Pending Applied Excluded (Questions) Excluded (Expired) Exc…" at bounding box center [490, 370] width 92 height 18
click at [444, 361] on select "Choose an option... Pending Applied Excluded (Questions) Excluded (Expired) Exc…" at bounding box center [490, 370] width 92 height 18
click at [395, 368] on div "Senior People Business Partner" at bounding box center [343, 371] width 161 height 11
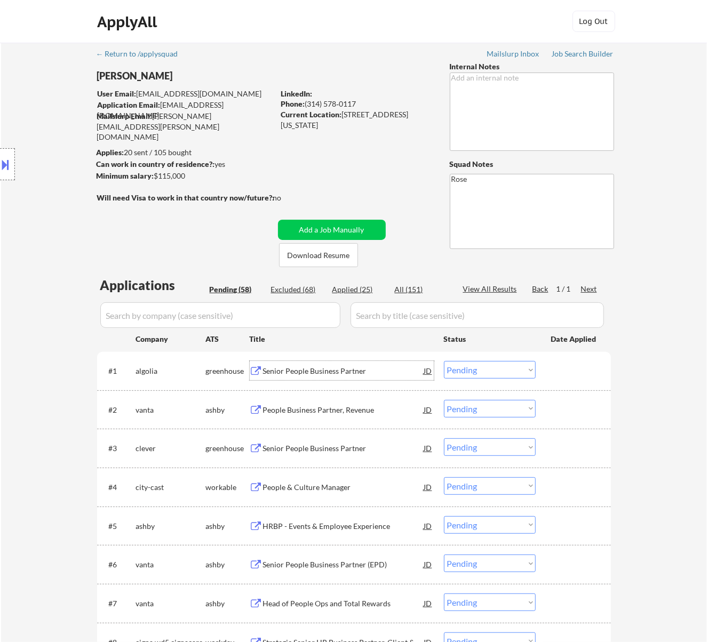
click at [498, 364] on select "Choose an option... Pending Applied Excluded (Questions) Excluded (Expired) Exc…" at bounding box center [490, 370] width 92 height 18
click at [444, 361] on select "Choose an option... Pending Applied Excluded (Questions) Excluded (Expired) Exc…" at bounding box center [490, 370] width 92 height 18
click at [314, 366] on div "People Business Partner, Revenue" at bounding box center [343, 371] width 161 height 11
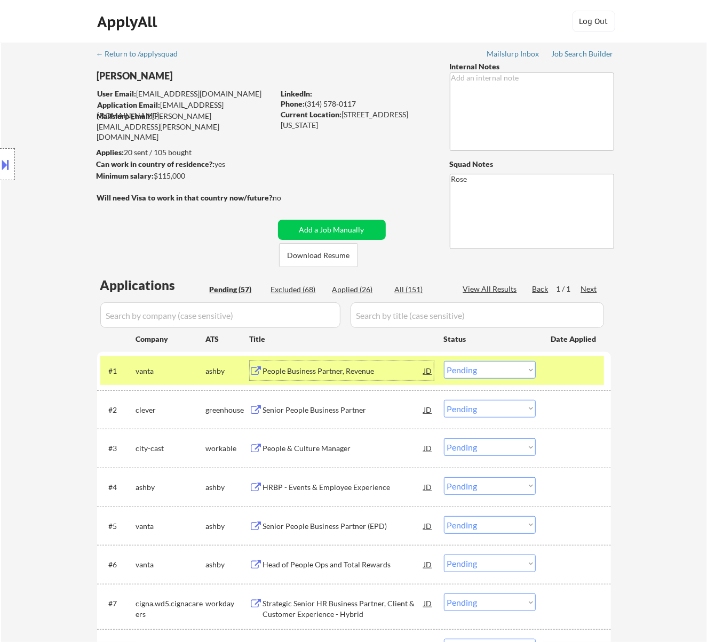
click at [510, 370] on select "Choose an option... Pending Applied Excluded (Questions) Excluded (Expired) Exc…" at bounding box center [490, 370] width 92 height 18
click at [444, 361] on select "Choose an option... Pending Applied Excluded (Questions) Excluded (Expired) Exc…" at bounding box center [490, 370] width 92 height 18
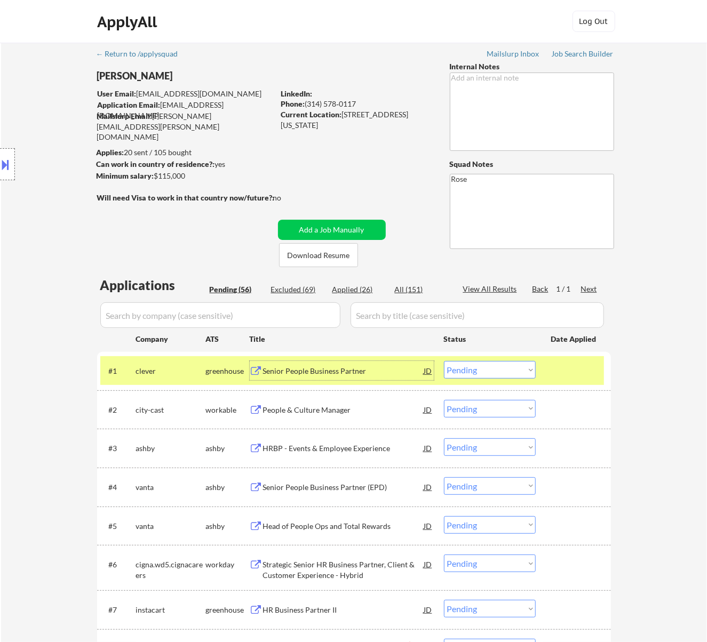
click at [387, 376] on div "Senior People Business Partner" at bounding box center [343, 371] width 161 height 11
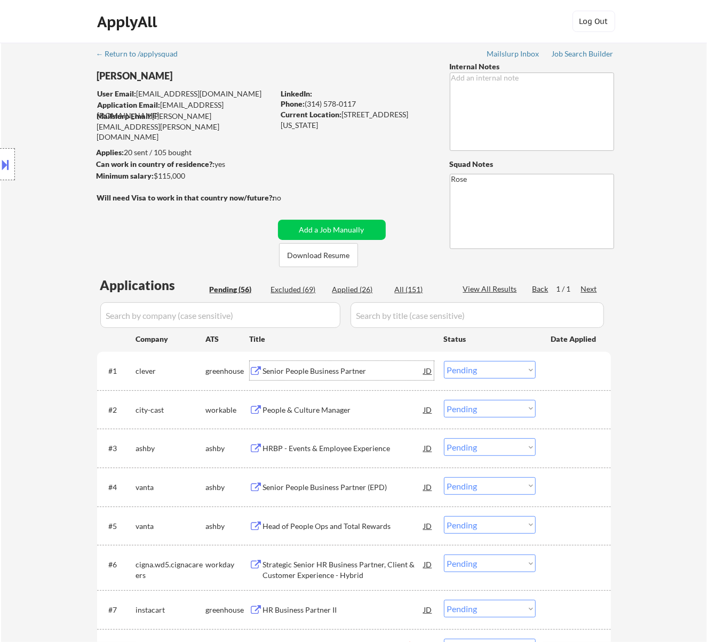
click at [493, 368] on select "Choose an option... Pending Applied Excluded (Questions) Excluded (Expired) Exc…" at bounding box center [490, 370] width 92 height 18
click at [444, 361] on select "Choose an option... Pending Applied Excluded (Questions) Excluded (Expired) Exc…" at bounding box center [490, 370] width 92 height 18
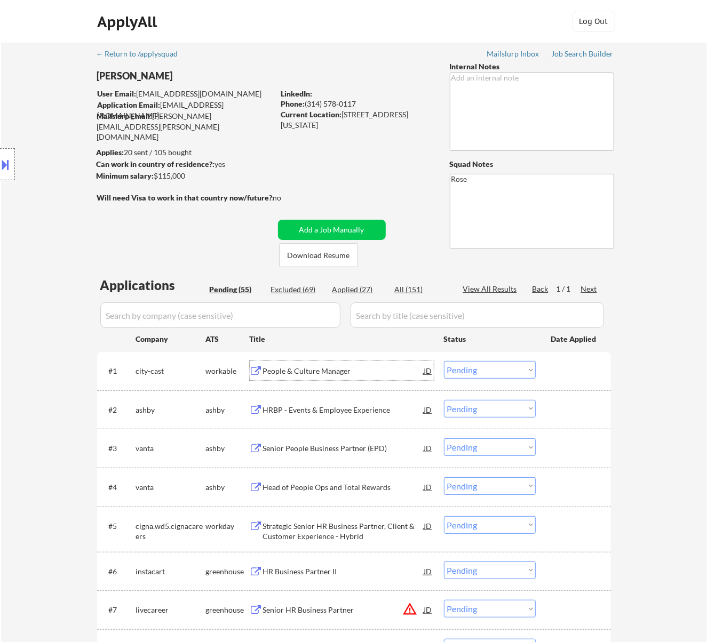
click at [365, 374] on div "People & Culture Manager" at bounding box center [343, 371] width 161 height 11
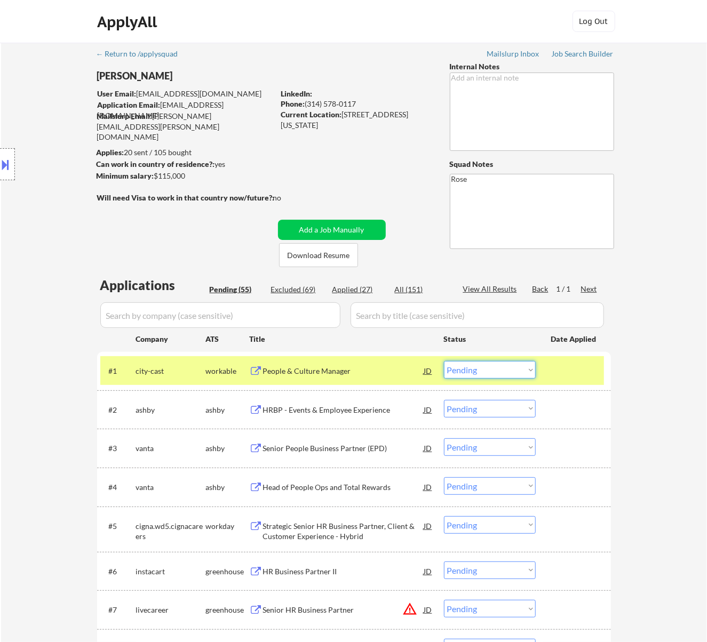
drag, startPoint x: 498, startPoint y: 370, endPoint x: 504, endPoint y: 378, distance: 9.5
click at [498, 370] on select "Choose an option... Pending Applied Excluded (Questions) Excluded (Expired) Exc…" at bounding box center [490, 370] width 92 height 18
click at [444, 361] on select "Choose an option... Pending Applied Excluded (Questions) Excluded (Expired) Exc…" at bounding box center [490, 370] width 92 height 18
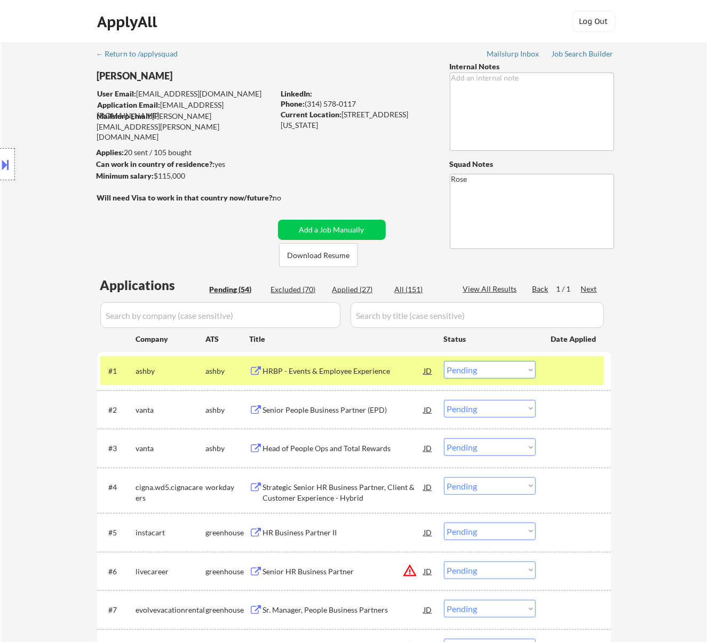
click at [297, 376] on div "HRBP - Events & Employee Experience" at bounding box center [343, 371] width 161 height 11
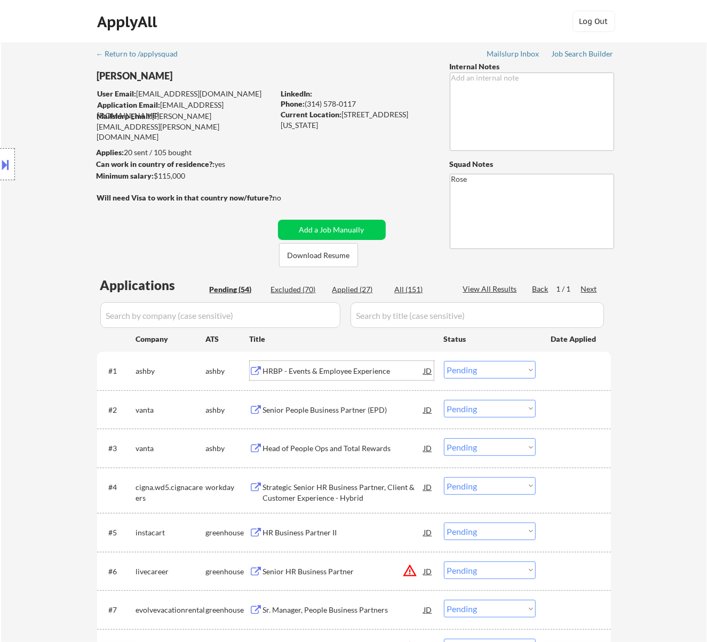
click at [515, 371] on select "Choose an option... Pending Applied Excluded (Questions) Excluded (Expired) Exc…" at bounding box center [490, 370] width 92 height 18
click at [444, 361] on select "Choose an option... Pending Applied Excluded (Questions) Excluded (Expired) Exc…" at bounding box center [490, 370] width 92 height 18
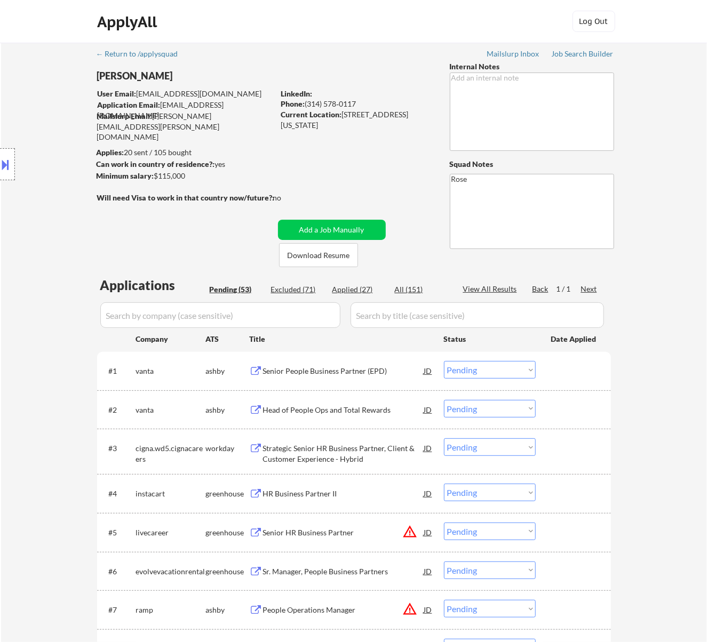
click at [318, 368] on div "Senior People Business Partner (EPD)" at bounding box center [343, 371] width 161 height 11
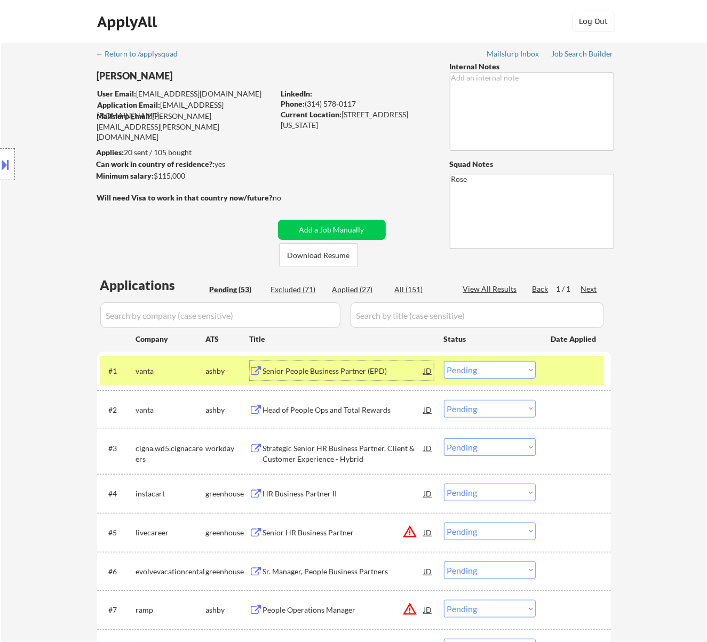
click at [519, 372] on select "Choose an option... Pending Applied Excluded (Questions) Excluded (Expired) Exc…" at bounding box center [490, 370] width 92 height 18
click at [444, 361] on select "Choose an option... Pending Applied Excluded (Questions) Excluded (Expired) Exc…" at bounding box center [490, 370] width 92 height 18
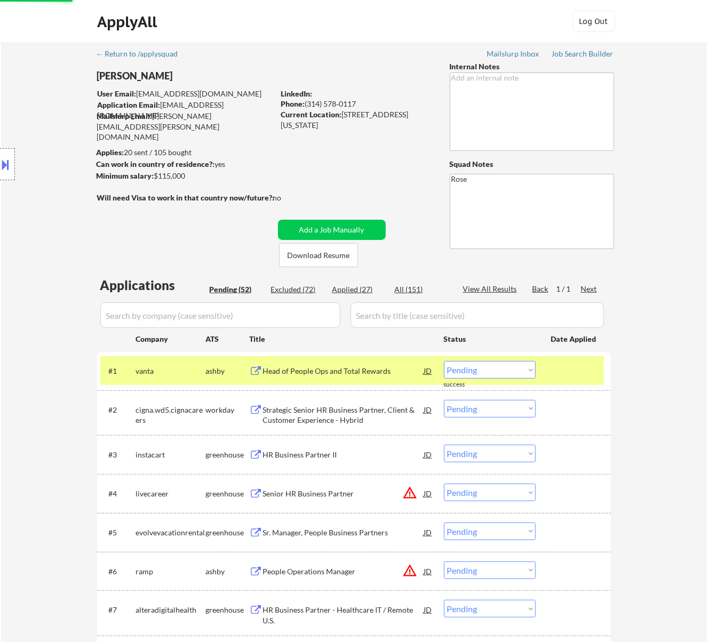
click at [477, 372] on select "Choose an option... Pending Applied Excluded (Questions) Excluded (Expired) Exc…" at bounding box center [490, 370] width 92 height 18
click at [444, 361] on select "Choose an option... Pending Applied Excluded (Questions) Excluded (Expired) Exc…" at bounding box center [490, 370] width 92 height 18
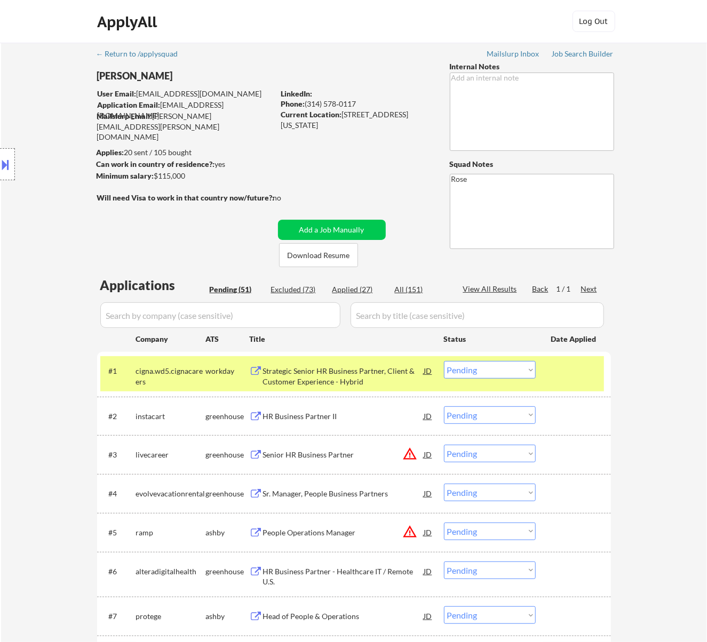
click at [372, 374] on div "Strategic Senior HR Business Partner, Client & Customer Experience - Hybrid" at bounding box center [343, 376] width 161 height 21
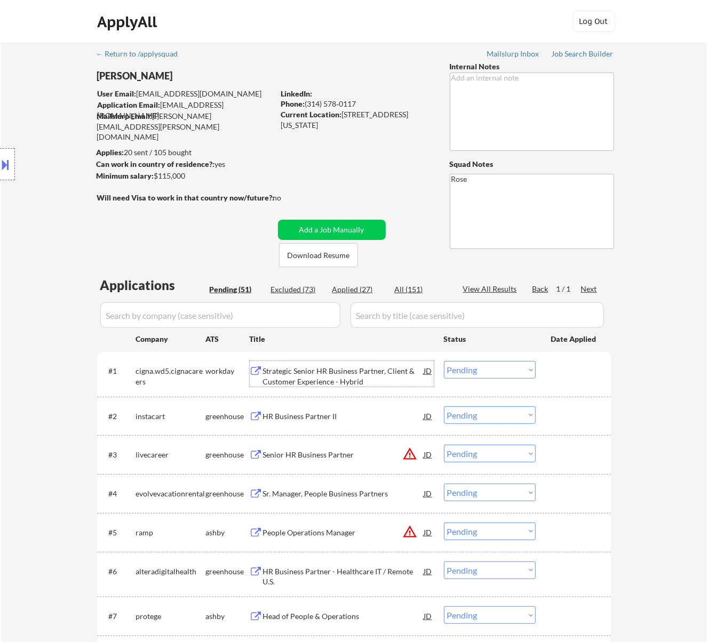
click at [512, 374] on select "Choose an option... Pending Applied Excluded (Questions) Excluded (Expired) Exc…" at bounding box center [490, 370] width 92 height 18
click at [444, 361] on select "Choose an option... Pending Applied Excluded (Questions) Excluded (Expired) Exc…" at bounding box center [490, 370] width 92 height 18
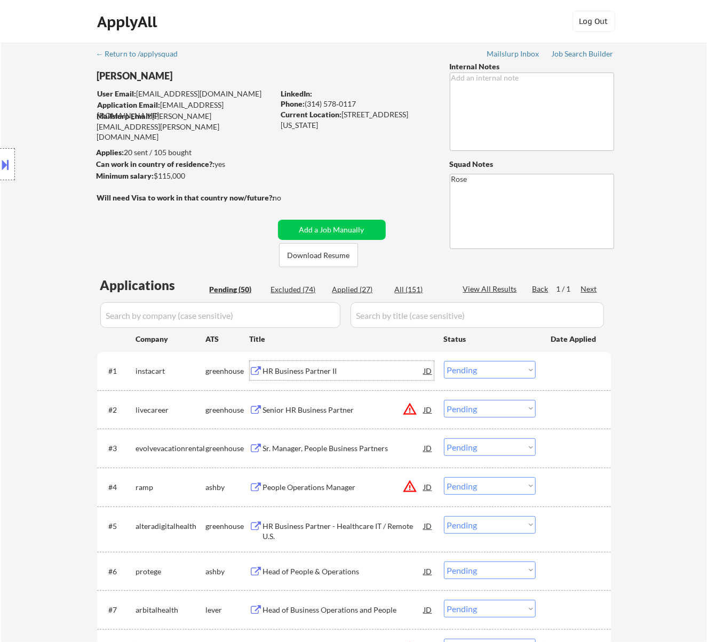
click at [385, 372] on div "HR Business Partner II" at bounding box center [343, 371] width 161 height 11
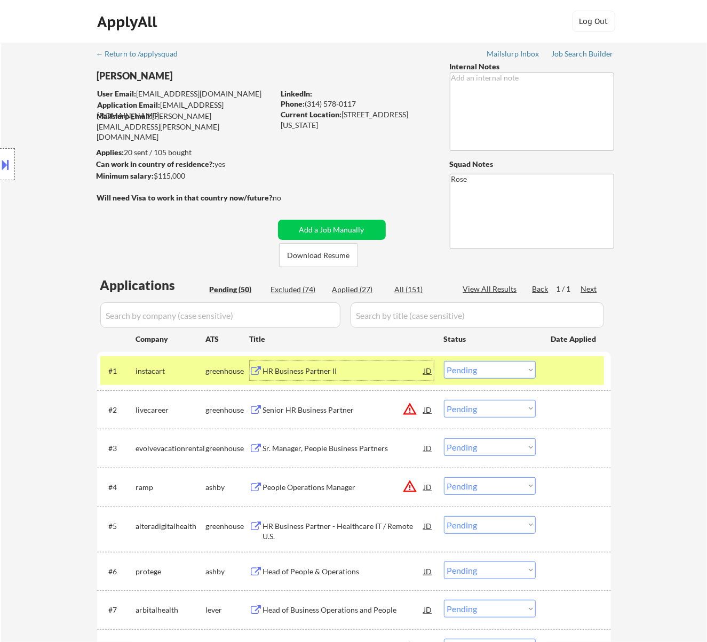
click at [472, 364] on select "Choose an option... Pending Applied Excluded (Questions) Excluded (Expired) Exc…" at bounding box center [490, 370] width 92 height 18
click at [444, 361] on select "Choose an option... Pending Applied Excluded (Questions) Excluded (Expired) Exc…" at bounding box center [490, 370] width 92 height 18
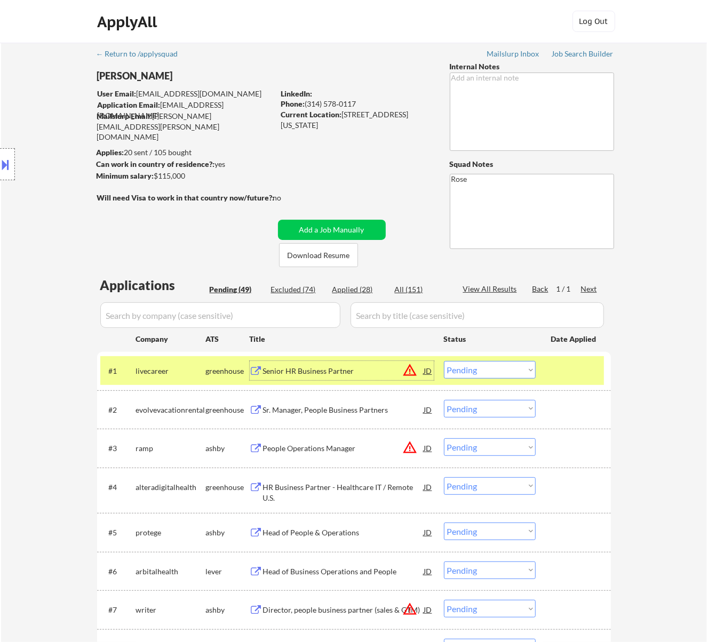
click at [335, 376] on div "Senior HR Business Partner" at bounding box center [343, 371] width 161 height 11
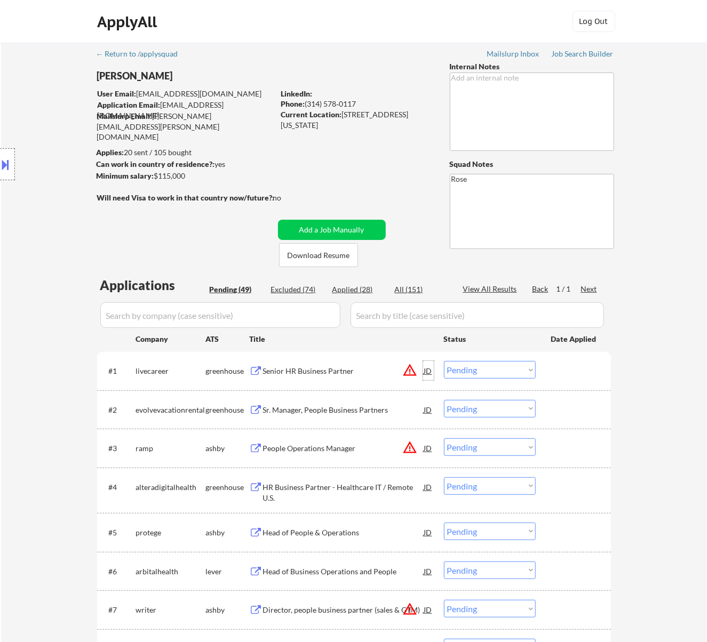
click at [425, 371] on div "JD" at bounding box center [428, 370] width 11 height 19
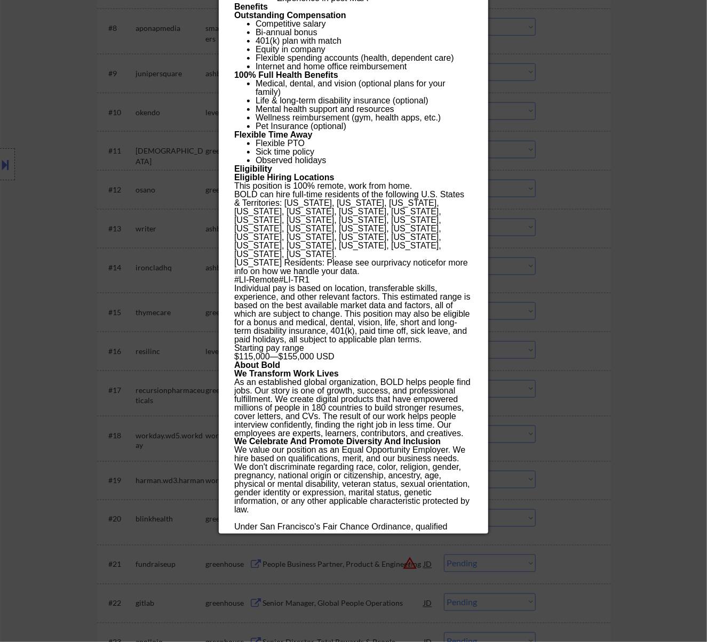
scroll to position [711, 0]
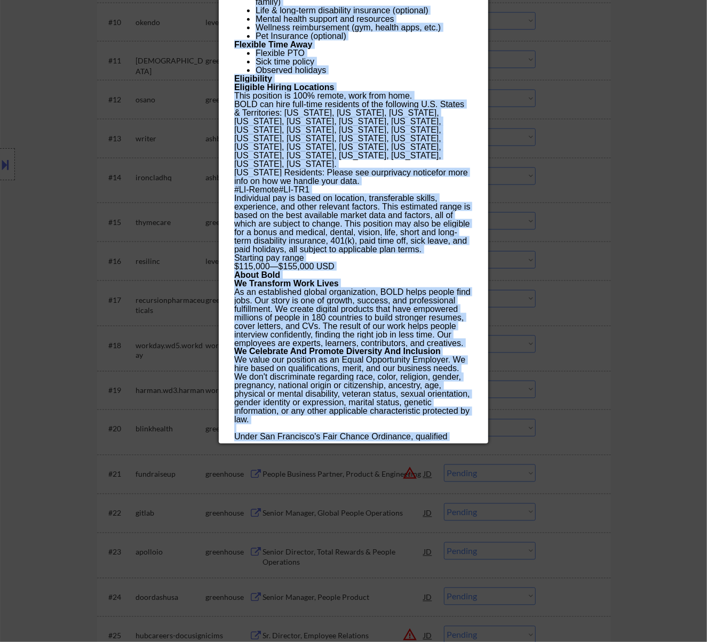
drag, startPoint x: 234, startPoint y: 46, endPoint x: 353, endPoint y: 436, distance: 407.8
copy div "Senior HR Business Partner livecareer United States (Remote) AI Location Check …"
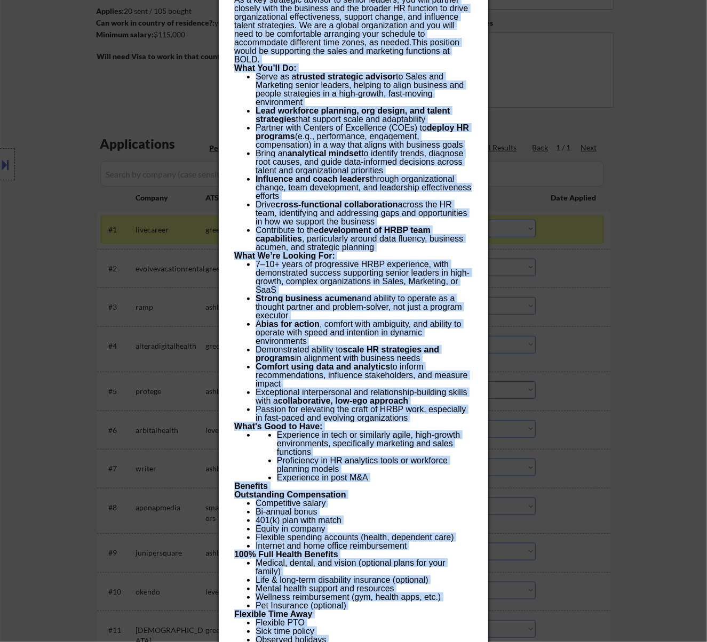
scroll to position [0, 0]
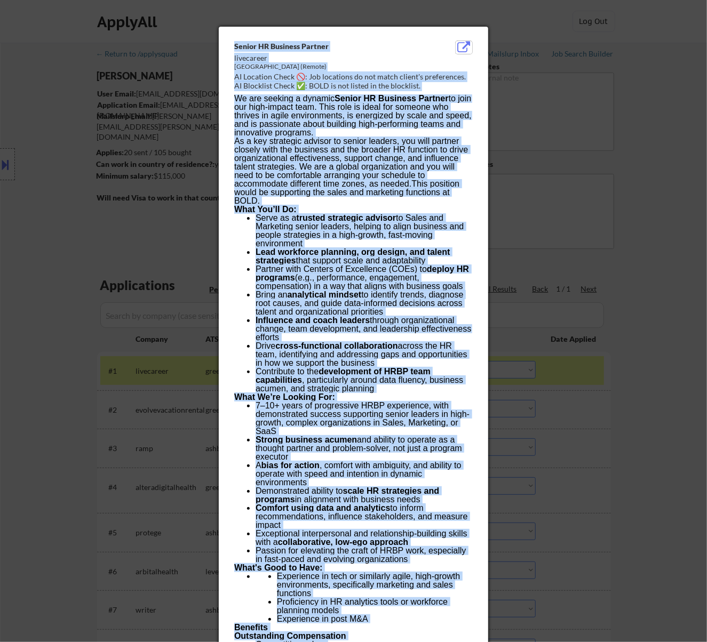
click at [461, 42] on button at bounding box center [464, 47] width 17 height 13
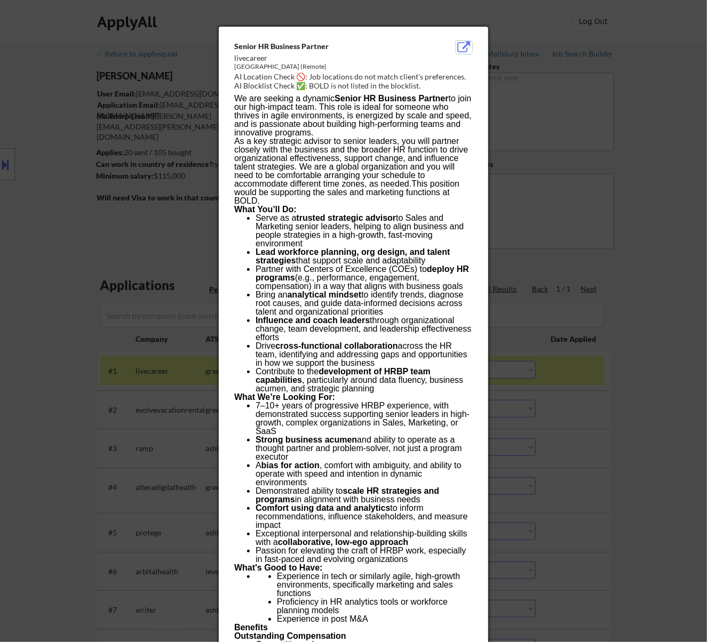
click at [645, 53] on div at bounding box center [353, 321] width 707 height 642
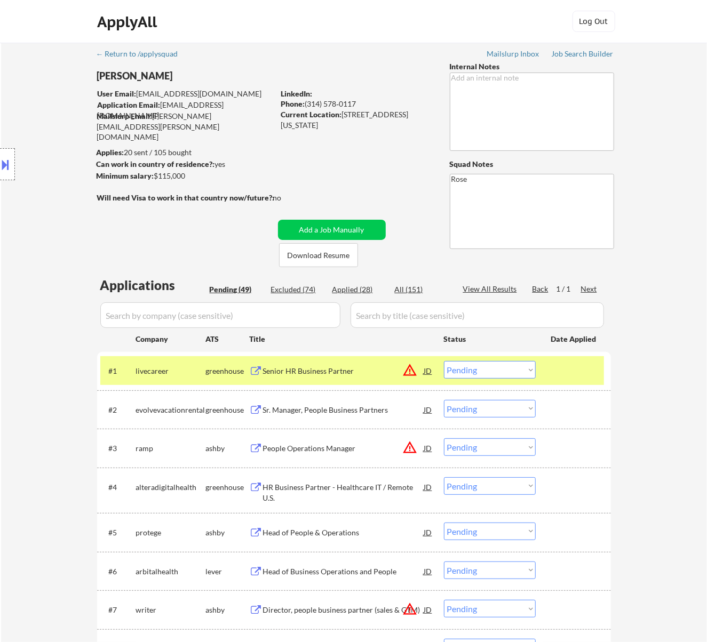
click at [504, 370] on select "Choose an option... Pending Applied Excluded (Questions) Excluded (Expired) Exc…" at bounding box center [490, 370] width 92 height 18
click at [444, 361] on select "Choose an option... Pending Applied Excluded (Questions) Excluded (Expired) Exc…" at bounding box center [490, 370] width 92 height 18
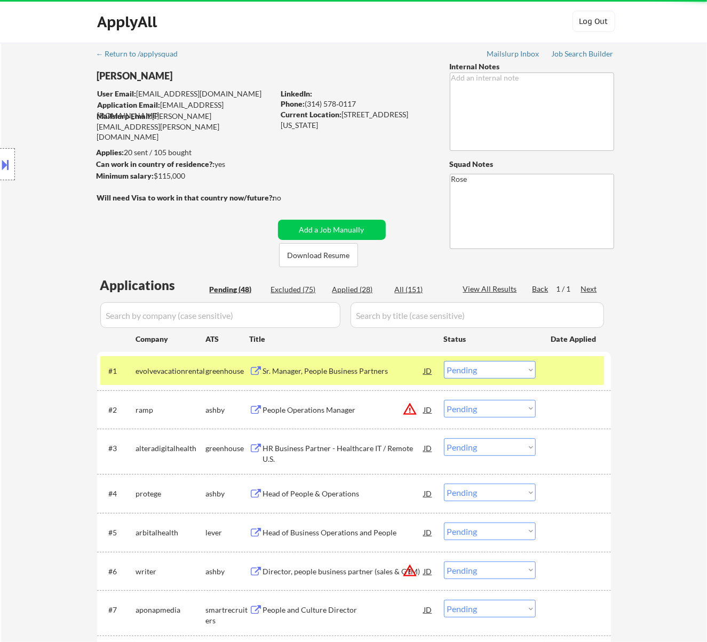
click at [363, 372] on div "Sr. Manager, People Business Partners" at bounding box center [343, 371] width 161 height 11
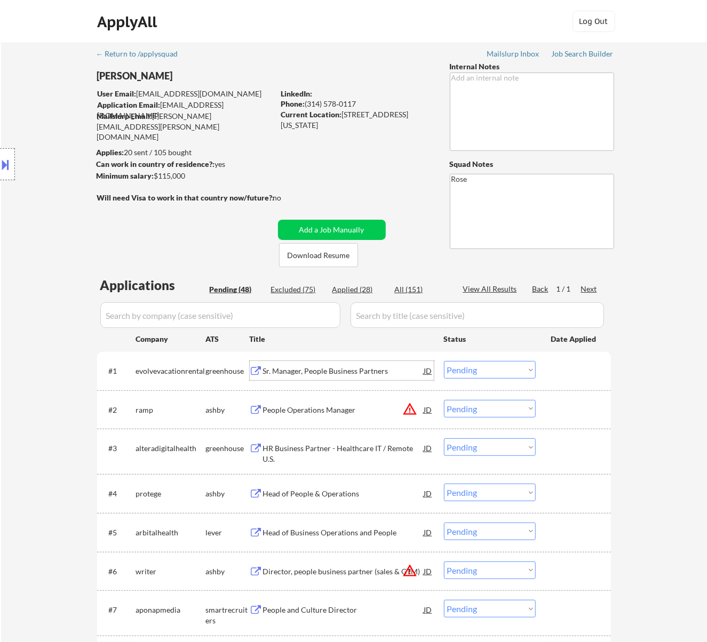
click at [488, 372] on select "Choose an option... Pending Applied Excluded (Questions) Excluded (Expired) Exc…" at bounding box center [490, 370] width 92 height 18
click at [444, 361] on select "Choose an option... Pending Applied Excluded (Questions) Excluded (Expired) Exc…" at bounding box center [490, 370] width 92 height 18
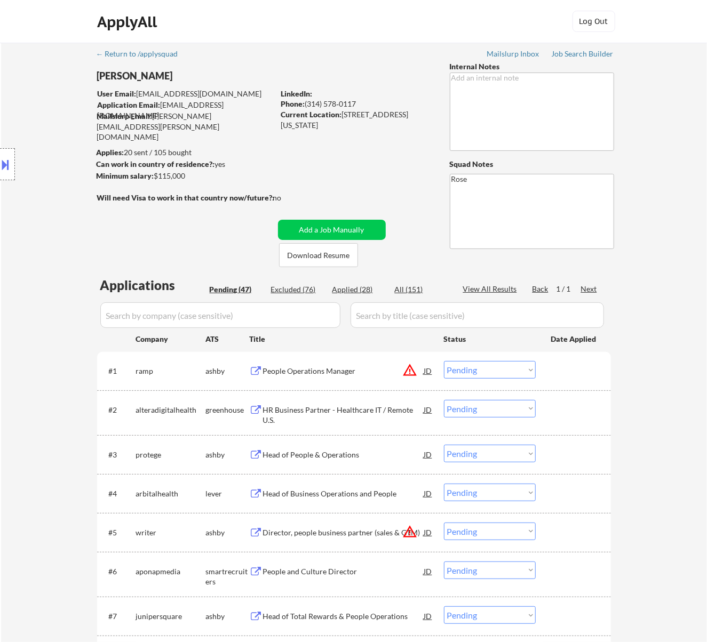
click at [364, 370] on div "People Operations Manager" at bounding box center [343, 371] width 161 height 11
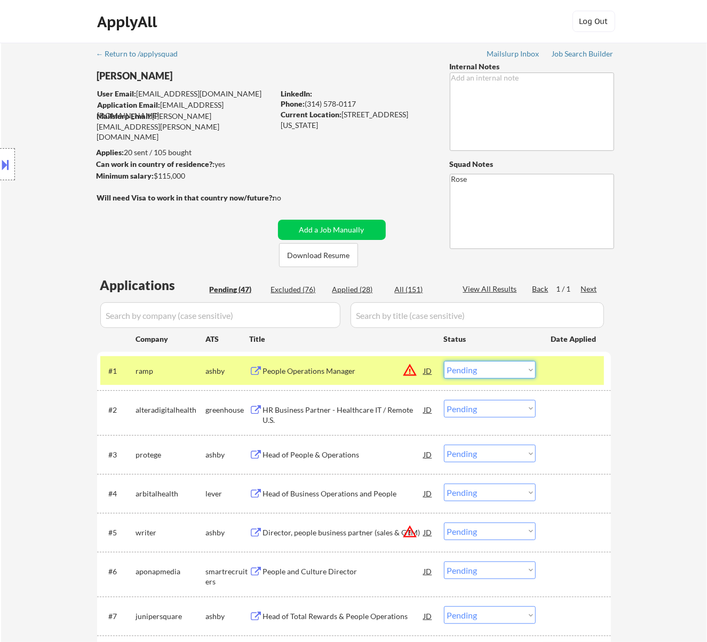
drag, startPoint x: 493, startPoint y: 369, endPoint x: 487, endPoint y: 376, distance: 9.1
click at [493, 369] on select "Choose an option... Pending Applied Excluded (Questions) Excluded (Expired) Exc…" at bounding box center [490, 370] width 92 height 18
click at [444, 361] on select "Choose an option... Pending Applied Excluded (Questions) Excluded (Expired) Exc…" at bounding box center [490, 370] width 92 height 18
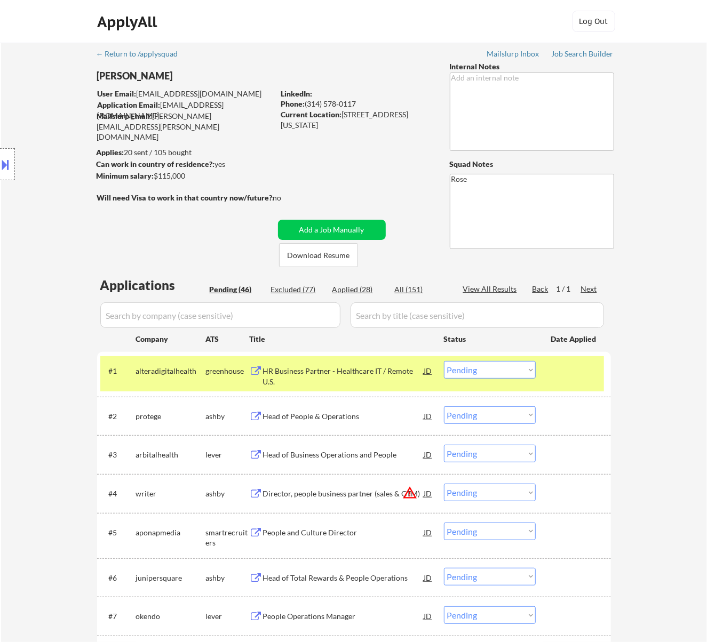
click at [383, 375] on div "HR Business Partner - Healthcare IT / Remote U.S." at bounding box center [343, 376] width 161 height 21
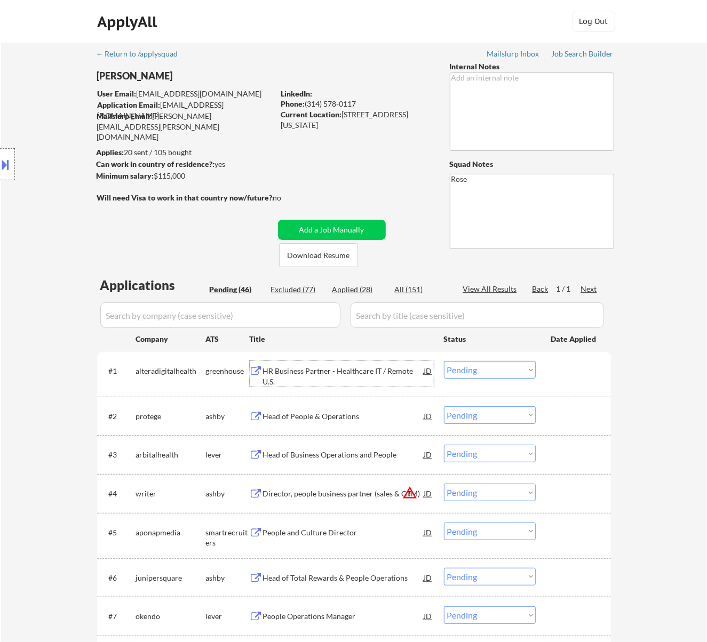
click at [515, 361] on div "#1 alteradigitalhealth greenhouse HR Business Partner - Healthcare IT / Remote …" at bounding box center [352, 373] width 504 height 35
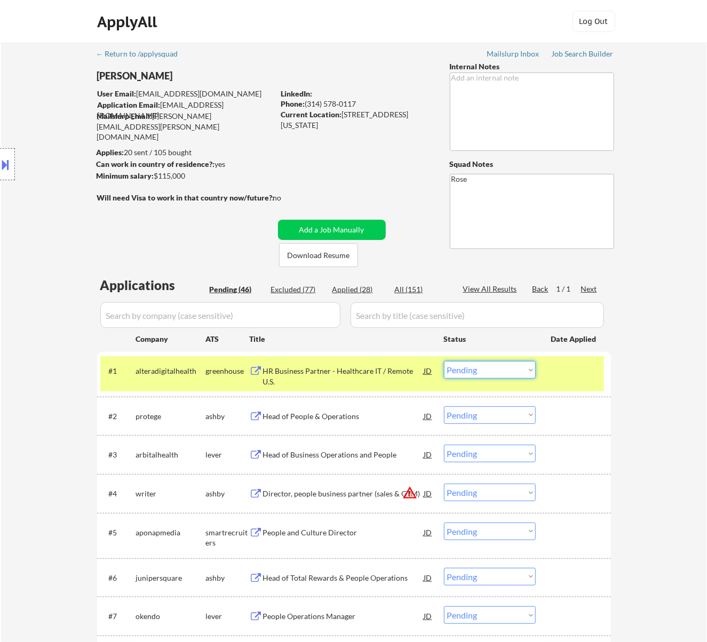
click at [520, 370] on select "Choose an option... Pending Applied Excluded (Questions) Excluded (Expired) Exc…" at bounding box center [490, 370] width 92 height 18
click at [444, 361] on select "Choose an option... Pending Applied Excluded (Questions) Excluded (Expired) Exc…" at bounding box center [490, 370] width 92 height 18
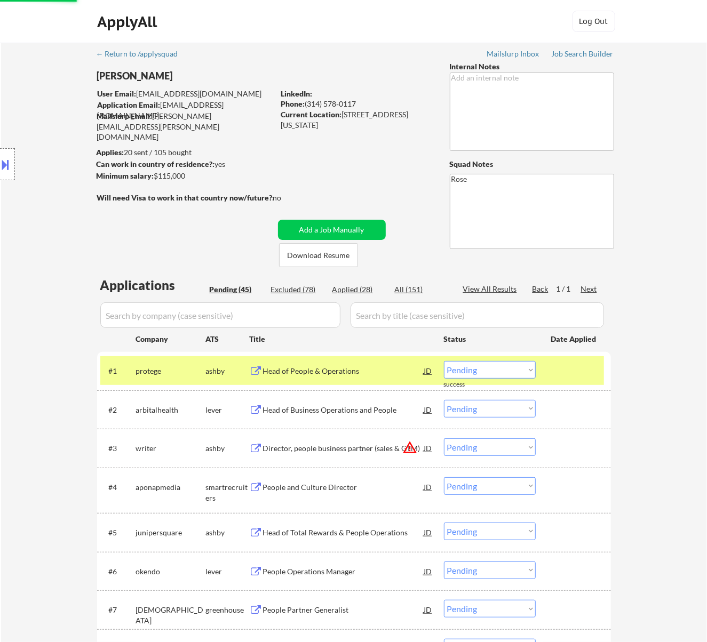
click at [353, 374] on div "Head of People & Operations" at bounding box center [343, 371] width 161 height 11
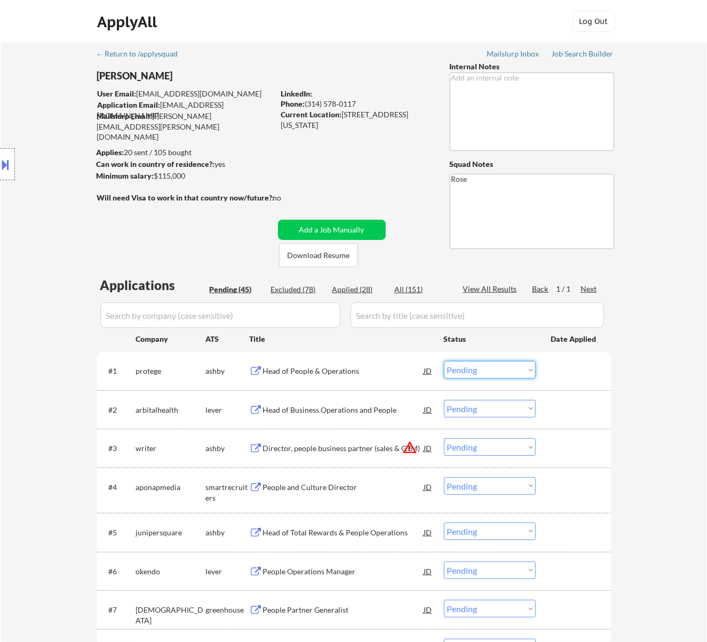
click at [498, 368] on select "Choose an option... Pending Applied Excluded (Questions) Excluded (Expired) Exc…" at bounding box center [490, 370] width 92 height 18
click at [444, 361] on select "Choose an option... Pending Applied Excluded (Questions) Excluded (Expired) Exc…" at bounding box center [490, 370] width 92 height 18
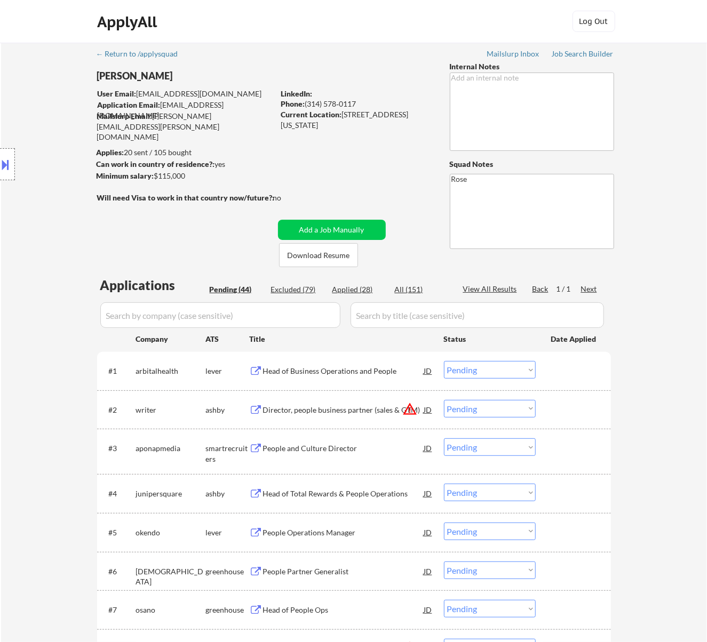
click at [334, 374] on div "Head of Business Operations and People" at bounding box center [343, 371] width 161 height 11
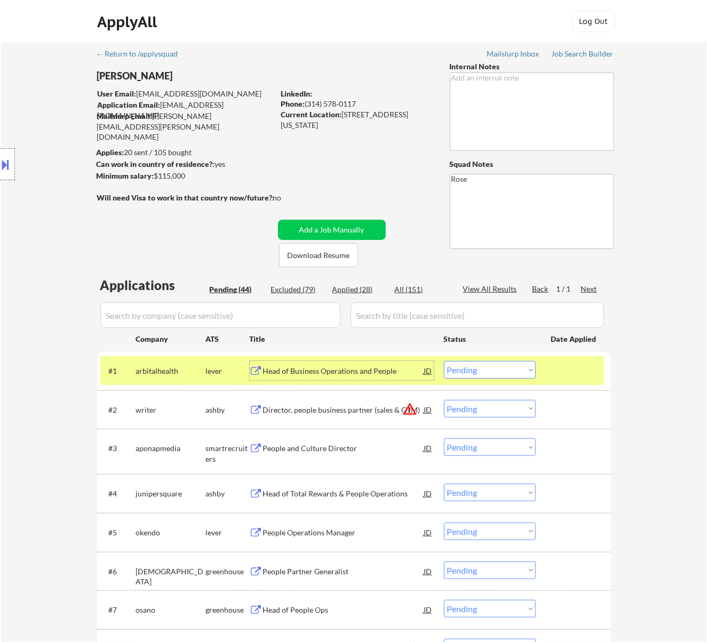
click at [510, 372] on select "Choose an option... Pending Applied Excluded (Questions) Excluded (Expired) Exc…" at bounding box center [490, 370] width 92 height 18
click at [444, 361] on select "Choose an option... Pending Applied Excluded (Questions) Excluded (Expired) Exc…" at bounding box center [490, 370] width 92 height 18
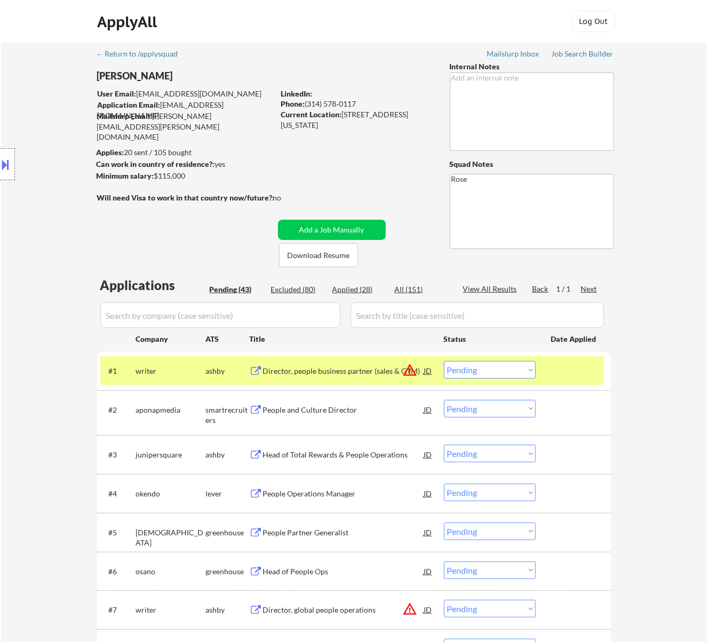
click at [374, 368] on div "Director, people business partner (sales & GTM)" at bounding box center [343, 371] width 161 height 11
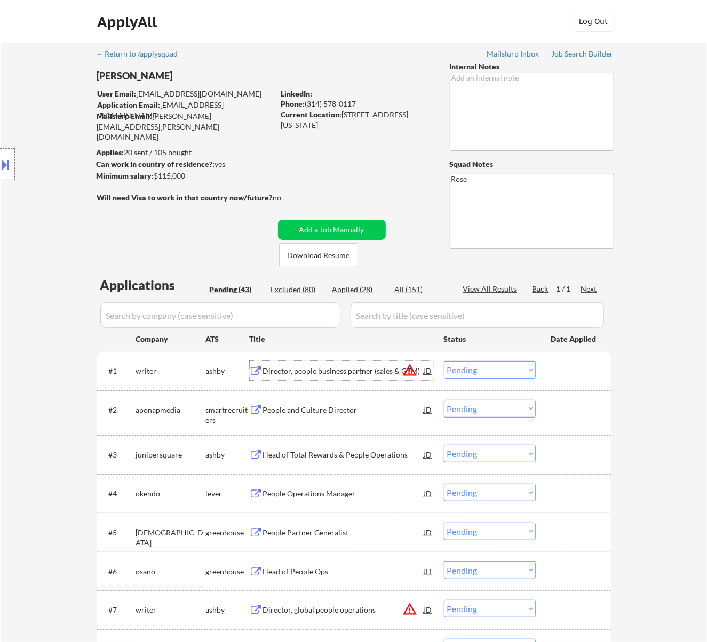
click at [494, 371] on select "Choose an option... Pending Applied Excluded (Questions) Excluded (Expired) Exc…" at bounding box center [490, 370] width 92 height 18
click at [444, 361] on select "Choose an option... Pending Applied Excluded (Questions) Excluded (Expired) Exc…" at bounding box center [490, 370] width 92 height 18
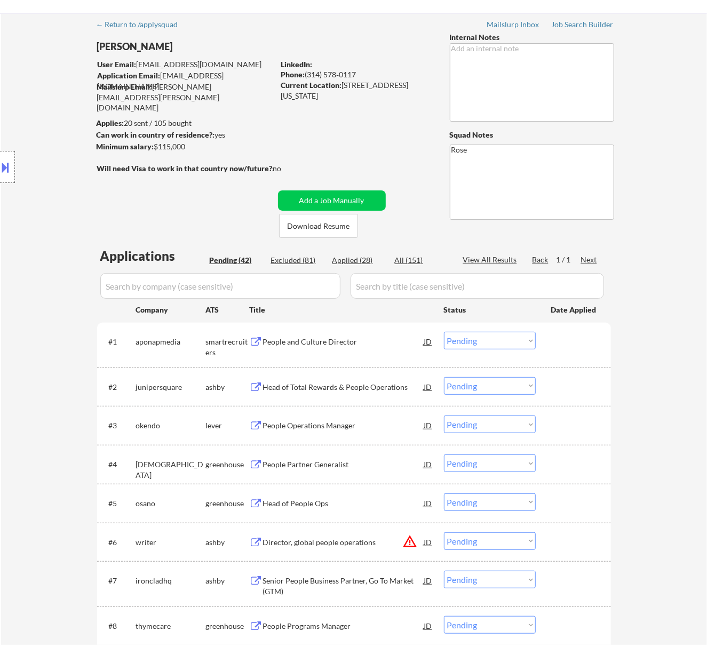
scroll to position [71, 0]
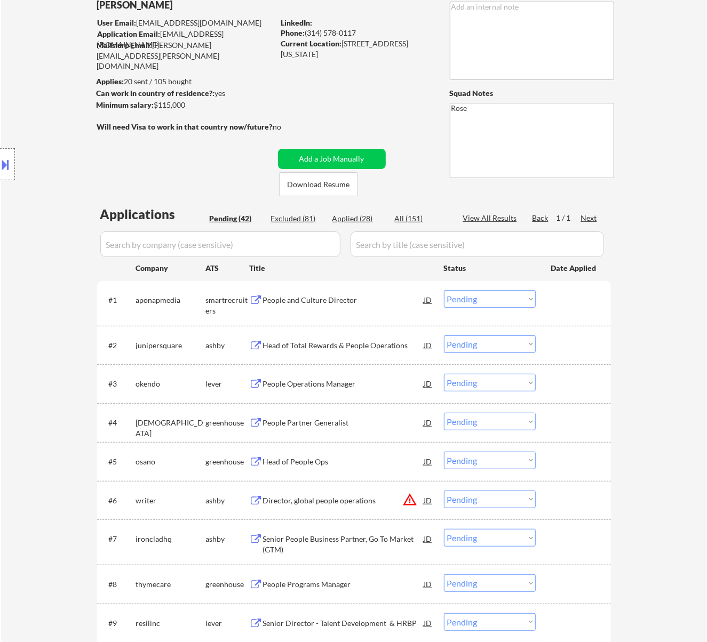
click at [344, 306] on div "People and Culture Director" at bounding box center [343, 299] width 161 height 19
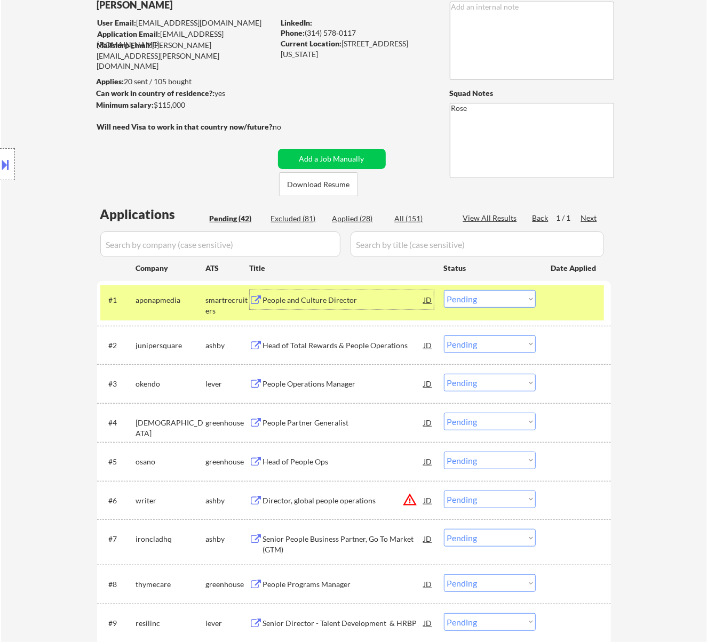
click at [472, 295] on select "Choose an option... Pending Applied Excluded (Questions) Excluded (Expired) Exc…" at bounding box center [490, 299] width 92 height 18
click at [444, 290] on select "Choose an option... Pending Applied Excluded (Questions) Excluded (Expired) Exc…" at bounding box center [490, 299] width 92 height 18
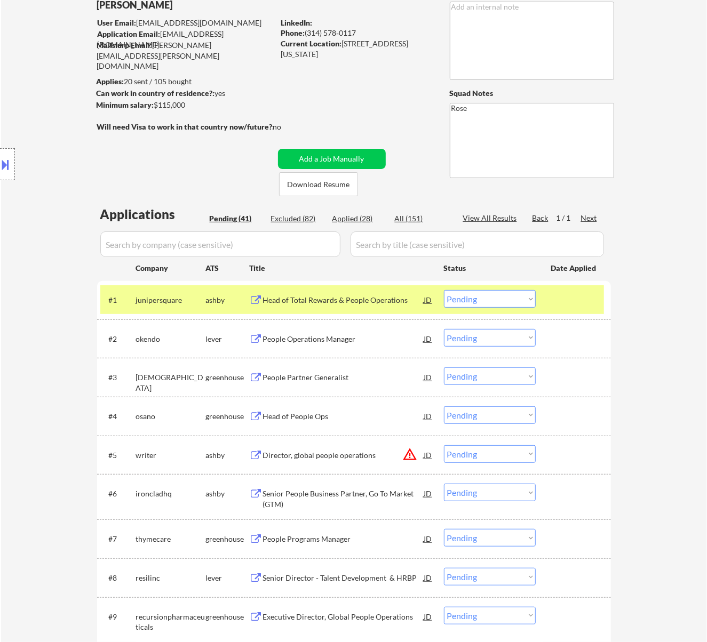
click at [385, 307] on div "Head of Total Rewards & People Operations" at bounding box center [343, 299] width 161 height 19
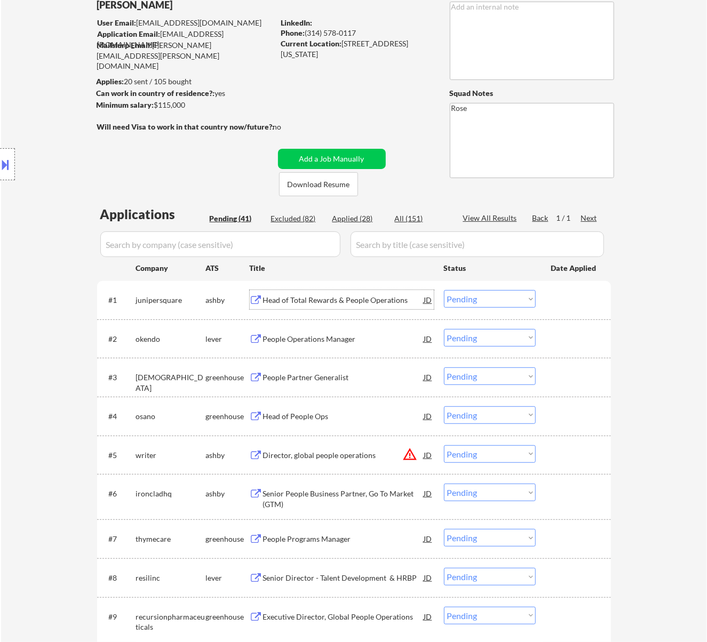
click at [462, 297] on select "Choose an option... Pending Applied Excluded (Questions) Excluded (Expired) Exc…" at bounding box center [490, 299] width 92 height 18
click at [444, 290] on select "Choose an option... Pending Applied Excluded (Questions) Excluded (Expired) Exc…" at bounding box center [490, 299] width 92 height 18
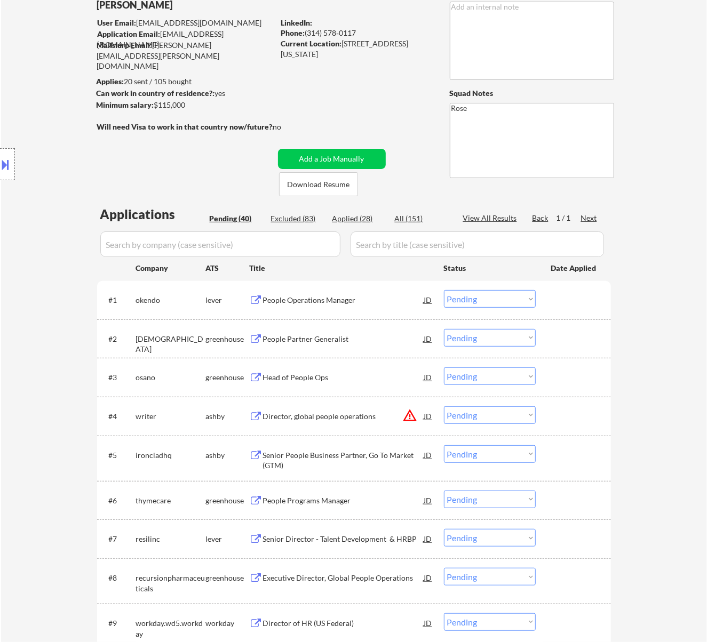
click at [383, 306] on div "People Operations Manager" at bounding box center [343, 299] width 161 height 19
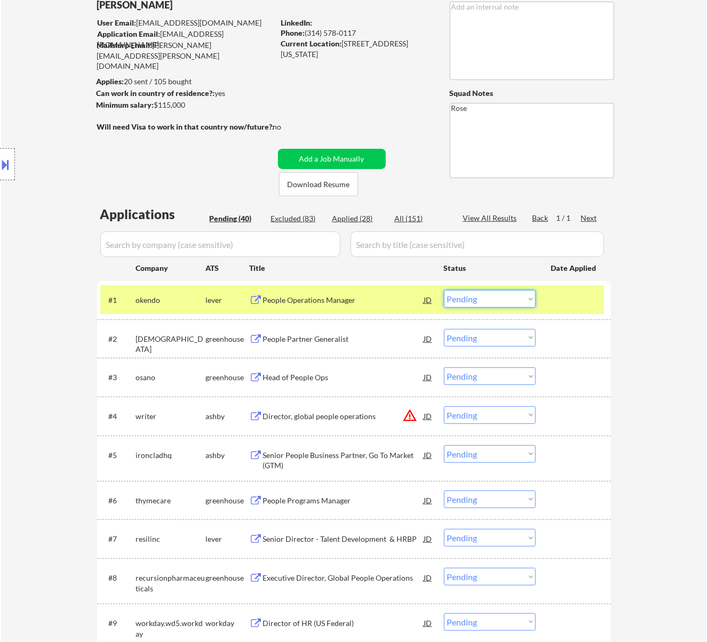
click at [521, 297] on select "Choose an option... Pending Applied Excluded (Questions) Excluded (Expired) Exc…" at bounding box center [490, 299] width 92 height 18
click at [444, 290] on select "Choose an option... Pending Applied Excluded (Questions) Excluded (Expired) Exc…" at bounding box center [490, 299] width 92 height 18
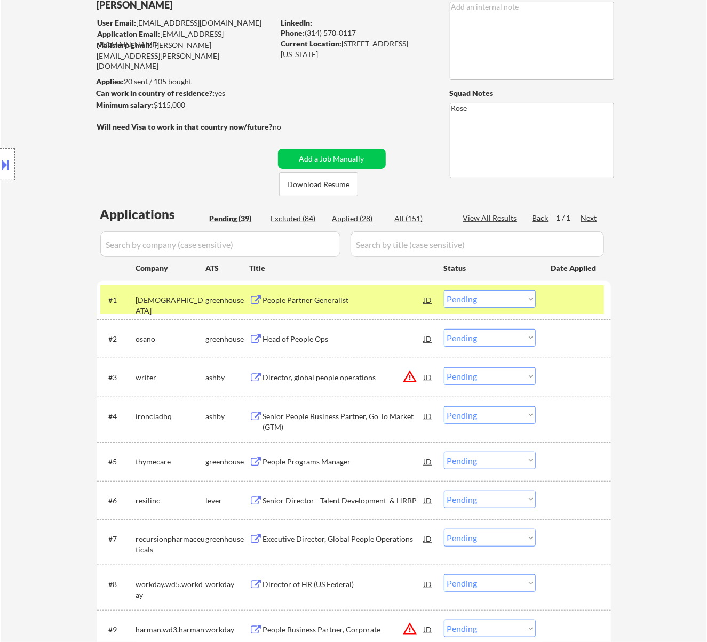
click at [349, 308] on div "People Partner Generalist" at bounding box center [343, 299] width 161 height 19
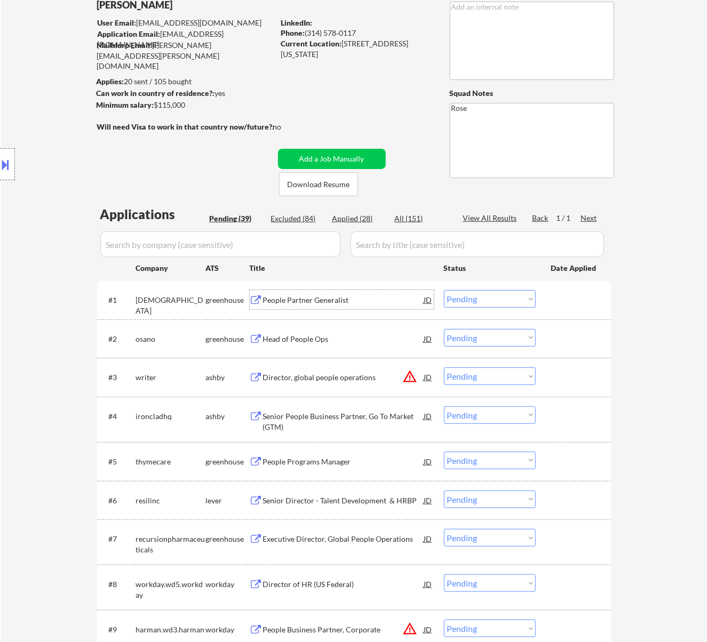
click at [408, 300] on div "People Partner Generalist" at bounding box center [343, 300] width 161 height 11
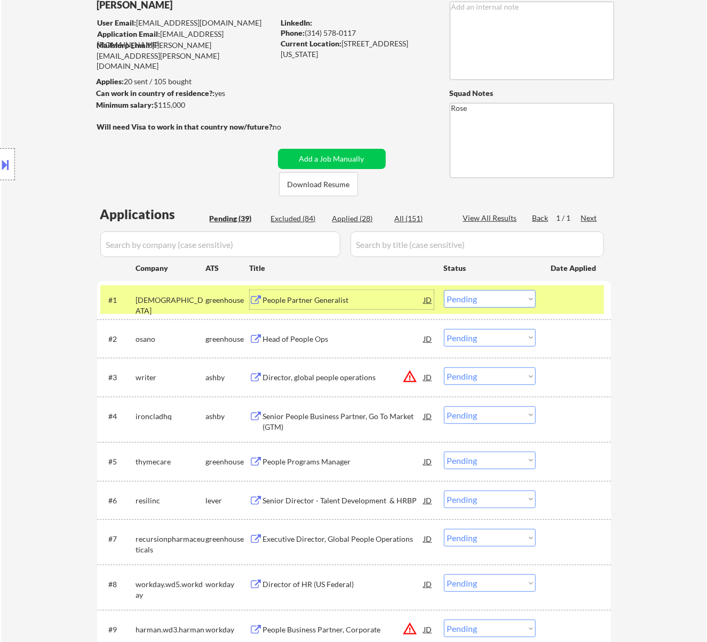
click at [494, 295] on select "Choose an option... Pending Applied Excluded (Questions) Excluded (Expired) Exc…" at bounding box center [490, 299] width 92 height 18
click at [444, 290] on select "Choose an option... Pending Applied Excluded (Questions) Excluded (Expired) Exc…" at bounding box center [490, 299] width 92 height 18
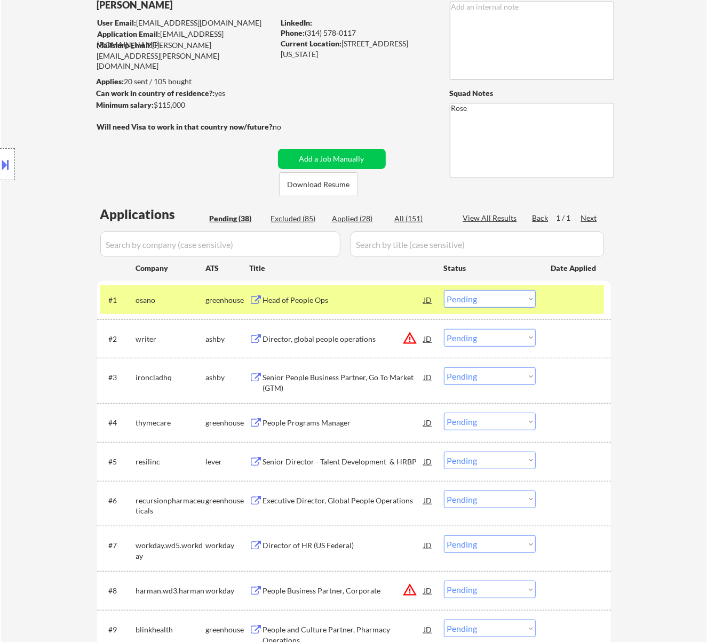
click at [402, 296] on div "Head of People Ops" at bounding box center [343, 300] width 161 height 11
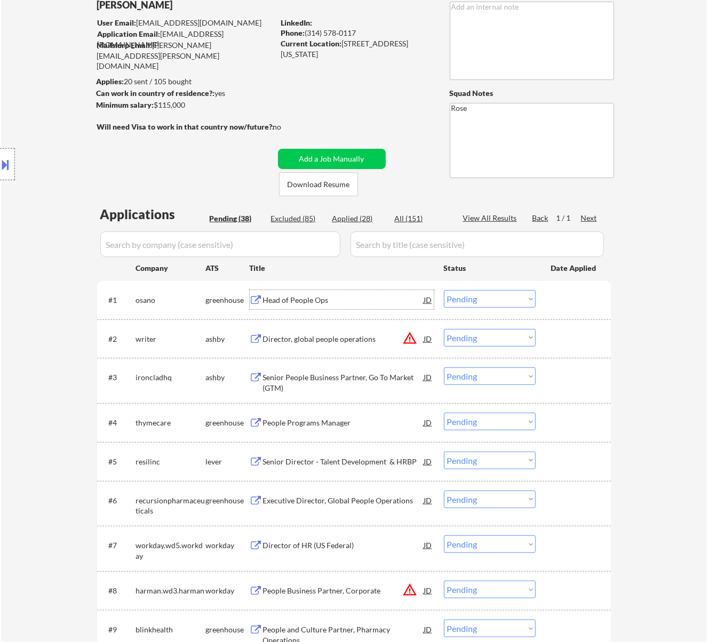
click at [481, 293] on select "Choose an option... Pending Applied Excluded (Questions) Excluded (Expired) Exc…" at bounding box center [490, 299] width 92 height 18
click at [444, 290] on select "Choose an option... Pending Applied Excluded (Questions) Excluded (Expired) Exc…" at bounding box center [490, 299] width 92 height 18
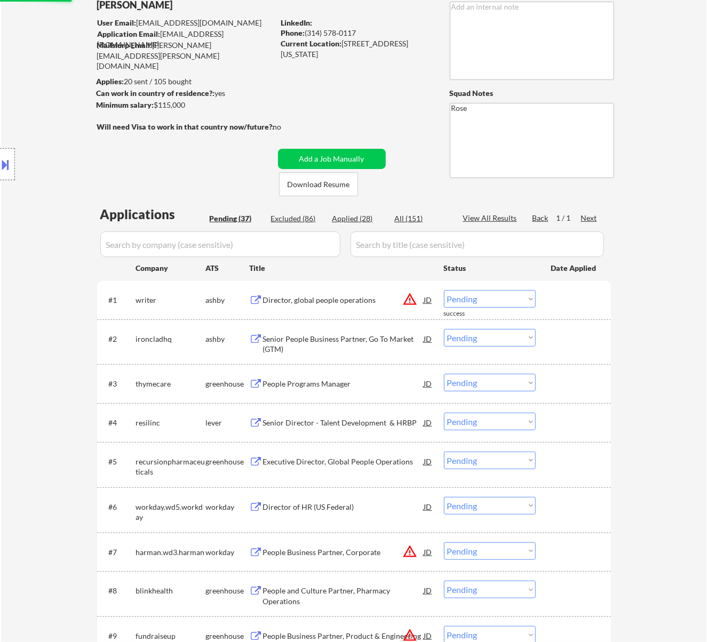
click at [350, 297] on div "Director, global people operations" at bounding box center [343, 300] width 161 height 11
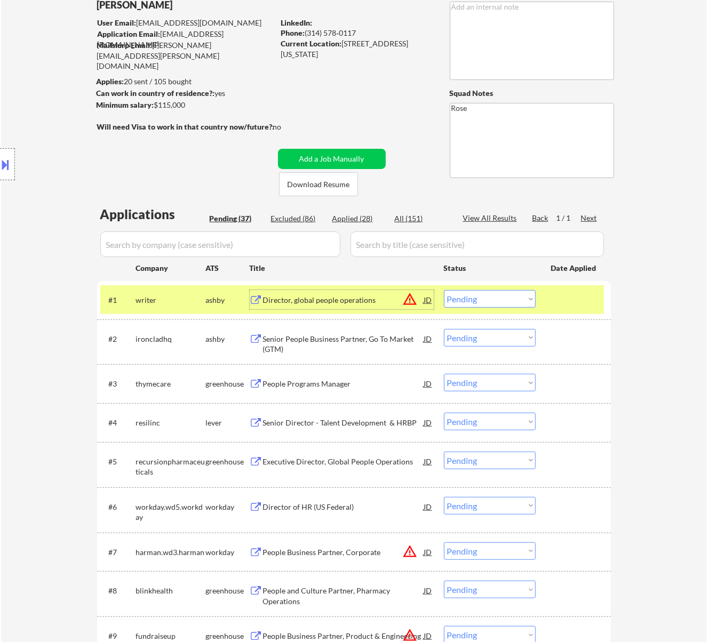
click at [530, 295] on select "Choose an option... Pending Applied Excluded (Questions) Excluded (Expired) Exc…" at bounding box center [490, 299] width 92 height 18
click at [444, 290] on select "Choose an option... Pending Applied Excluded (Questions) Excluded (Expired) Exc…" at bounding box center [490, 299] width 92 height 18
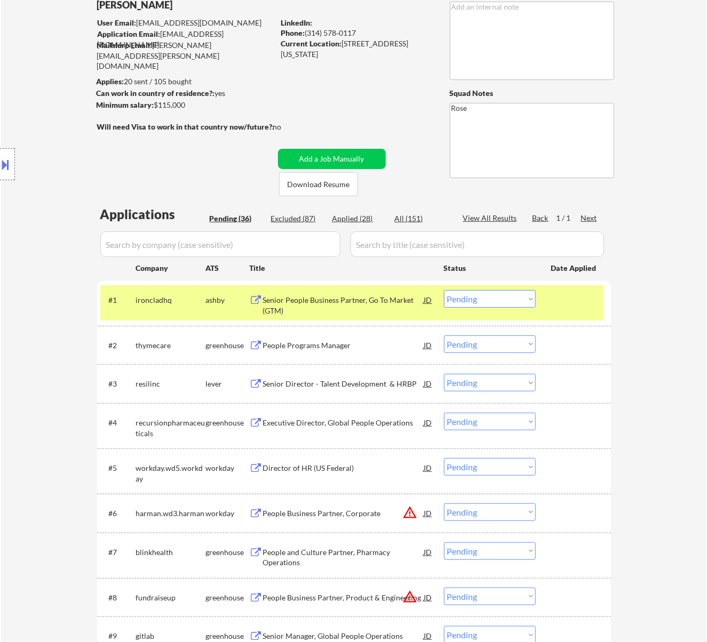
click at [341, 300] on div "Senior People Business Partner, Go To Market (GTM)" at bounding box center [343, 305] width 161 height 21
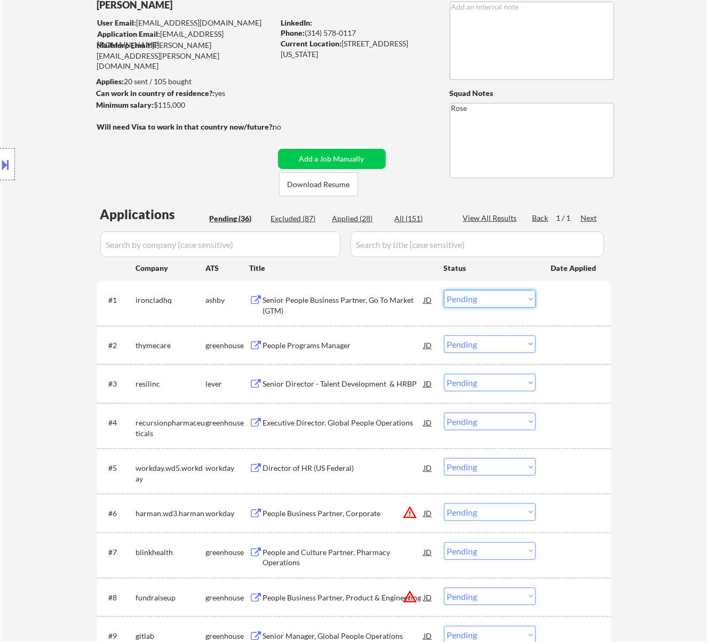
click at [479, 300] on select "Choose an option... Pending Applied Excluded (Questions) Excluded (Expired) Exc…" at bounding box center [490, 299] width 92 height 18
click at [444, 290] on select "Choose an option... Pending Applied Excluded (Questions) Excluded (Expired) Exc…" at bounding box center [490, 299] width 92 height 18
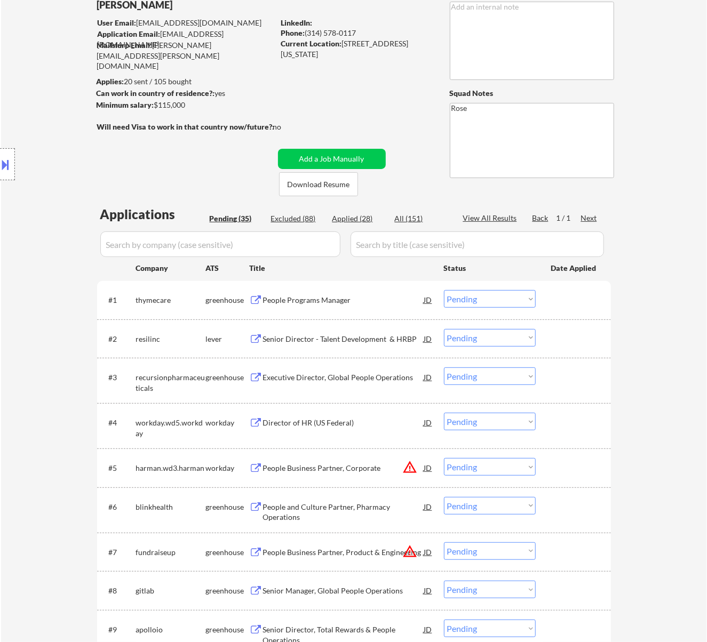
click at [301, 301] on div "People Programs Manager" at bounding box center [343, 300] width 161 height 11
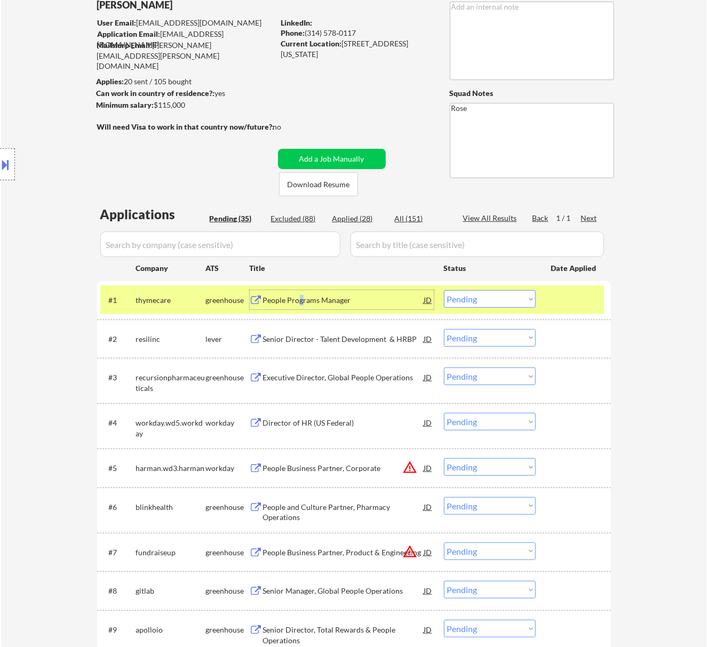
click at [511, 299] on select "Choose an option... Pending Applied Excluded (Questions) Excluded (Expired) Exc…" at bounding box center [490, 299] width 92 height 18
click at [444, 290] on select "Choose an option... Pending Applied Excluded (Questions) Excluded (Expired) Exc…" at bounding box center [490, 299] width 92 height 18
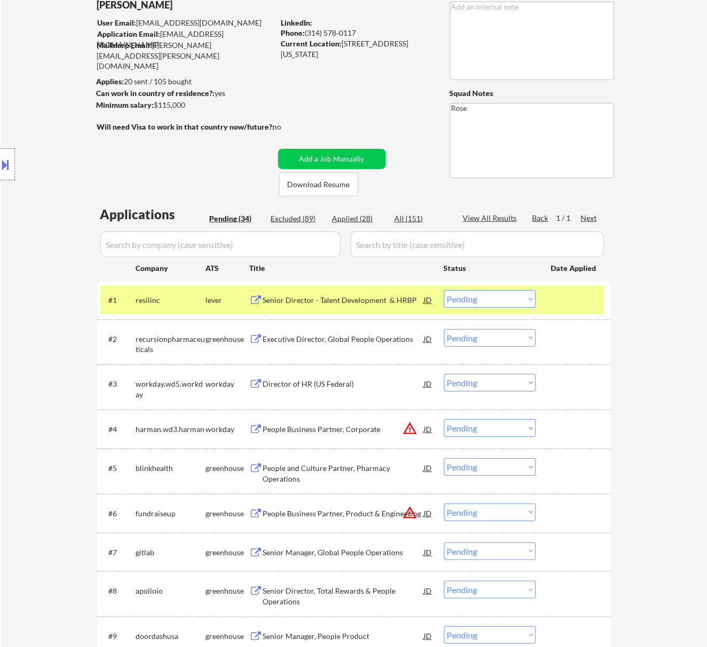
click at [327, 300] on div "Senior Director - Talent Development & HRBP" at bounding box center [343, 300] width 161 height 11
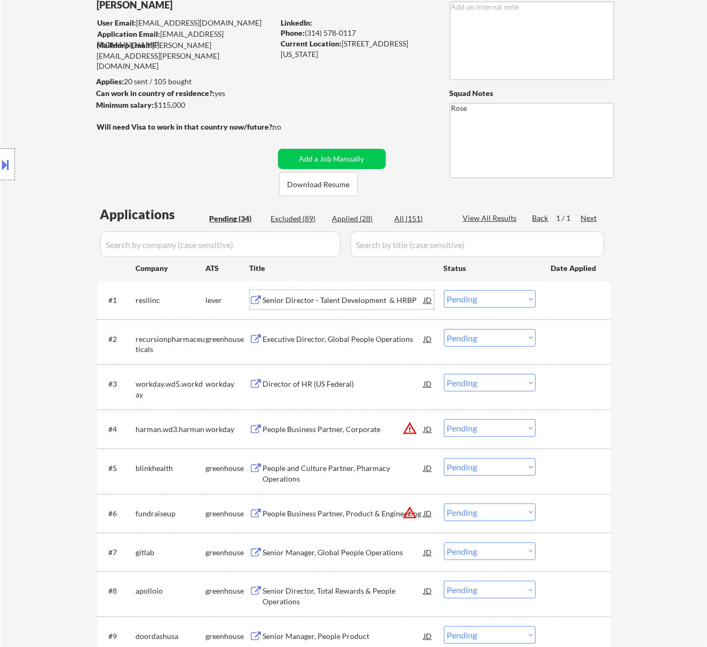
click at [493, 296] on select "Choose an option... Pending Applied Excluded (Questions) Excluded (Expired) Exc…" at bounding box center [490, 299] width 92 height 18
click at [444, 290] on select "Choose an option... Pending Applied Excluded (Questions) Excluded (Expired) Exc…" at bounding box center [490, 299] width 92 height 18
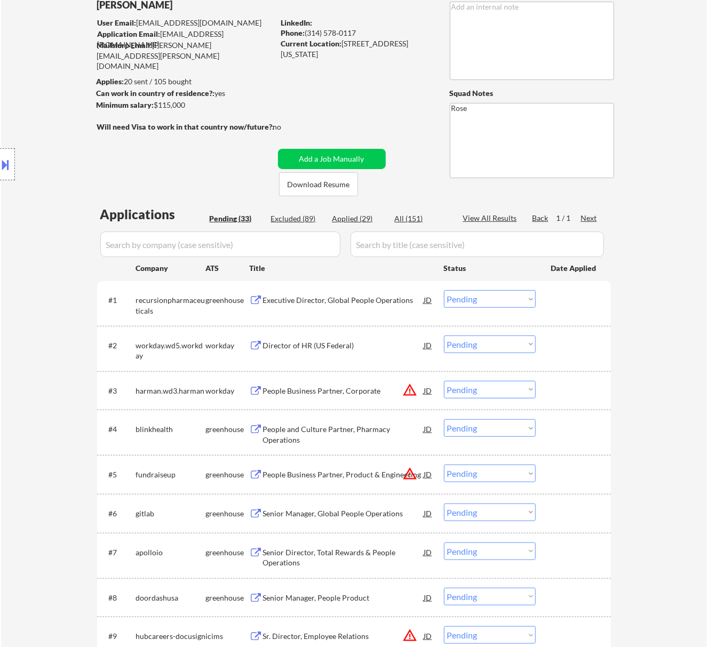
click at [342, 299] on div "Executive Director, Global People Operations" at bounding box center [343, 300] width 161 height 11
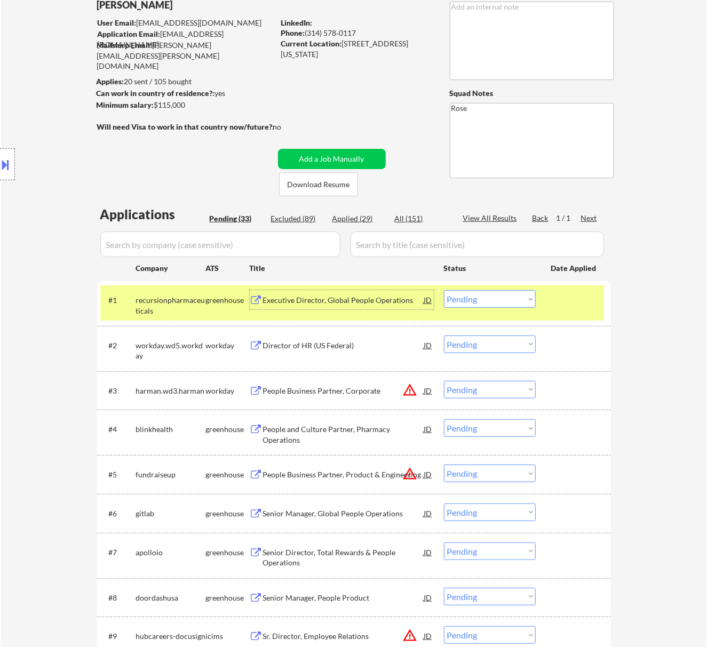
click at [504, 291] on select "Choose an option... Pending Applied Excluded (Questions) Excluded (Expired) Exc…" at bounding box center [490, 299] width 92 height 18
click at [444, 290] on select "Choose an option... Pending Applied Excluded (Questions) Excluded (Expired) Exc…" at bounding box center [490, 299] width 92 height 18
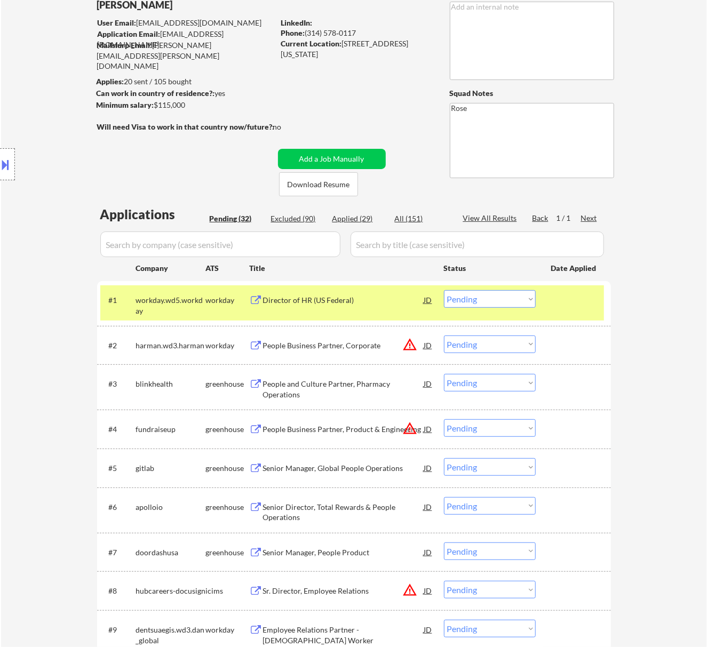
click at [361, 306] on div "Director of HR (US Federal)" at bounding box center [343, 299] width 161 height 19
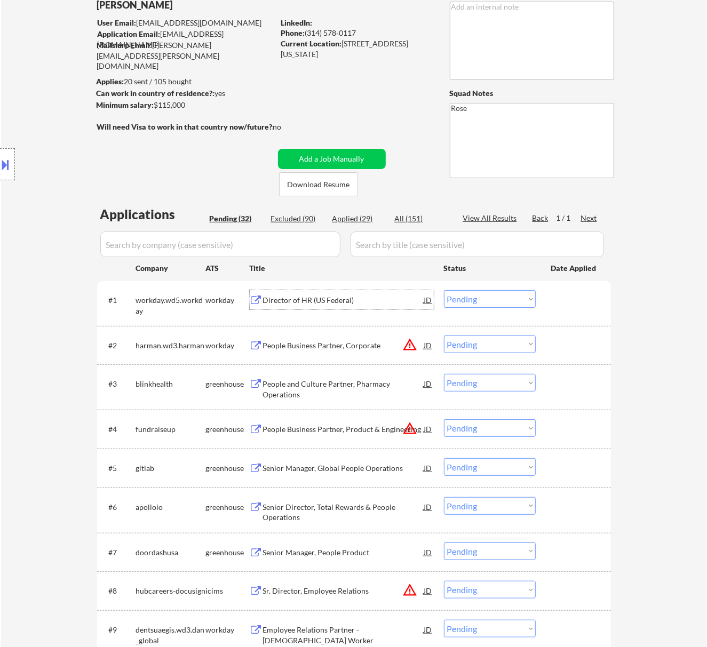
click at [489, 297] on select "Choose an option... Pending Applied Excluded (Questions) Excluded (Expired) Exc…" at bounding box center [490, 299] width 92 height 18
click at [444, 290] on select "Choose an option... Pending Applied Excluded (Questions) Excluded (Expired) Exc…" at bounding box center [490, 299] width 92 height 18
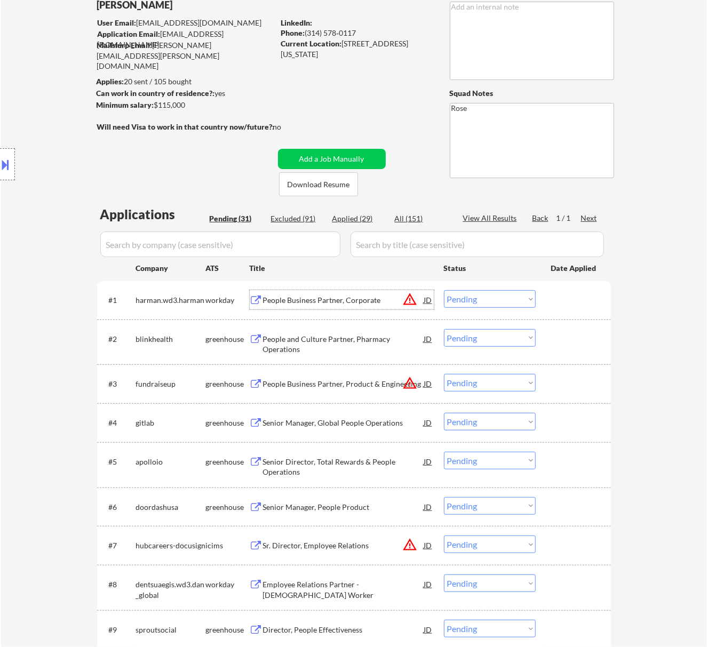
click at [337, 295] on div "People Business Partner, Corporate" at bounding box center [343, 300] width 161 height 11
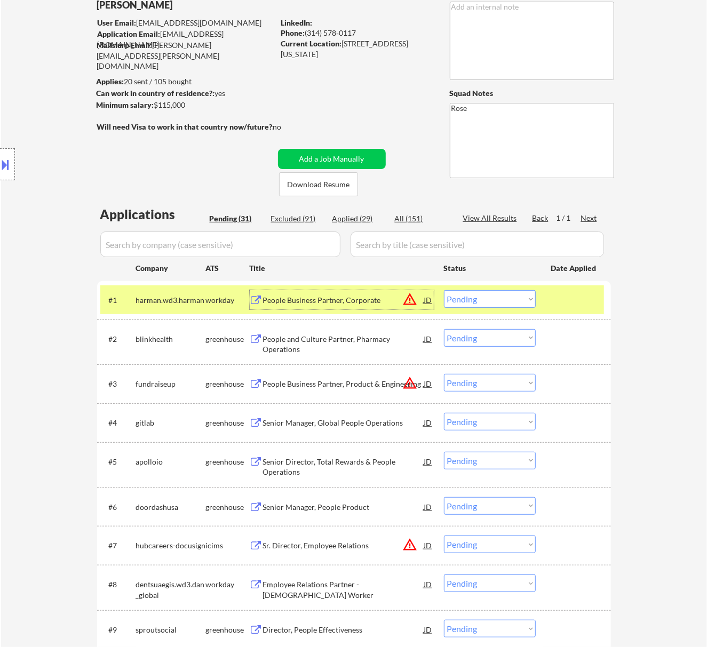
click at [494, 296] on select "Choose an option... Pending Applied Excluded (Questions) Excluded (Expired) Exc…" at bounding box center [490, 299] width 92 height 18
click at [444, 290] on select "Choose an option... Pending Applied Excluded (Questions) Excluded (Expired) Exc…" at bounding box center [490, 299] width 92 height 18
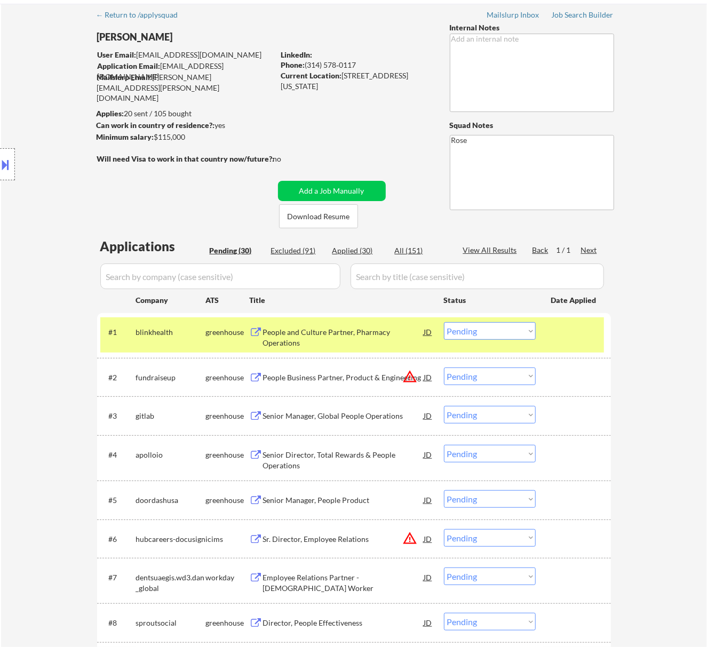
scroll to position [0, 0]
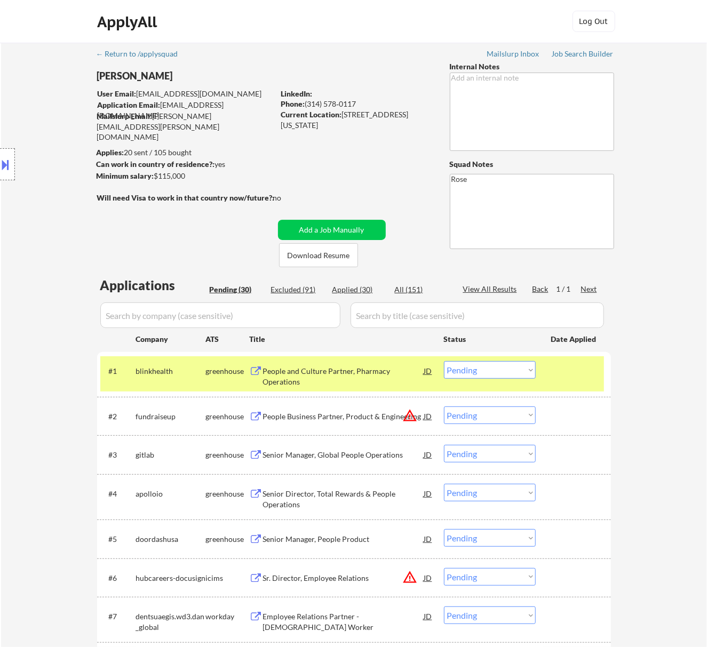
click at [399, 382] on div "People and Culture Partner, Pharmacy Operations" at bounding box center [343, 376] width 161 height 21
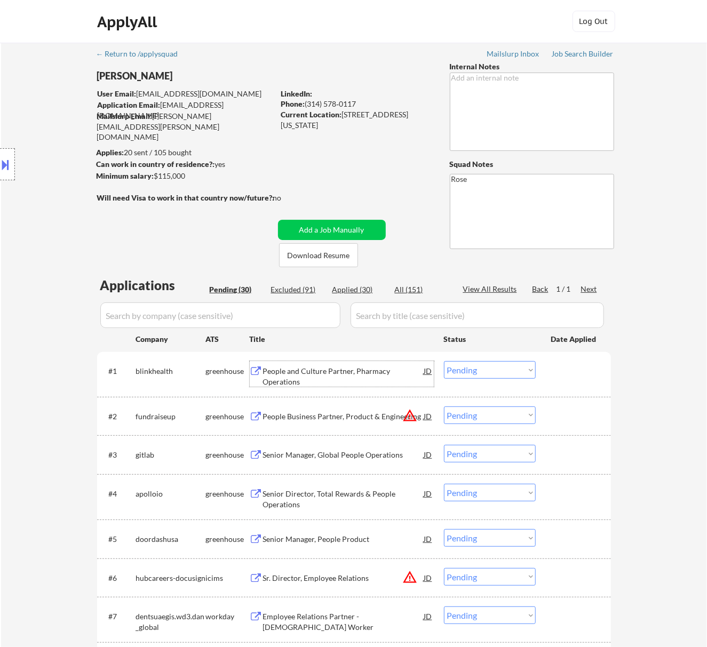
click at [496, 368] on select "Choose an option... Pending Applied Excluded (Questions) Excluded (Expired) Exc…" at bounding box center [490, 370] width 92 height 18
click at [444, 361] on select "Choose an option... Pending Applied Excluded (Questions) Excluded (Expired) Exc…" at bounding box center [490, 370] width 92 height 18
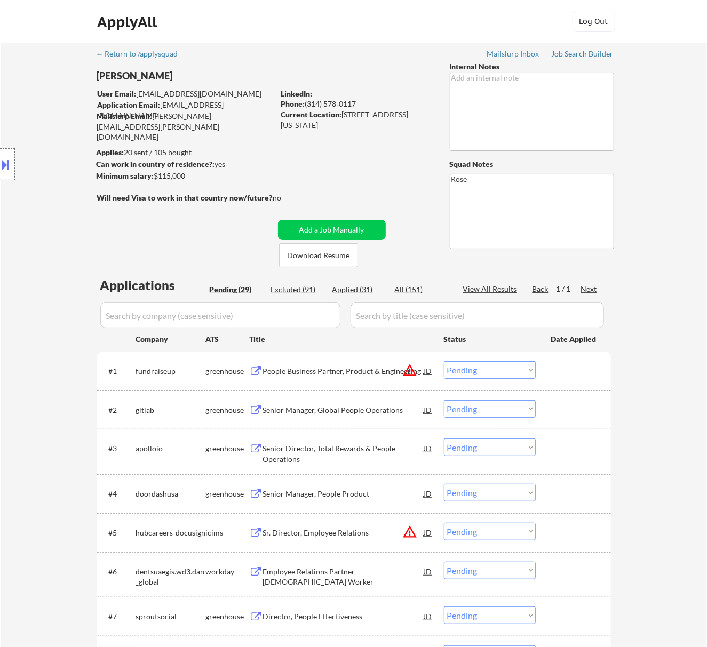
click at [369, 371] on div "People Business Partner, Product & Engineering" at bounding box center [343, 371] width 161 height 11
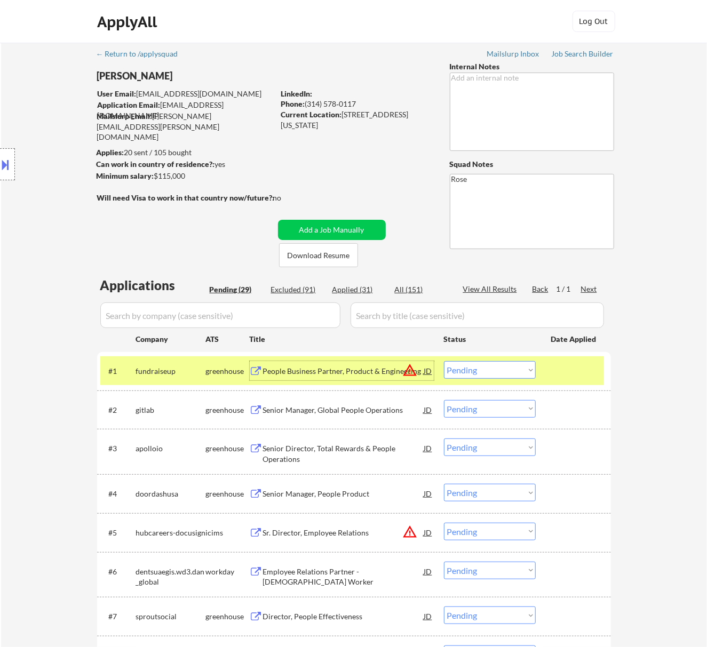
click at [513, 368] on select "Choose an option... Pending Applied Excluded (Questions) Excluded (Expired) Exc…" at bounding box center [490, 370] width 92 height 18
click at [444, 361] on select "Choose an option... Pending Applied Excluded (Questions) Excluded (Expired) Exc…" at bounding box center [490, 370] width 92 height 18
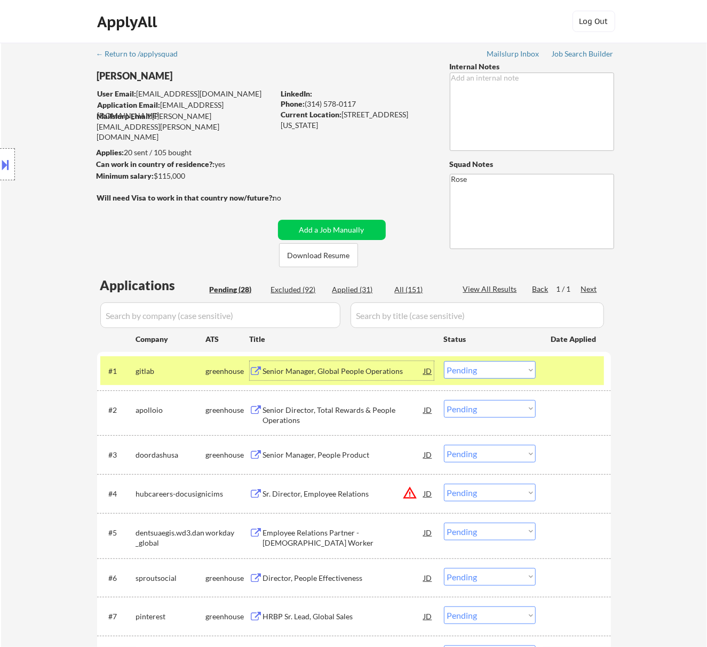
click at [393, 372] on div "Senior Manager, Global People Operations" at bounding box center [343, 371] width 161 height 11
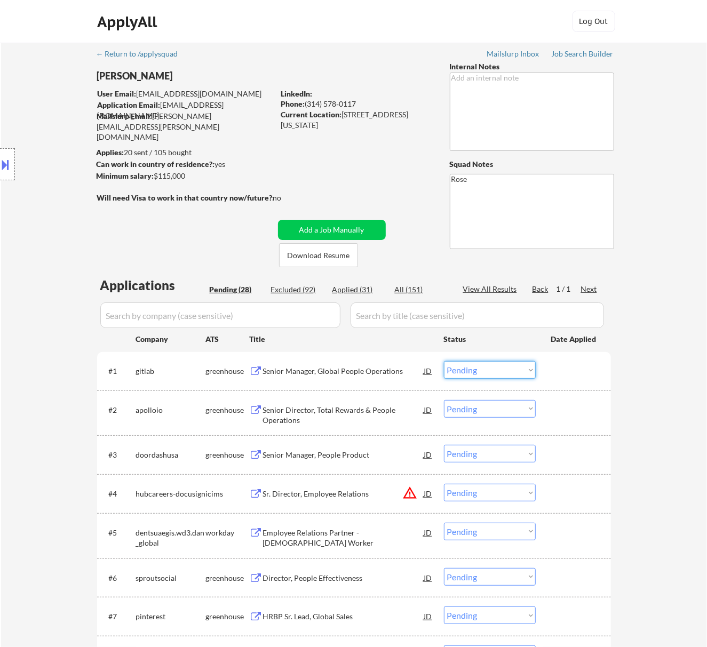
click at [485, 365] on select "Choose an option... Pending Applied Excluded (Questions) Excluded (Expired) Exc…" at bounding box center [490, 370] width 92 height 18
click at [444, 361] on select "Choose an option... Pending Applied Excluded (Questions) Excluded (Expired) Exc…" at bounding box center [490, 370] width 92 height 18
click at [483, 363] on select "Choose an option... Pending Applied Excluded (Questions) Excluded (Expired) Exc…" at bounding box center [490, 370] width 92 height 18
click at [444, 361] on select "Choose an option... Pending Applied Excluded (Questions) Excluded (Expired) Exc…" at bounding box center [490, 370] width 92 height 18
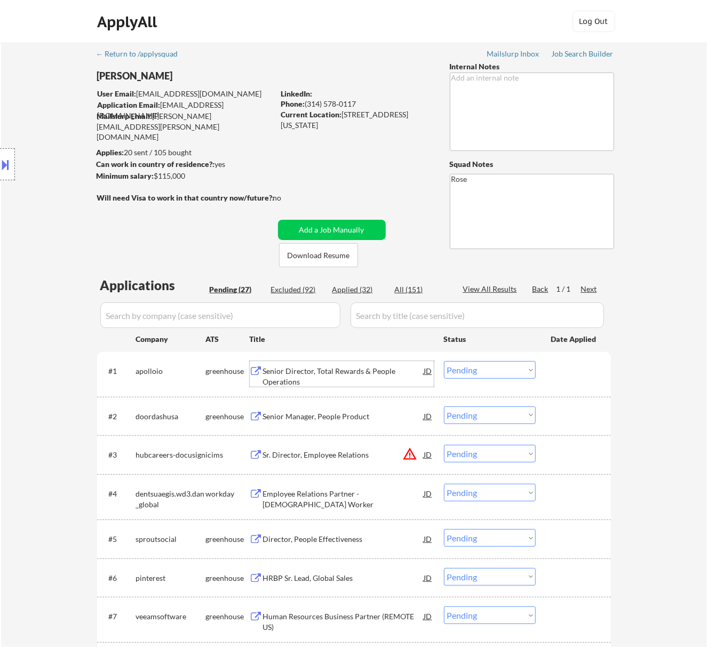
click at [382, 374] on div "Senior Director, Total Rewards & People Operations" at bounding box center [343, 376] width 161 height 21
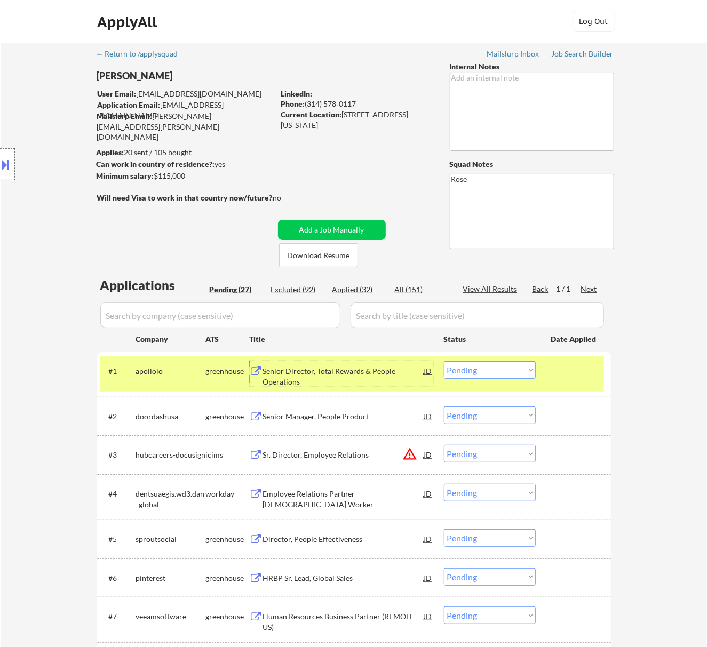
click at [477, 370] on select "Choose an option... Pending Applied Excluded (Questions) Excluded (Expired) Exc…" at bounding box center [490, 370] width 92 height 18
click at [444, 361] on select "Choose an option... Pending Applied Excluded (Questions) Excluded (Expired) Exc…" at bounding box center [490, 370] width 92 height 18
click at [489, 367] on select "Choose an option... Pending Applied Excluded (Questions) Excluded (Expired) Exc…" at bounding box center [490, 370] width 92 height 18
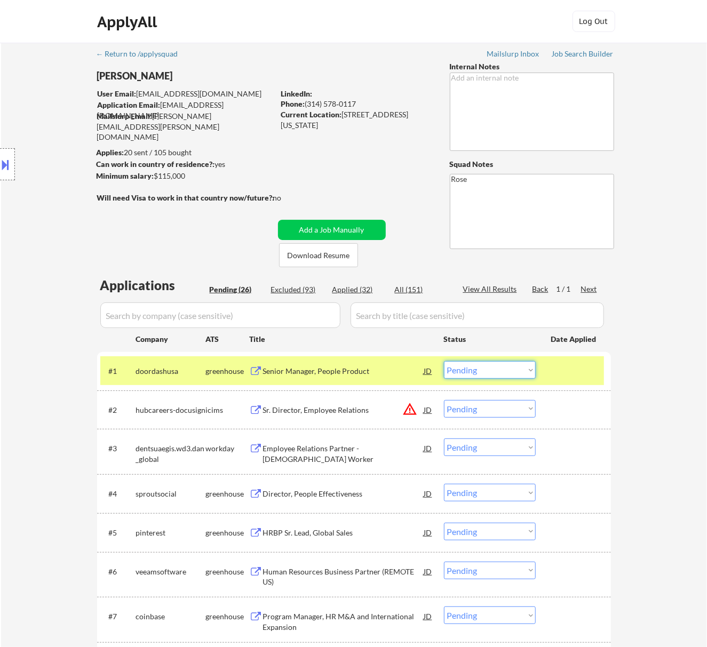
click at [306, 288] on div "Excluded (93)" at bounding box center [297, 289] width 53 height 11
select select ""excluded__location_""
select select ""excluded__expired_""
select select ""excluded__location_""
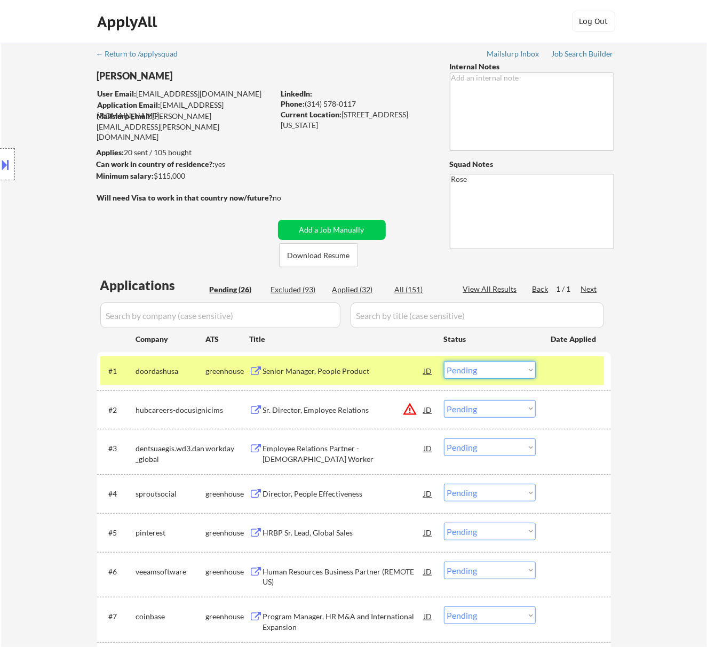
select select ""excluded__expired_""
select select ""excluded__salary_""
select select ""excluded__expired_""
select select ""excluded__salary_""
select select ""excluded__expired_""
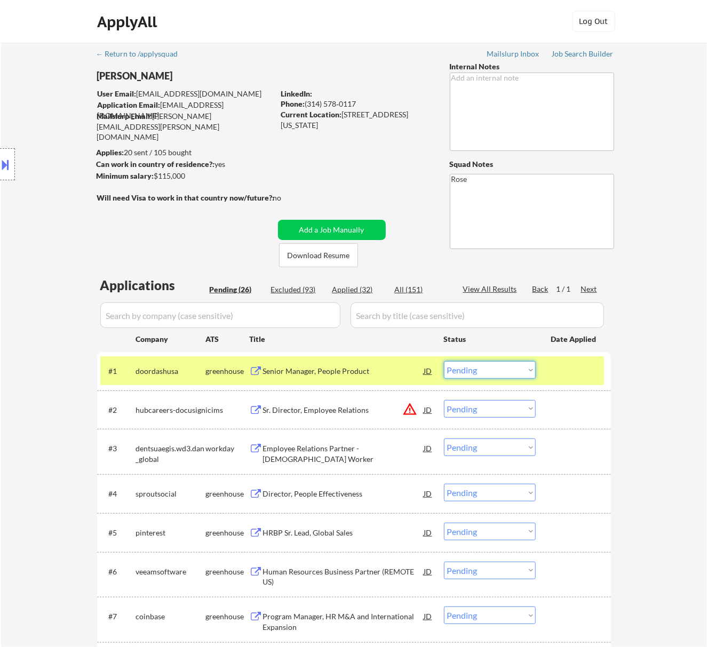
select select ""excluded__location_""
select select ""excluded__expired_""
select select ""excluded__location_""
select select ""excluded__salary_""
select select ""excluded__expired_""
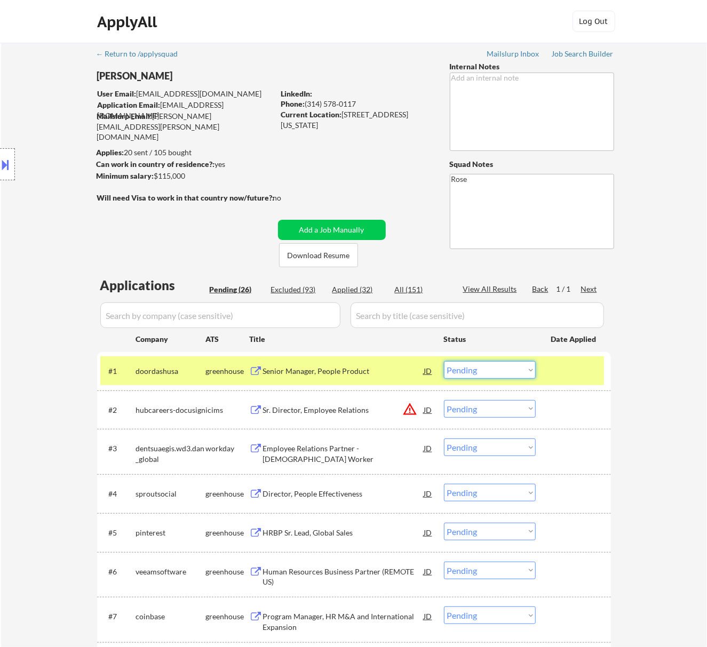
select select ""excluded""
select select ""excluded__salary_""
select select ""excluded__expired_""
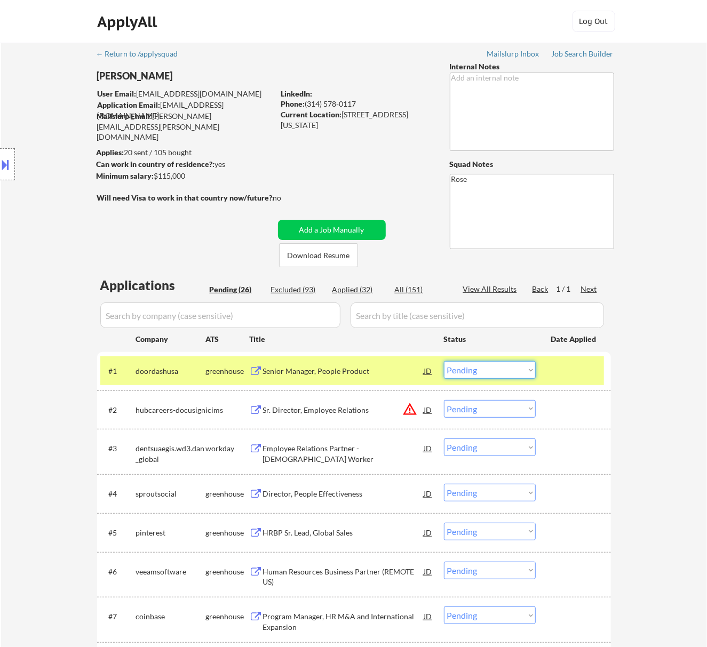
select select ""excluded__expired_""
select select ""excluded""
select select ""excluded__expired_""
select select ""excluded__bad_match_""
select select ""excluded__expired_""
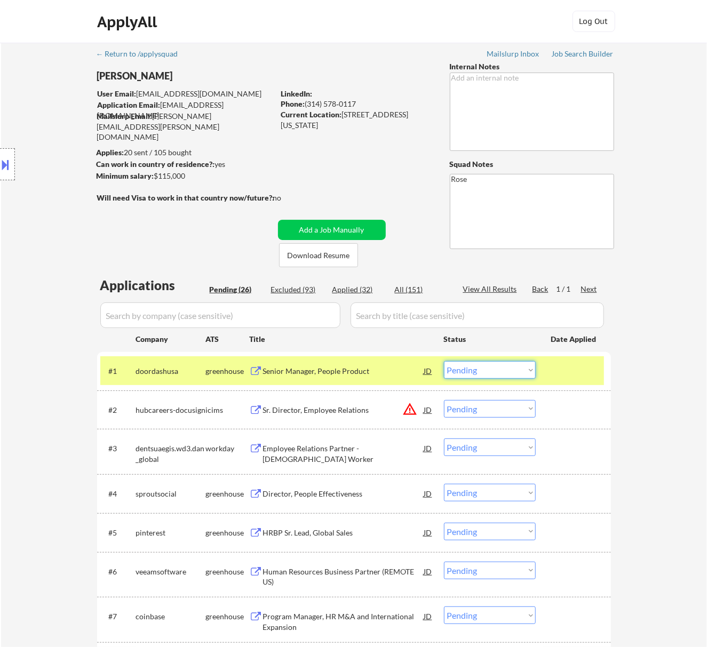
select select ""excluded__expired_""
select select ""excluded__bad_match_""
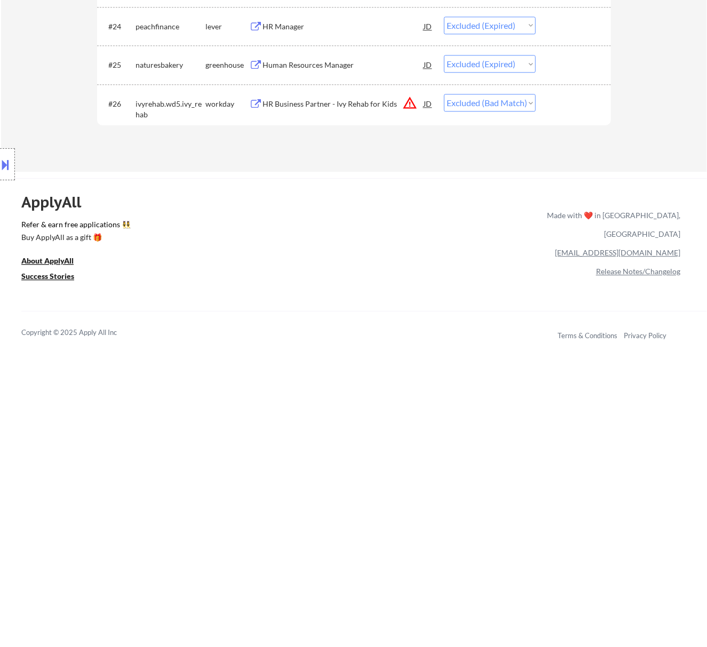
select select ""excluded__location_""
select select ""excluded""
select select ""excluded__location_""
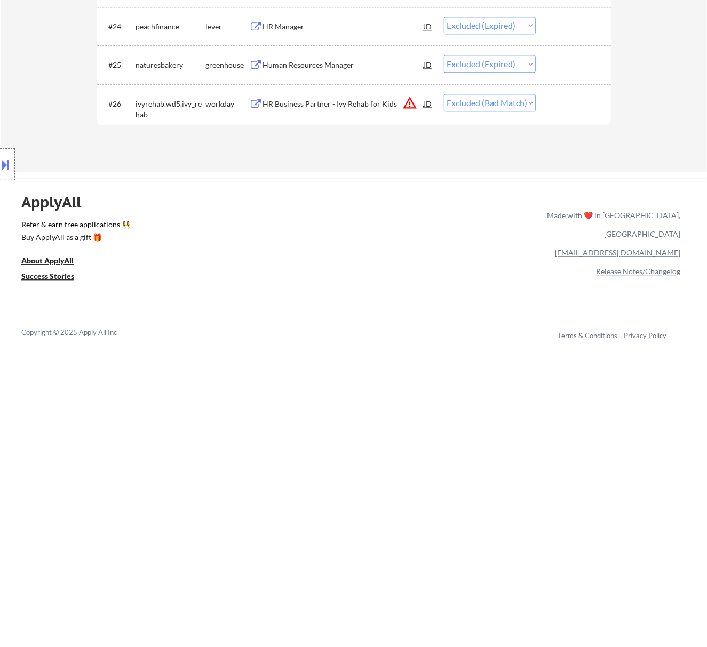
select select ""excluded__expired_""
select select ""excluded__location_""
select select ""excluded""
select select ""excluded__location_""
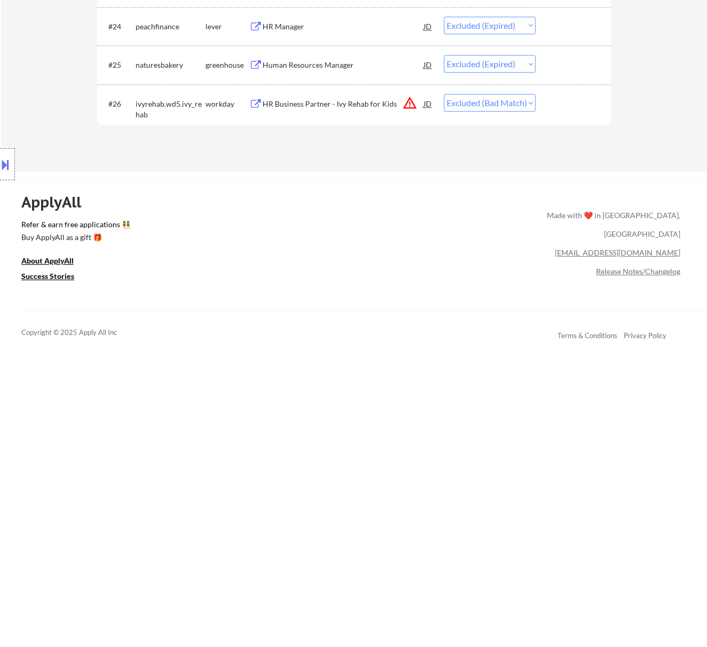
select select ""excluded""
select select ""excluded__expired_""
select select ""excluded""
select select ""excluded__expired_""
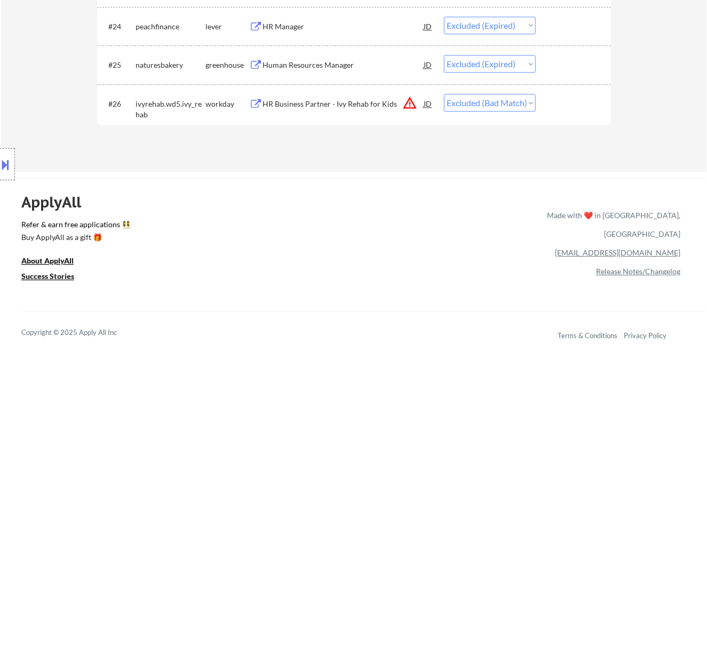
select select ""excluded""
select select ""excluded__location_""
select select ""excluded__bad_match_""
select select ""excluded__expired_""
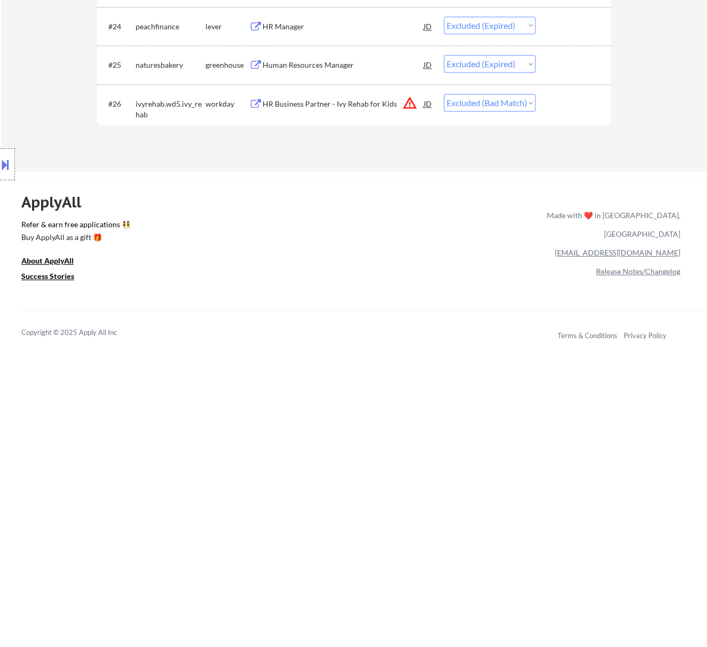
select select ""excluded__expired_""
select select ""excluded__bad_match_""
select select ""excluded""
select select ""excluded__location_""
select select ""excluded""
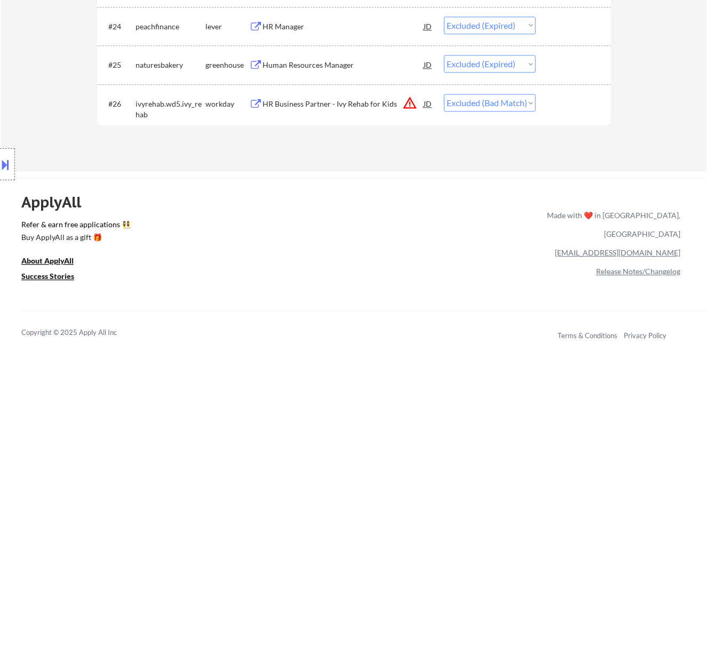
select select ""excluded__expired_""
select select ""excluded__bad_match_""
select select ""excluded__expired_""
select select ""excluded""
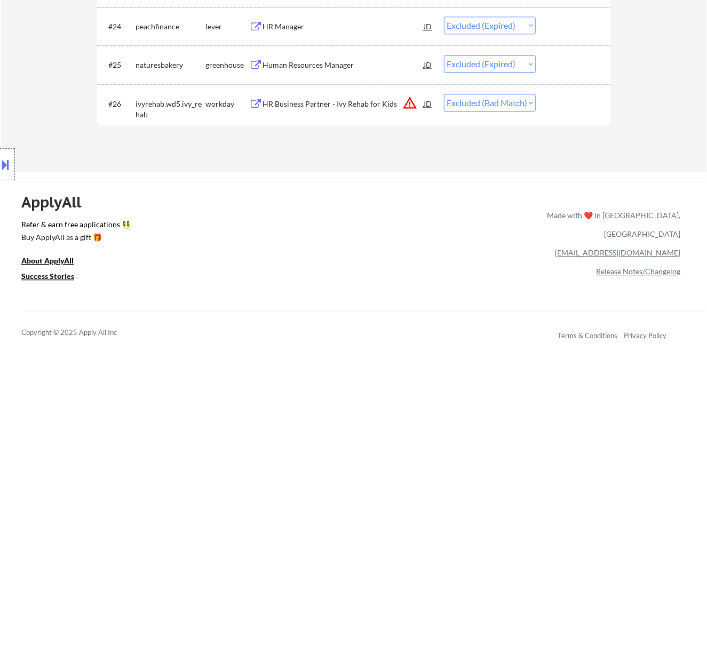
select select ""excluded__expired_""
select select ""excluded""
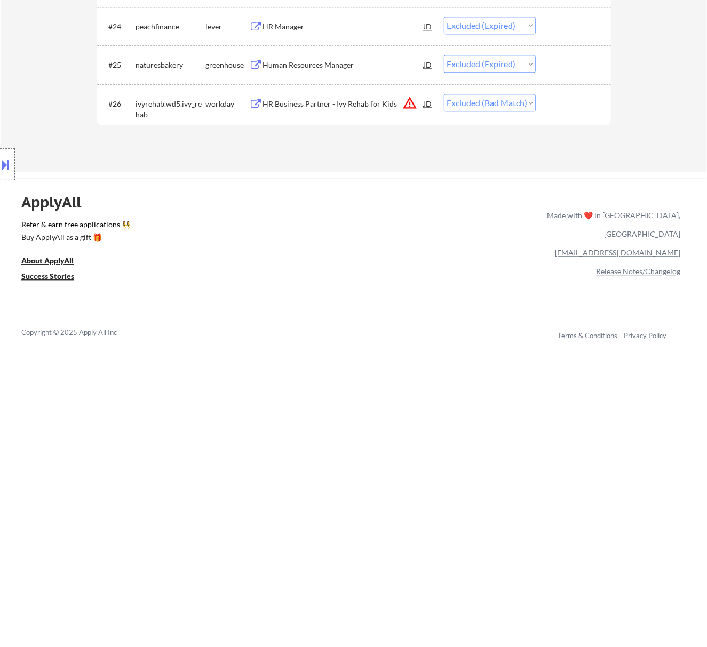
select select ""excluded__bad_match_""
select select ""excluded__expired_""
select select ""excluded__bad_match_""
select select ""excluded__expired_""
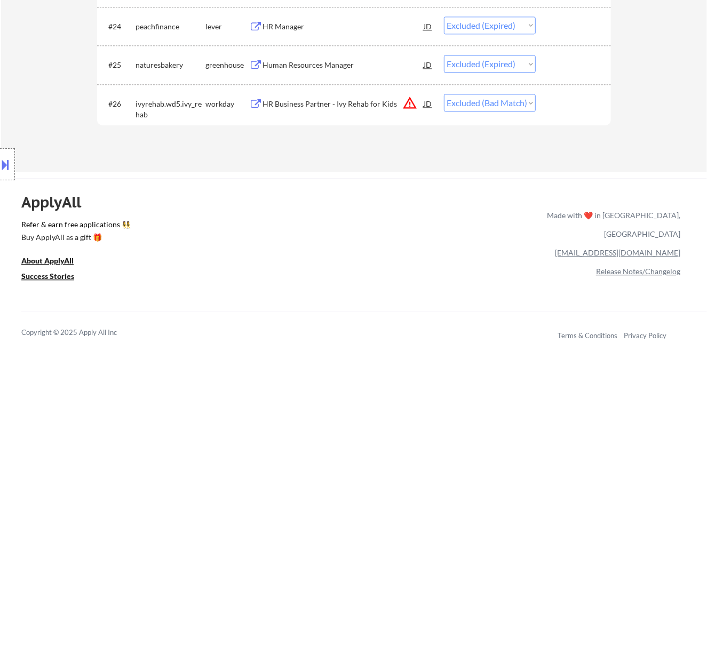
select select ""excluded__bad_match_""
select select ""excluded""
select select ""excluded__salary_""
select select ""excluded__expired_""
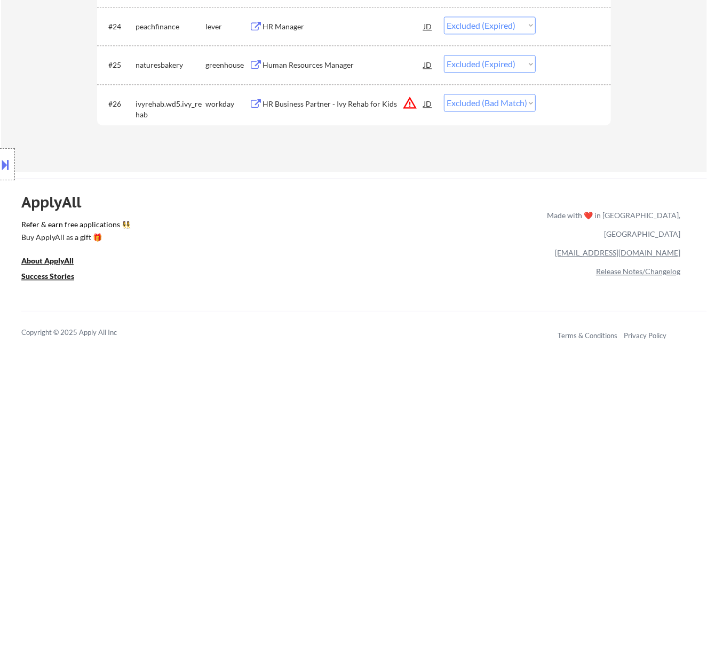
select select ""excluded""
select select ""excluded__expired_""
select select ""excluded__location_""
select select ""excluded""
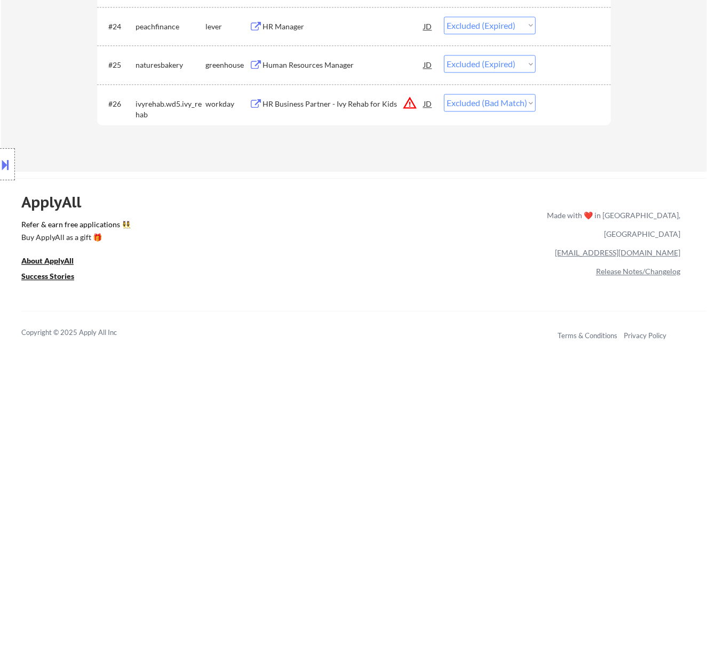
select select ""excluded__bad_match_""
select select ""excluded__salary_""
select select ""excluded""
select select ""excluded__location_""
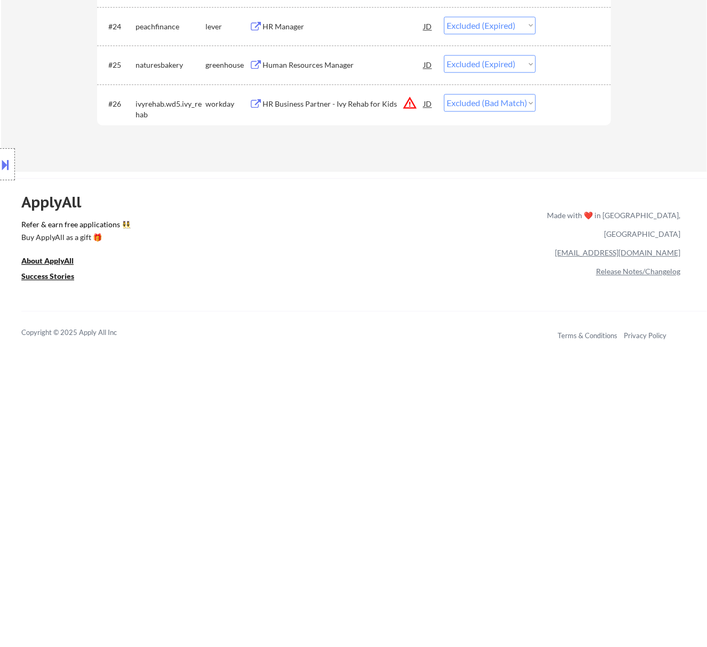
select select ""excluded__bad_match_""
select select ""excluded__salary_""
select select ""excluded__expired_""
select select ""excluded""
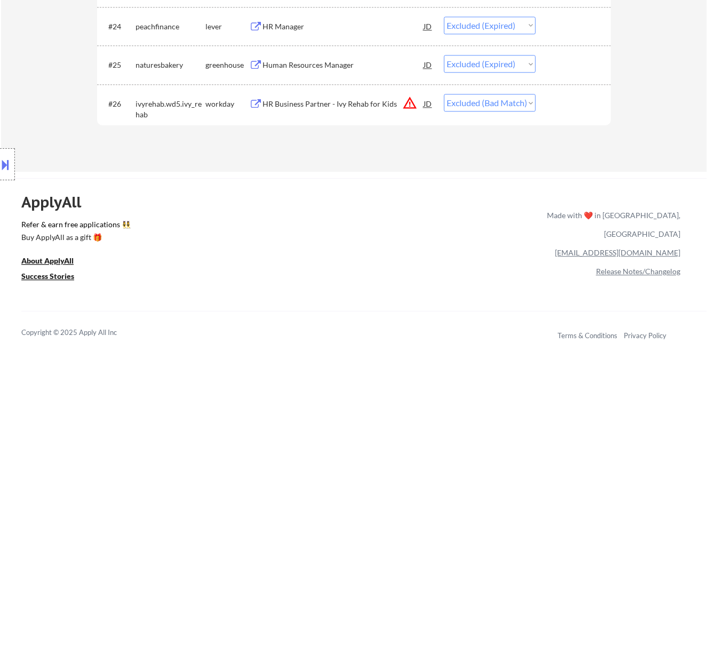
select select ""excluded__location_""
select select ""excluded__bad_match_""
select select ""excluded__expired_""
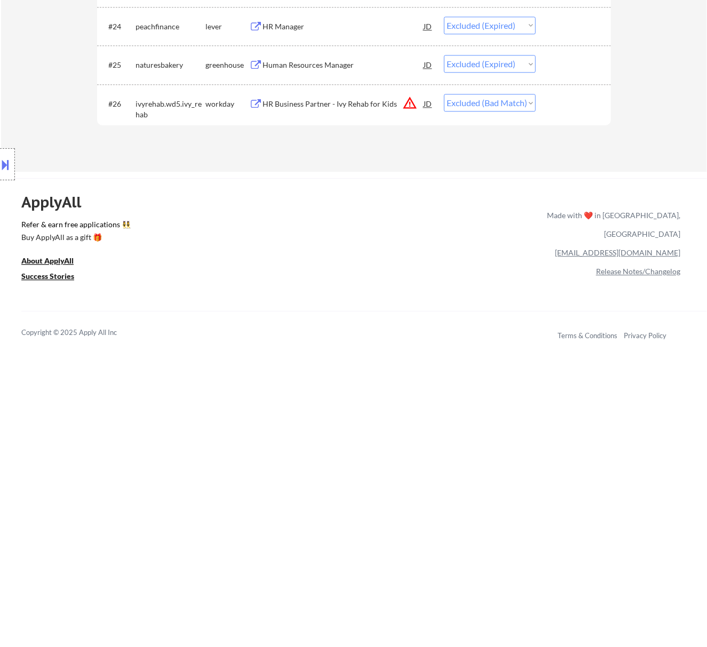
select select ""excluded__expired_""
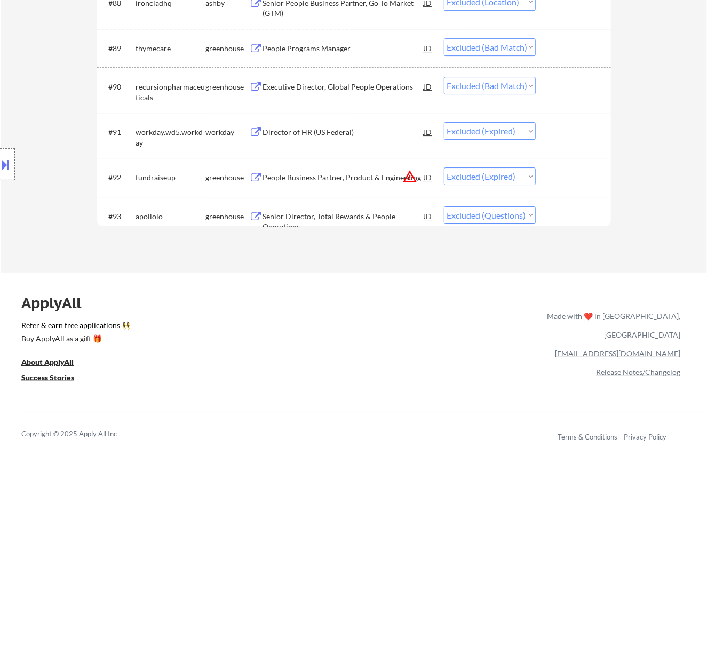
scroll to position [3983, 0]
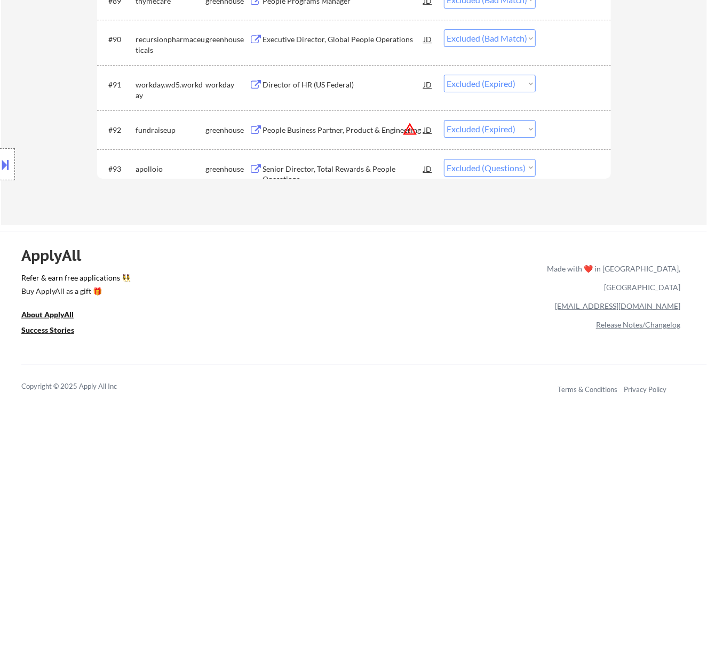
click at [504, 169] on select "Choose an option... Pending Applied Excluded (Questions) Excluded (Expired) Exc…" at bounding box center [490, 168] width 92 height 18
select select ""excluded__expired_""
click at [444, 159] on select "Choose an option... Pending Applied Excluded (Questions) Excluded (Expired) Exc…" at bounding box center [490, 168] width 92 height 18
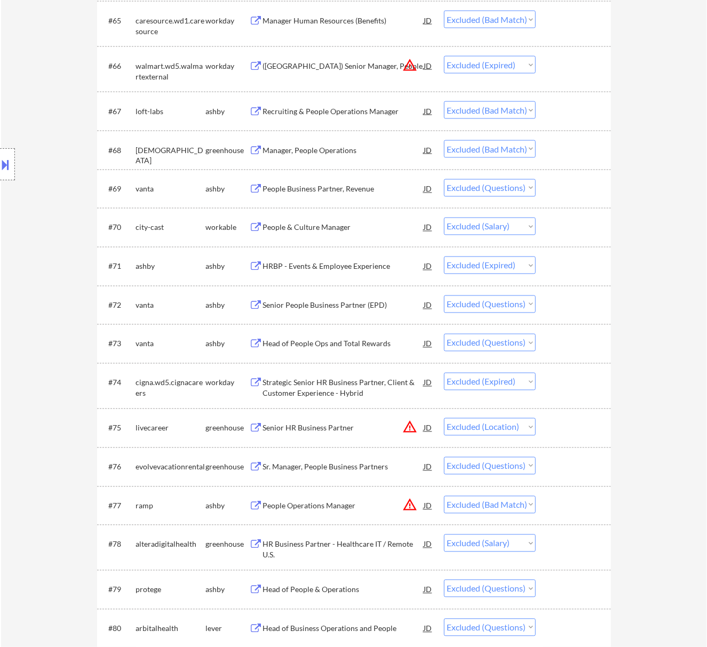
scroll to position [2774, 0]
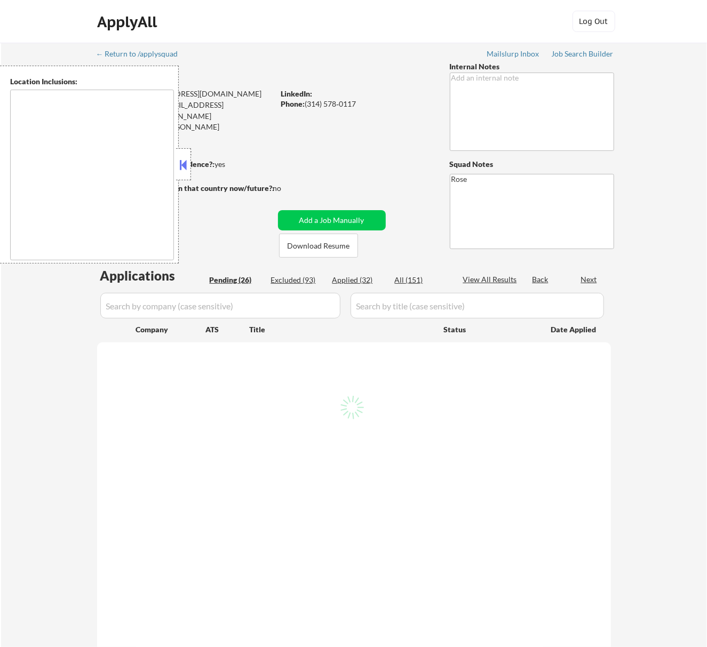
select select ""pending""
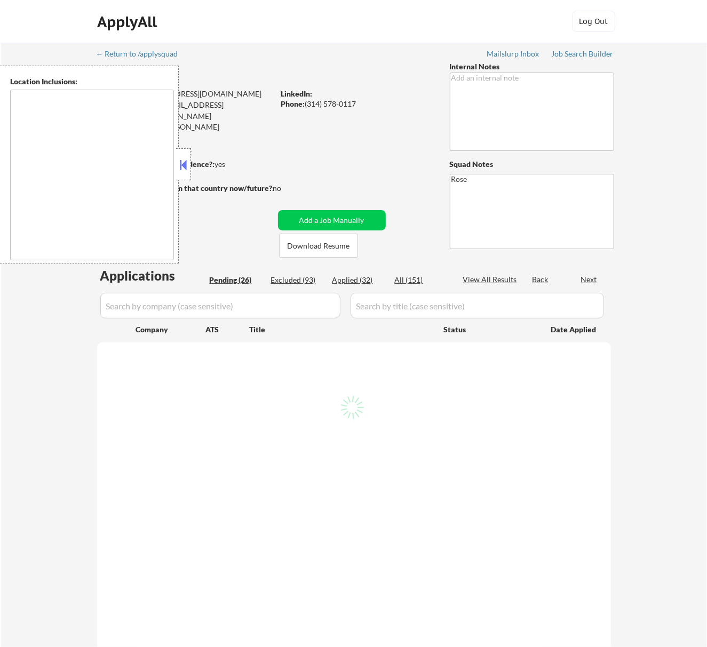
select select ""pending""
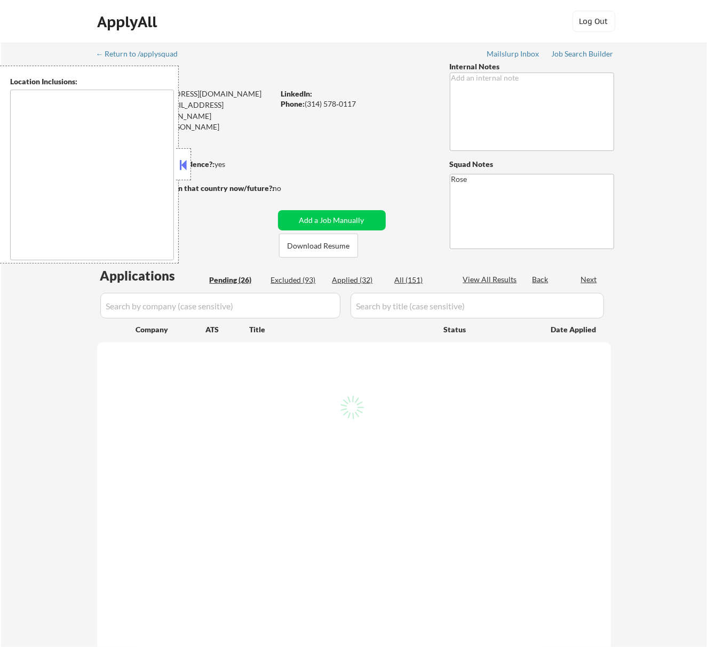
select select ""pending""
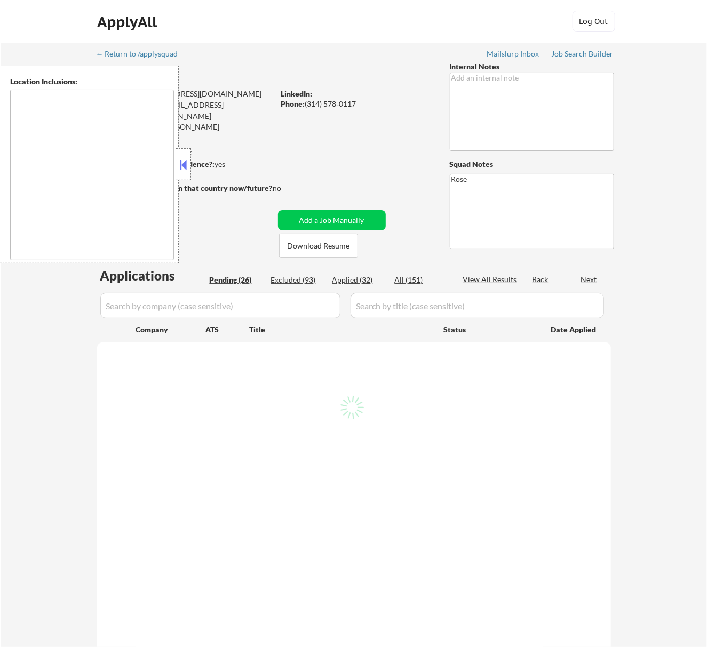
select select ""pending""
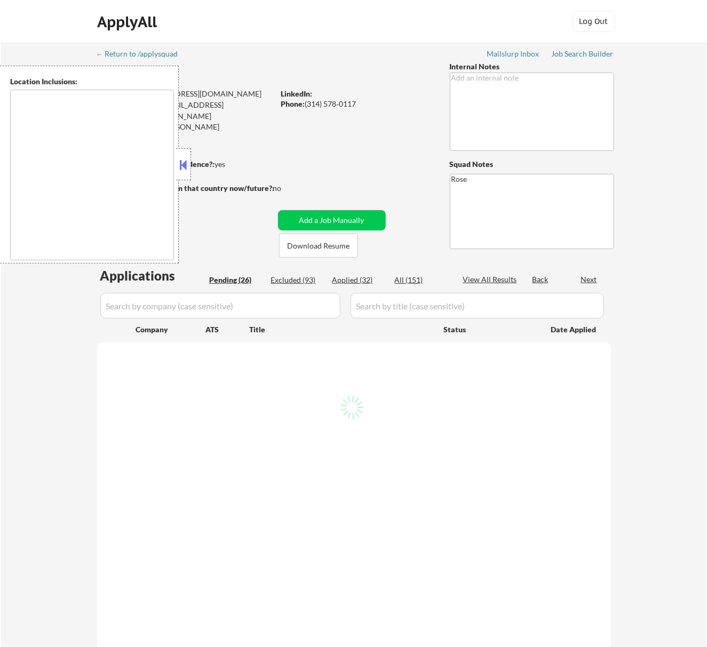
select select ""pending""
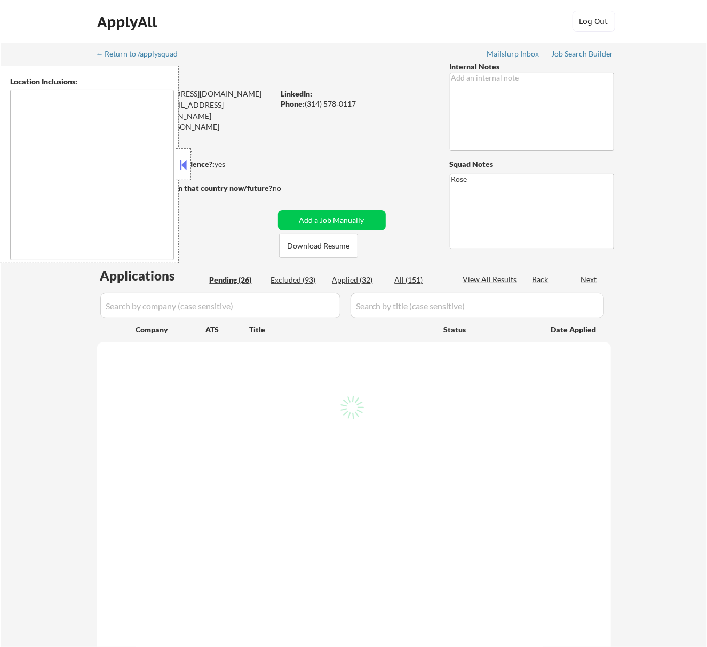
select select ""pending""
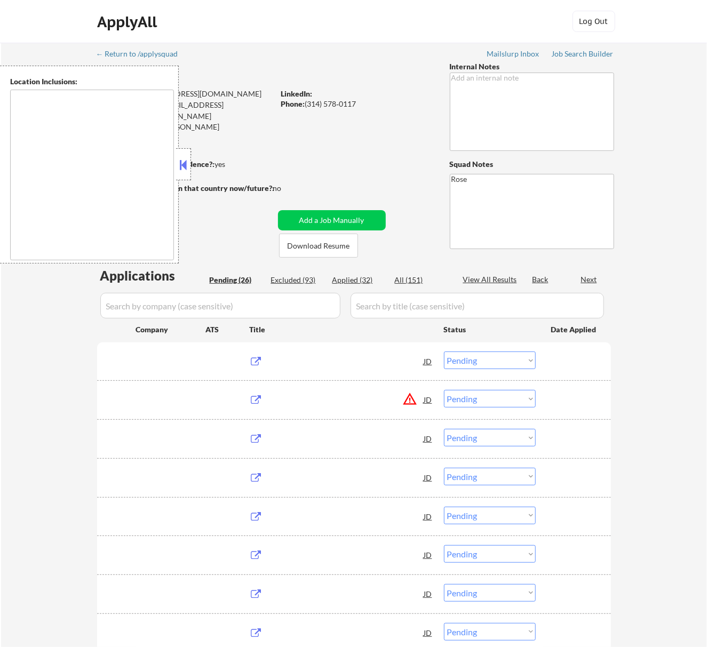
type textarea "[GEOGRAPHIC_DATA][PERSON_NAME], [GEOGRAPHIC_DATA][PERSON_NAME][GEOGRAPHIC_DATA]…"
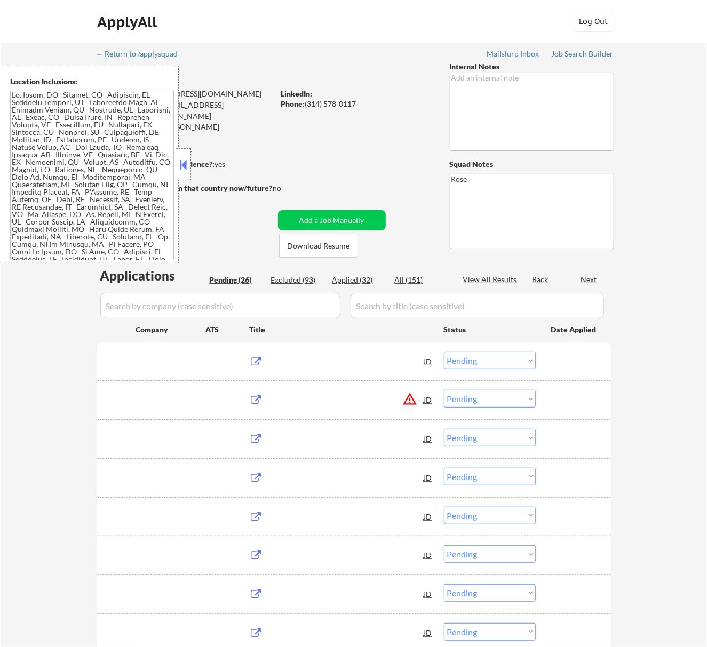
scroll to position [1308, 0]
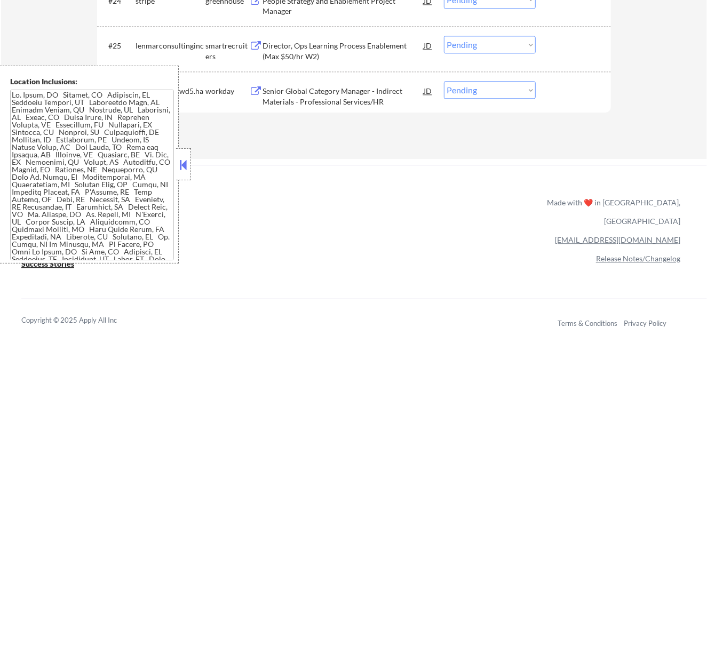
click at [187, 163] on button at bounding box center [183, 165] width 12 height 16
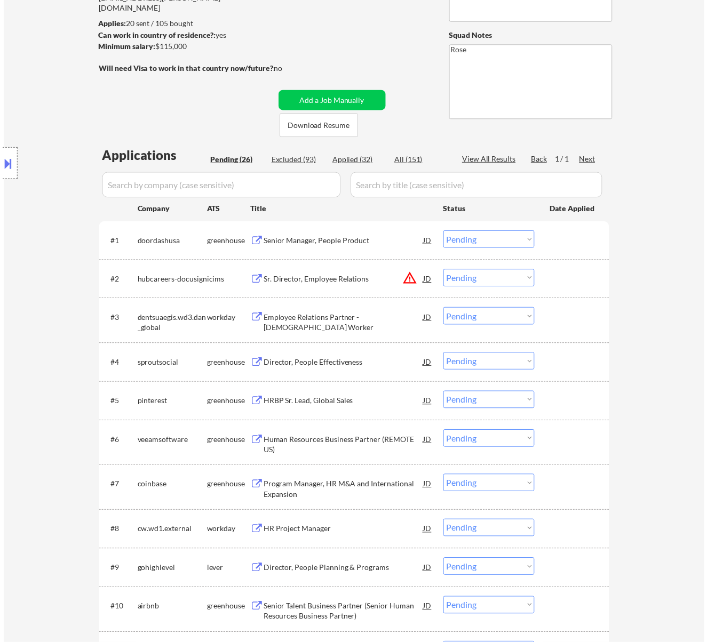
scroll to position [142, 0]
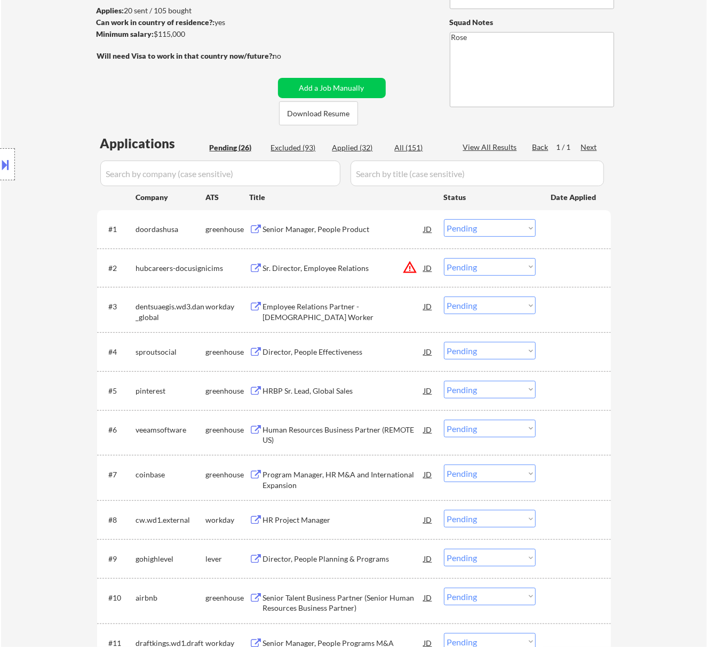
click at [357, 227] on div "Senior Manager, People Product" at bounding box center [343, 229] width 161 height 11
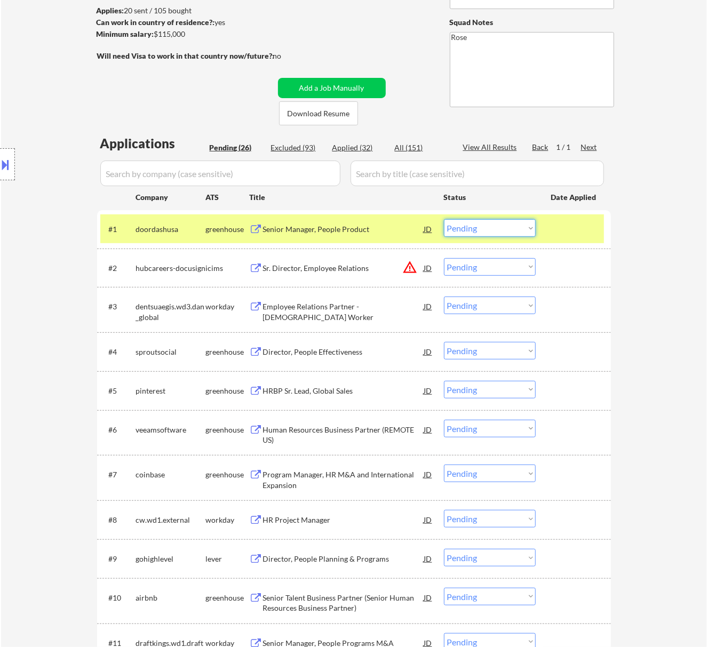
drag, startPoint x: 499, startPoint y: 225, endPoint x: 500, endPoint y: 220, distance: 5.4
click at [500, 222] on select "Choose an option... Pending Applied Excluded (Questions) Excluded (Expired) Exc…" at bounding box center [490, 228] width 92 height 18
click at [59, 235] on div "Location Inclusions:" at bounding box center [95, 165] width 191 height 198
click at [333, 229] on div "Senior Manager, People Product" at bounding box center [343, 229] width 161 height 11
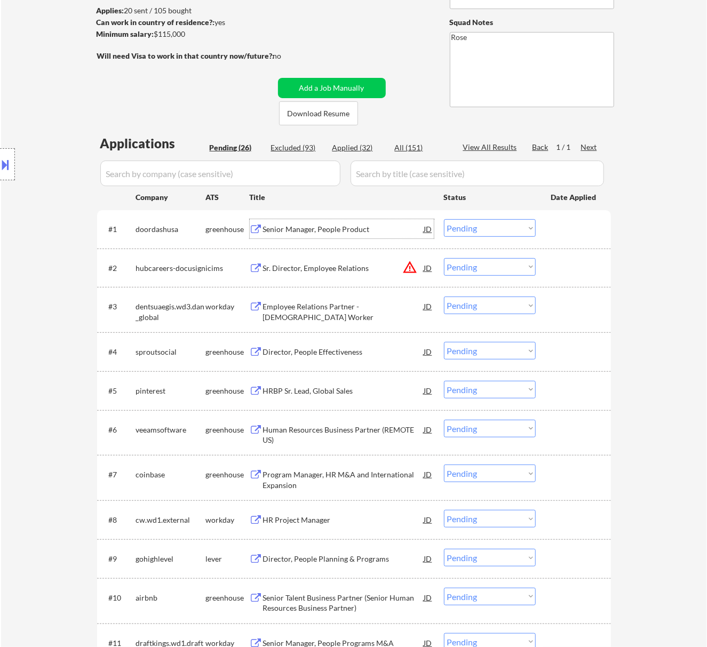
click at [509, 223] on select "Choose an option... Pending Applied Excluded (Questions) Excluded (Expired) Exc…" at bounding box center [490, 228] width 92 height 18
click at [444, 219] on select "Choose an option... Pending Applied Excluded (Questions) Excluded (Expired) Exc…" at bounding box center [490, 228] width 92 height 18
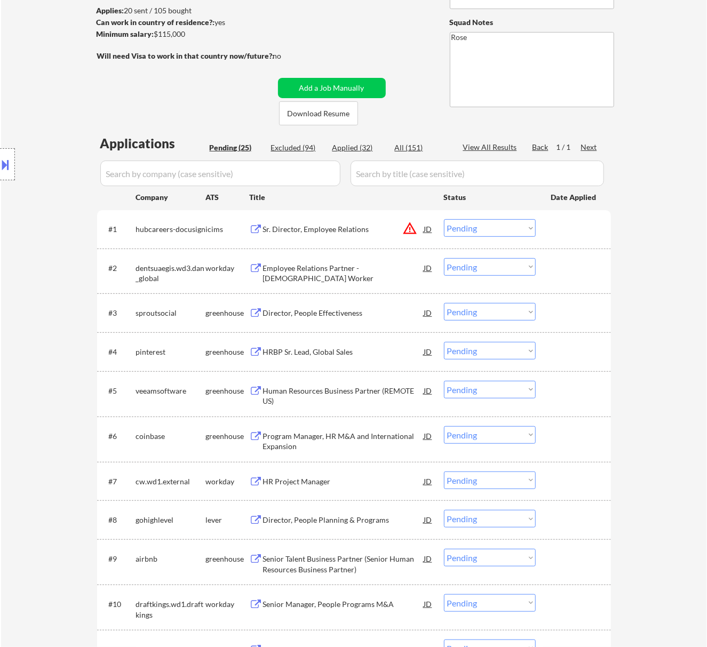
click at [383, 227] on div "Sr. Director, Employee Relations" at bounding box center [343, 229] width 161 height 11
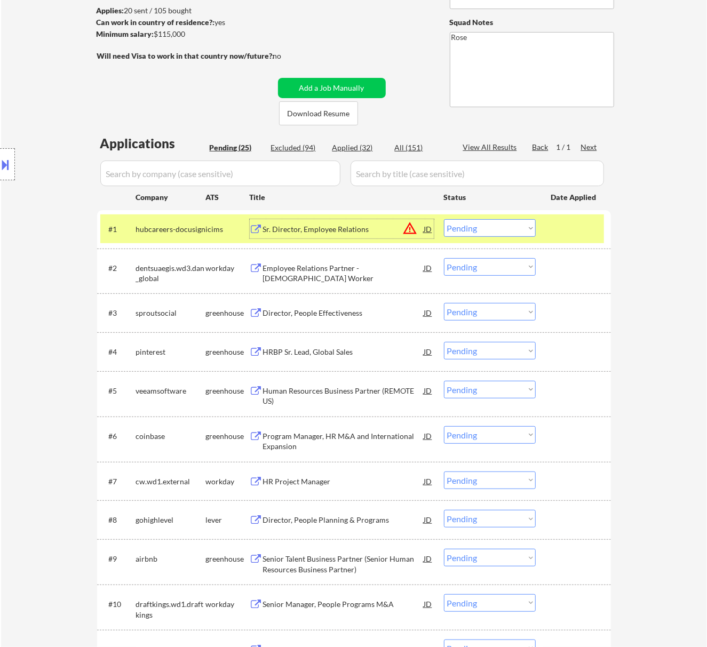
click at [500, 230] on select "Choose an option... Pending Applied Excluded (Questions) Excluded (Expired) Exc…" at bounding box center [490, 228] width 92 height 18
click at [444, 219] on select "Choose an option... Pending Applied Excluded (Questions) Excluded (Expired) Exc…" at bounding box center [490, 228] width 92 height 18
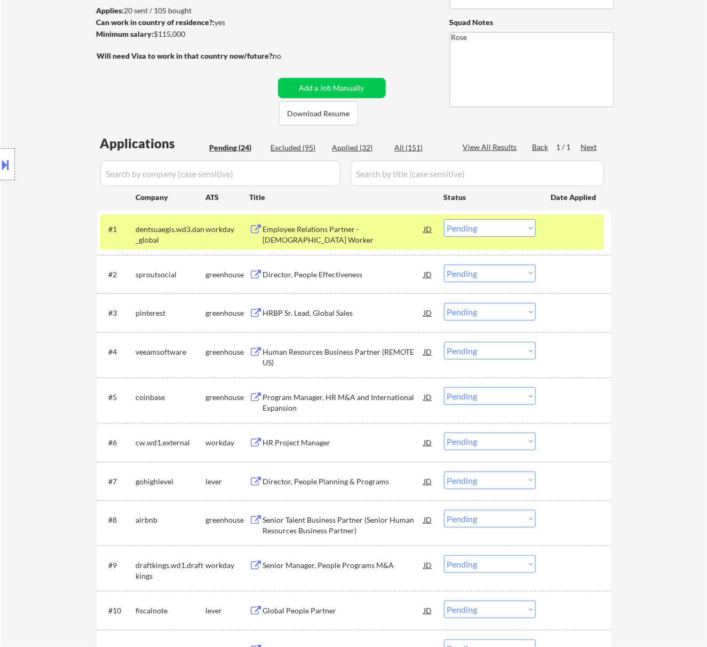
click at [379, 229] on div "Employee Relations Partner - [DEMOGRAPHIC_DATA] Worker" at bounding box center [343, 234] width 161 height 21
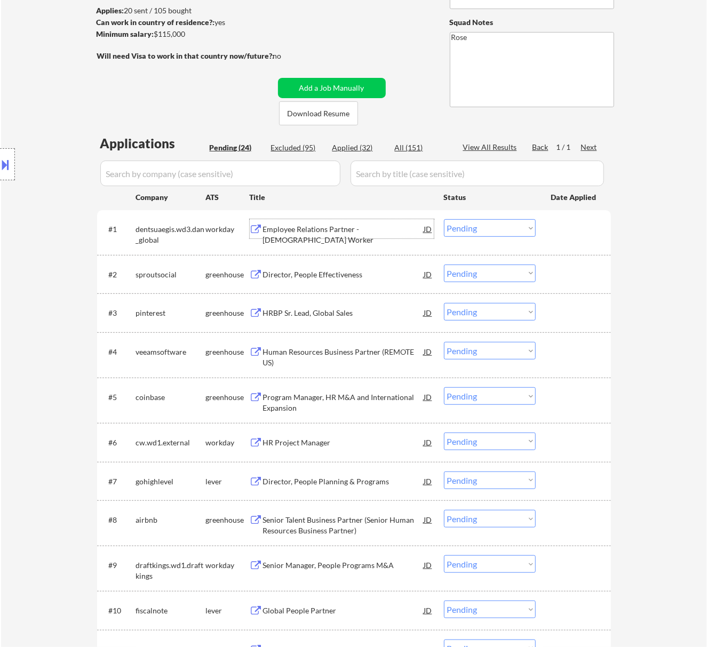
drag, startPoint x: 489, startPoint y: 226, endPoint x: 489, endPoint y: 235, distance: 8.5
click at [489, 226] on select "Choose an option... Pending Applied Excluded (Questions) Excluded (Expired) Exc…" at bounding box center [490, 228] width 92 height 18
click at [444, 219] on select "Choose an option... Pending Applied Excluded (Questions) Excluded (Expired) Exc…" at bounding box center [490, 228] width 92 height 18
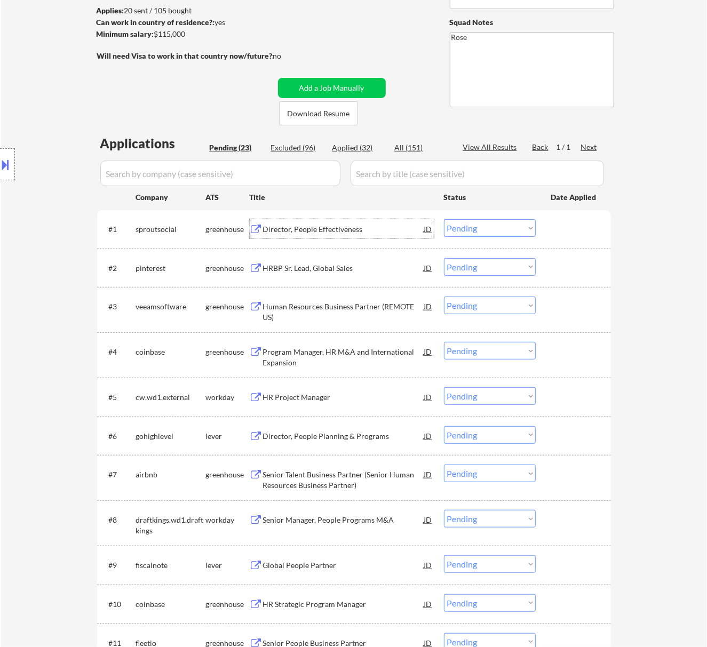
click at [370, 224] on div "Director, People Effectiveness" at bounding box center [343, 229] width 161 height 11
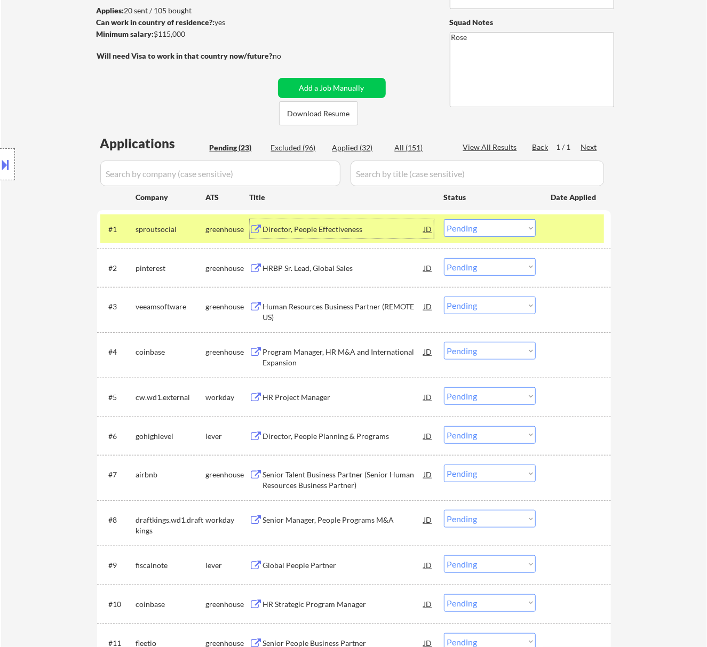
click at [500, 232] on select "Choose an option... Pending Applied Excluded (Questions) Excluded (Expired) Exc…" at bounding box center [490, 228] width 92 height 18
click at [444, 219] on select "Choose an option... Pending Applied Excluded (Questions) Excluded (Expired) Exc…" at bounding box center [490, 228] width 92 height 18
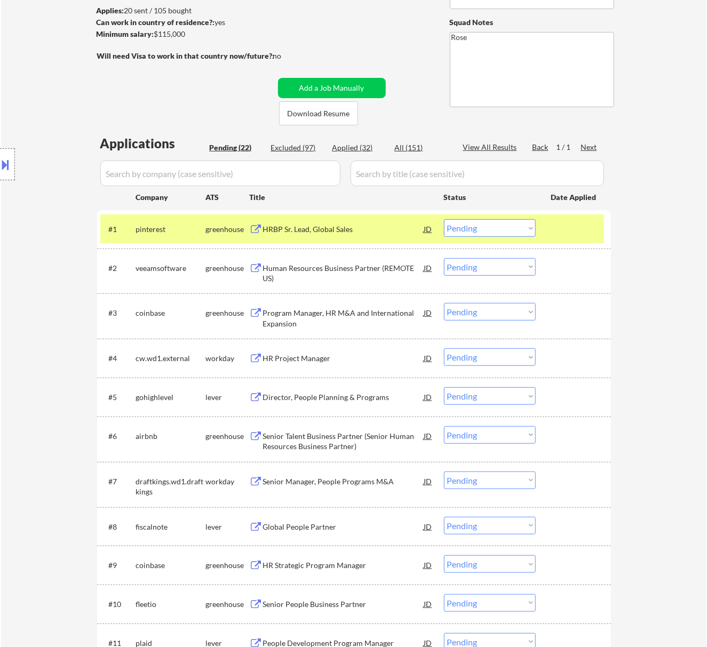
click at [368, 224] on div "HRBP Sr. Lead, Global Sales" at bounding box center [343, 229] width 161 height 11
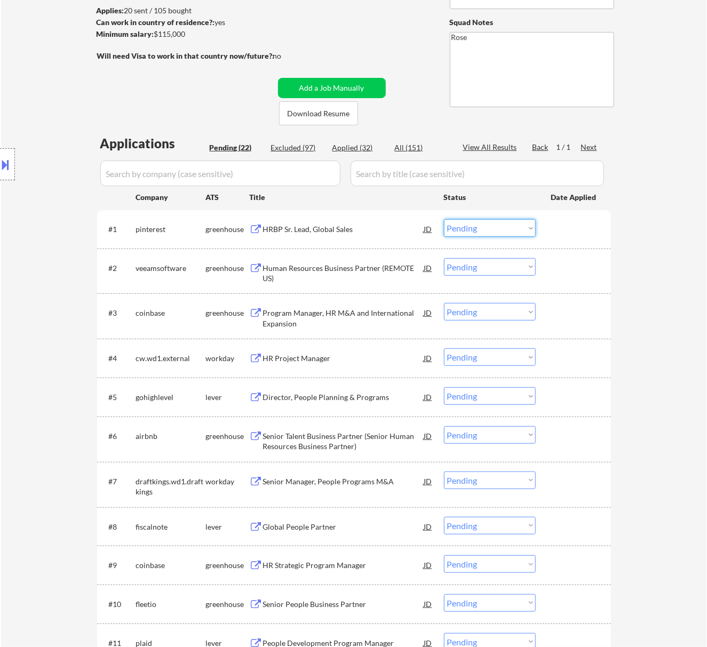
click at [476, 227] on select "Choose an option... Pending Applied Excluded (Questions) Excluded (Expired) Exc…" at bounding box center [490, 228] width 92 height 18
click at [444, 219] on select "Choose an option... Pending Applied Excluded (Questions) Excluded (Expired) Exc…" at bounding box center [490, 228] width 92 height 18
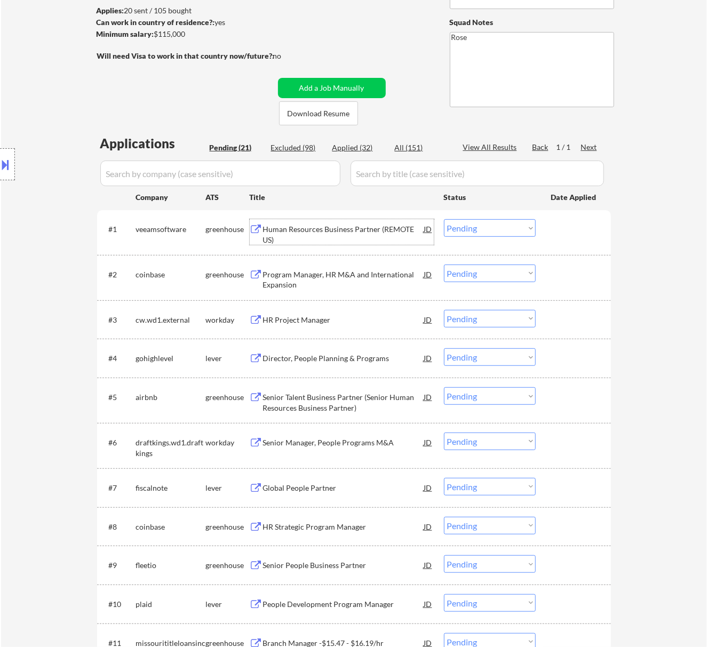
click at [377, 231] on div "Human Resources Business Partner (REMOTE US)" at bounding box center [343, 234] width 161 height 21
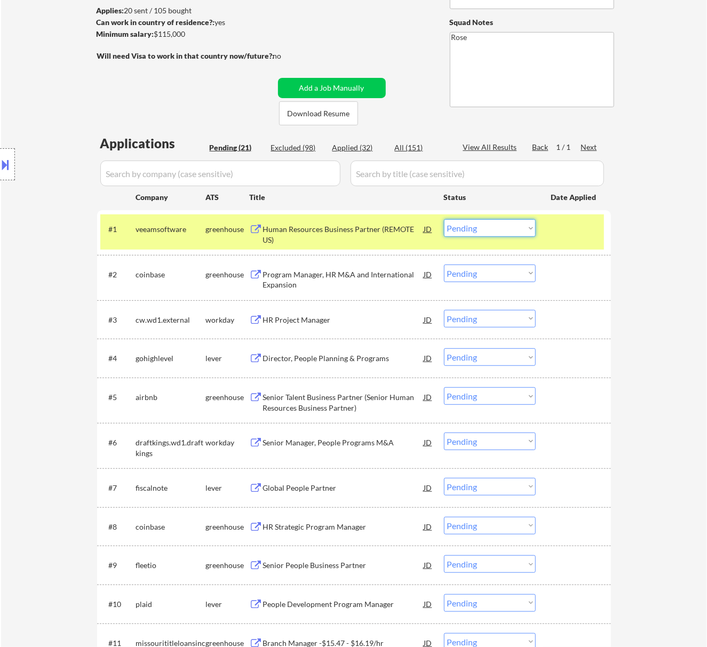
click at [508, 229] on select "Choose an option... Pending Applied Excluded (Questions) Excluded (Expired) Exc…" at bounding box center [490, 228] width 92 height 18
click at [444, 219] on select "Choose an option... Pending Applied Excluded (Questions) Excluded (Expired) Exc…" at bounding box center [490, 228] width 92 height 18
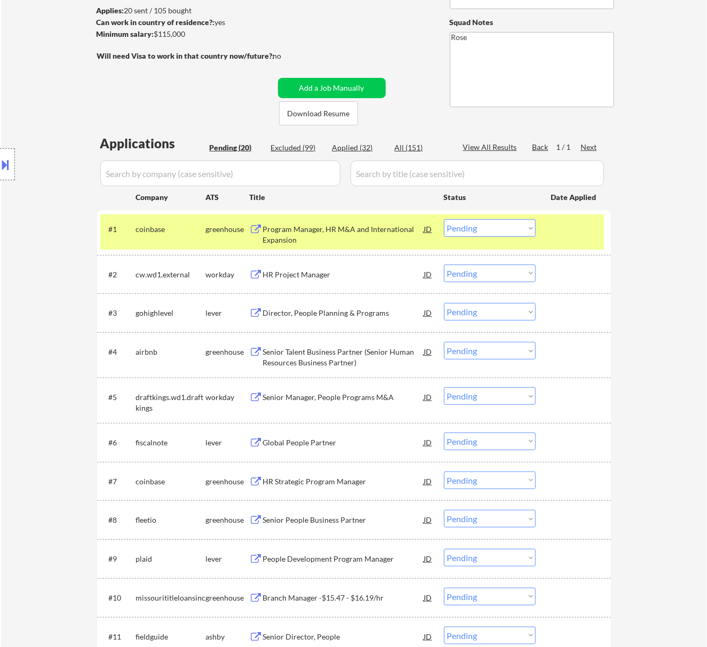
click at [380, 234] on div "Program Manager, HR M&A and International Expansion" at bounding box center [343, 234] width 161 height 21
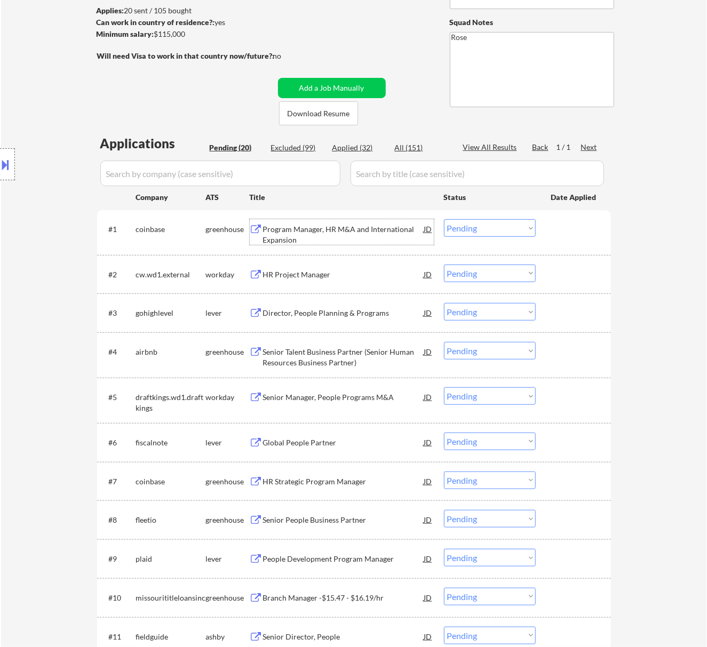
click at [485, 227] on select "Choose an option... Pending Applied Excluded (Questions) Excluded (Expired) Exc…" at bounding box center [490, 228] width 92 height 18
click at [444, 219] on select "Choose an option... Pending Applied Excluded (Questions) Excluded (Expired) Exc…" at bounding box center [490, 228] width 92 height 18
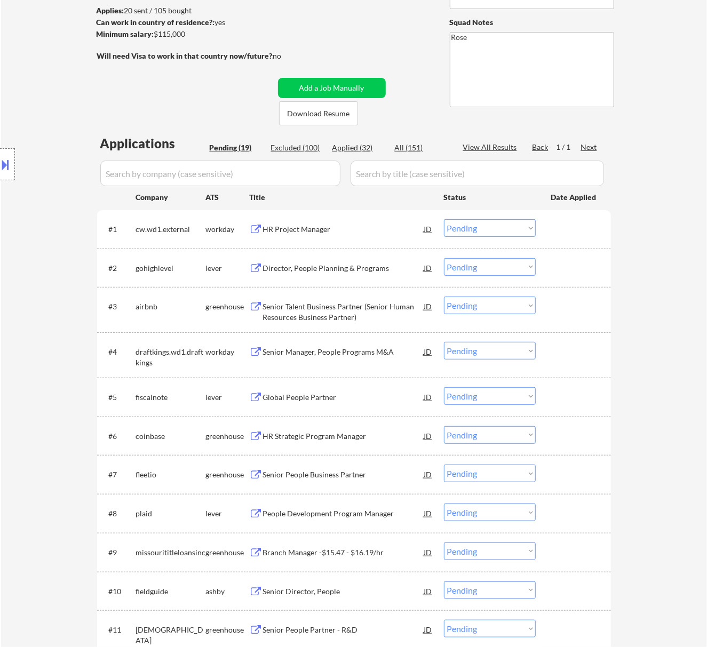
click at [367, 235] on div "HR Project Manager" at bounding box center [343, 228] width 161 height 19
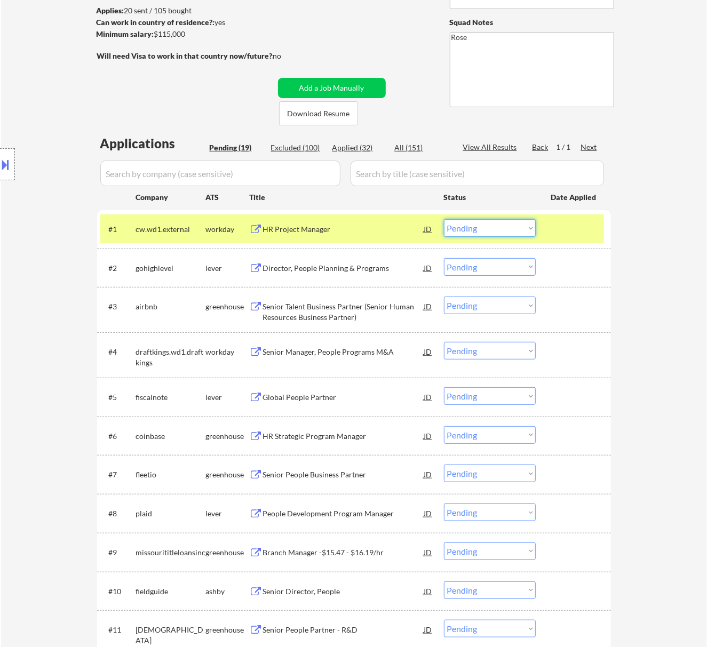
click at [514, 222] on select "Choose an option... Pending Applied Excluded (Questions) Excluded (Expired) Exc…" at bounding box center [490, 228] width 92 height 18
click at [444, 219] on select "Choose an option... Pending Applied Excluded (Questions) Excluded (Expired) Exc…" at bounding box center [490, 228] width 92 height 18
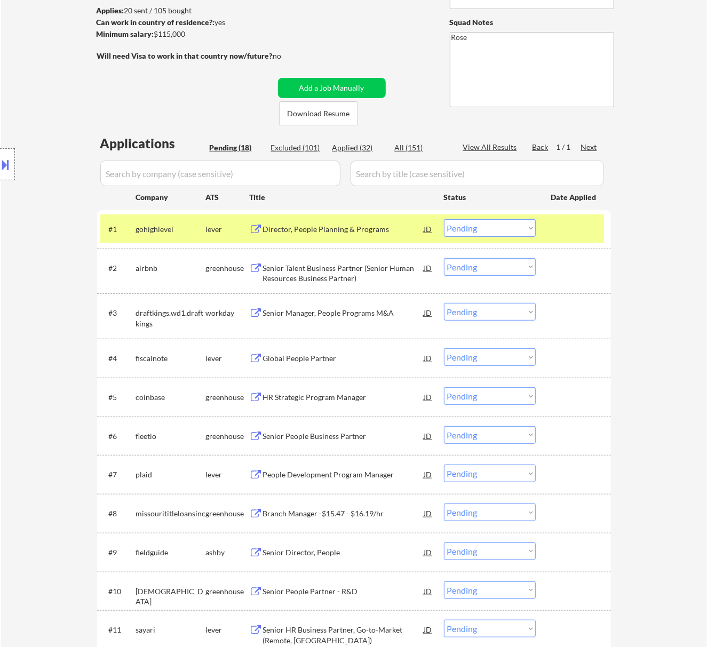
click at [391, 231] on div "Director, People Planning & Programs" at bounding box center [343, 229] width 161 height 11
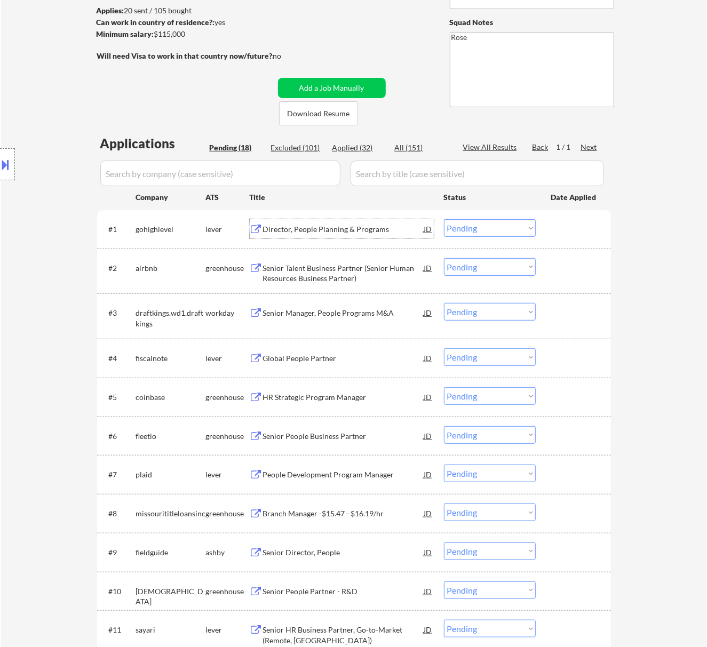
click at [389, 225] on div "Director, People Planning & Programs" at bounding box center [343, 229] width 161 height 11
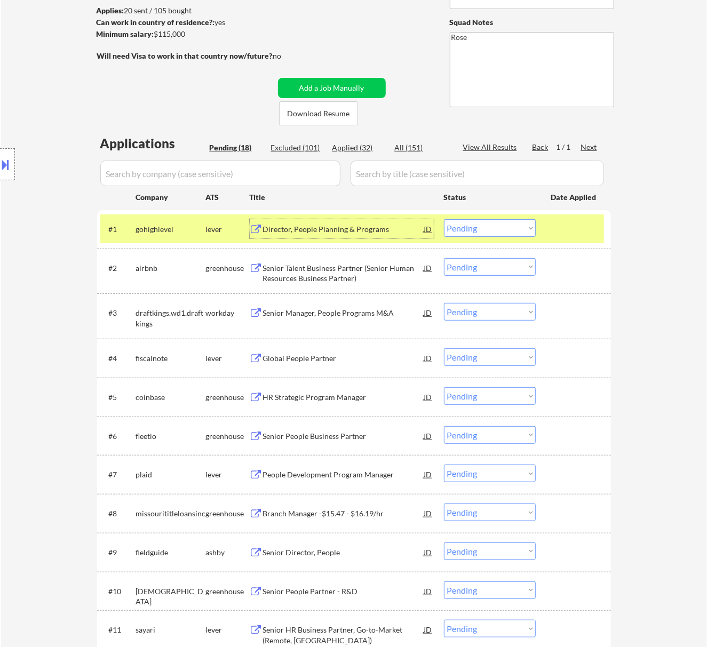
click at [527, 225] on select "Choose an option... Pending Applied Excluded (Questions) Excluded (Expired) Exc…" at bounding box center [490, 228] width 92 height 18
click at [444, 219] on select "Choose an option... Pending Applied Excluded (Questions) Excluded (Expired) Exc…" at bounding box center [490, 228] width 92 height 18
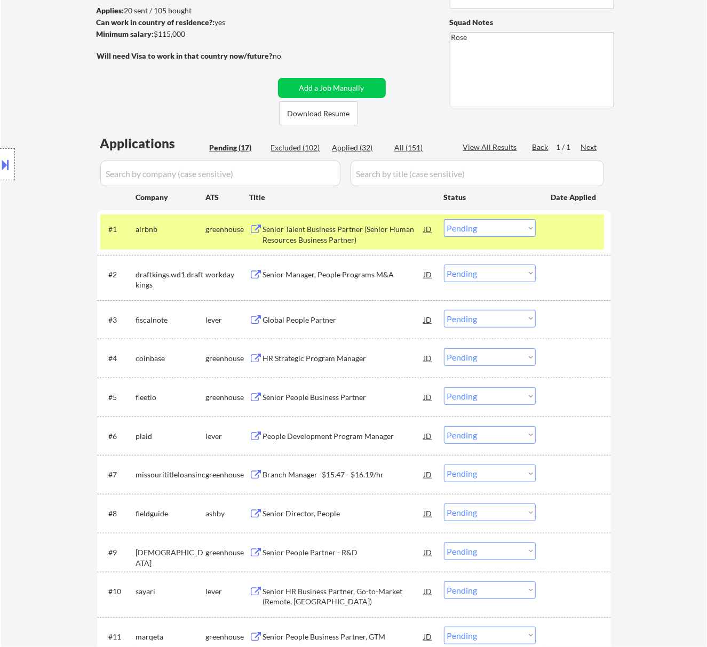
click at [371, 234] on div "Senior Talent Business Partner (Senior Human Resources Business Partner)" at bounding box center [343, 234] width 161 height 21
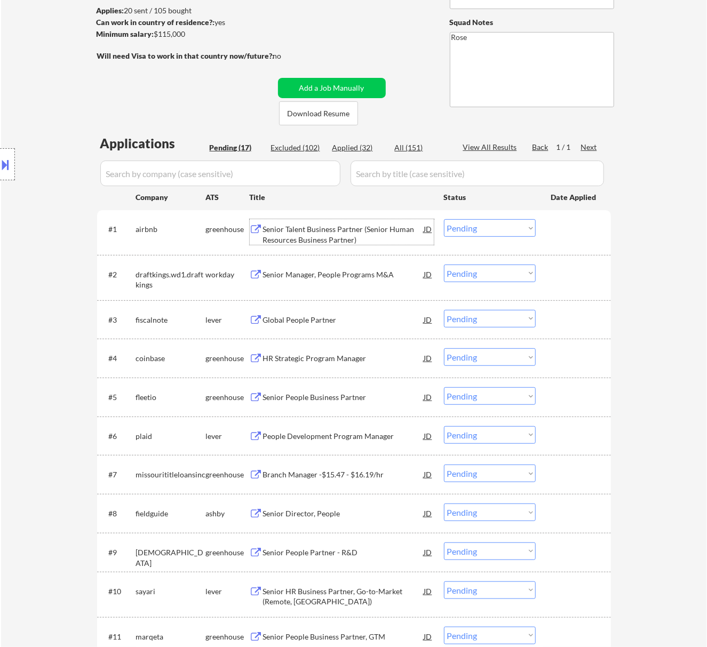
click at [494, 227] on select "Choose an option... Pending Applied Excluded (Questions) Excluded (Expired) Exc…" at bounding box center [490, 228] width 92 height 18
click at [444, 219] on select "Choose an option... Pending Applied Excluded (Questions) Excluded (Expired) Exc…" at bounding box center [490, 228] width 92 height 18
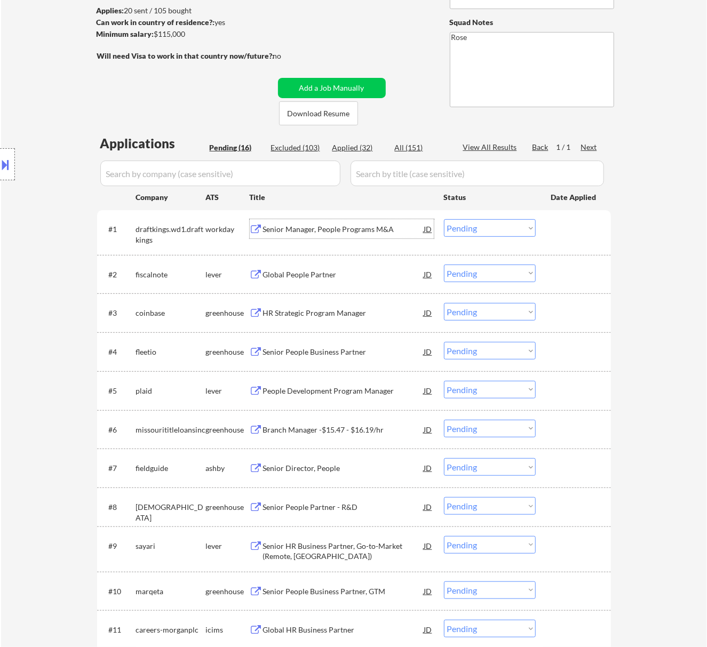
click at [333, 226] on div "Senior Manager, People Programs M&A" at bounding box center [343, 229] width 161 height 11
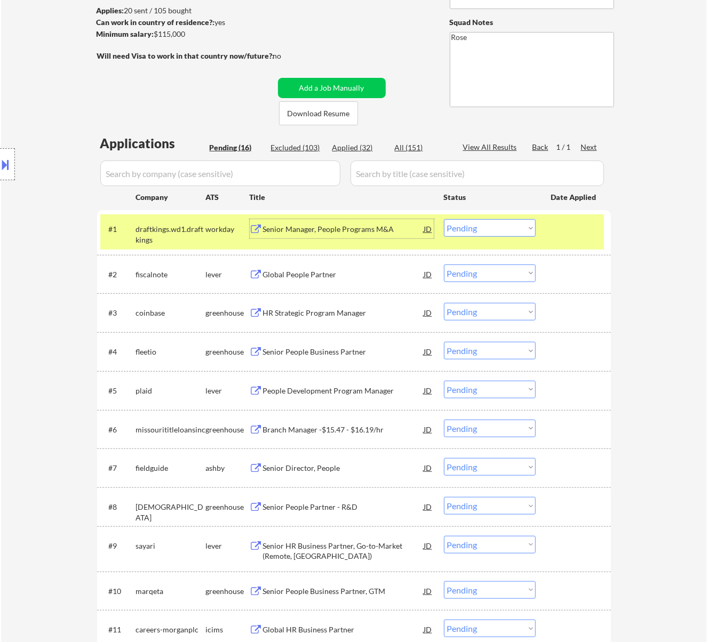
click at [506, 229] on select "Choose an option... Pending Applied Excluded (Questions) Excluded (Expired) Exc…" at bounding box center [490, 228] width 92 height 18
click at [444, 219] on select "Choose an option... Pending Applied Excluded (Questions) Excluded (Expired) Exc…" at bounding box center [490, 228] width 92 height 18
select select ""pending""
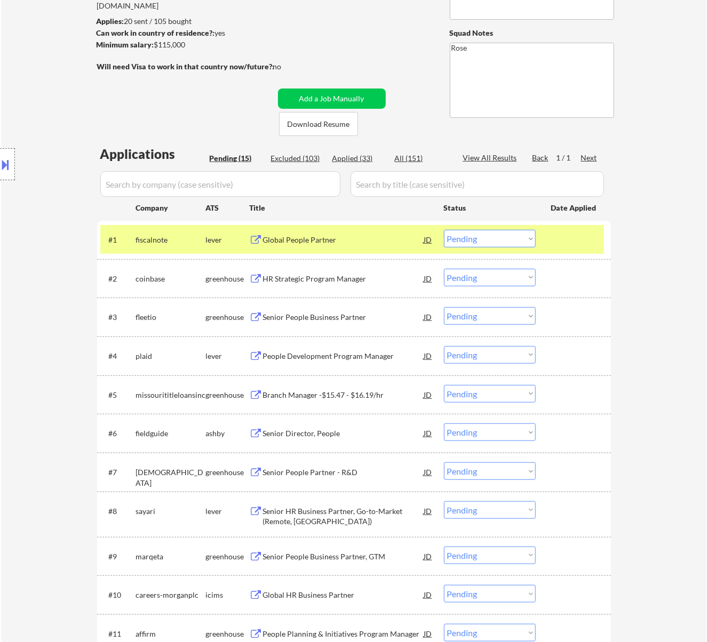
scroll to position [71, 0]
